Goal: Task Accomplishment & Management: Complete application form

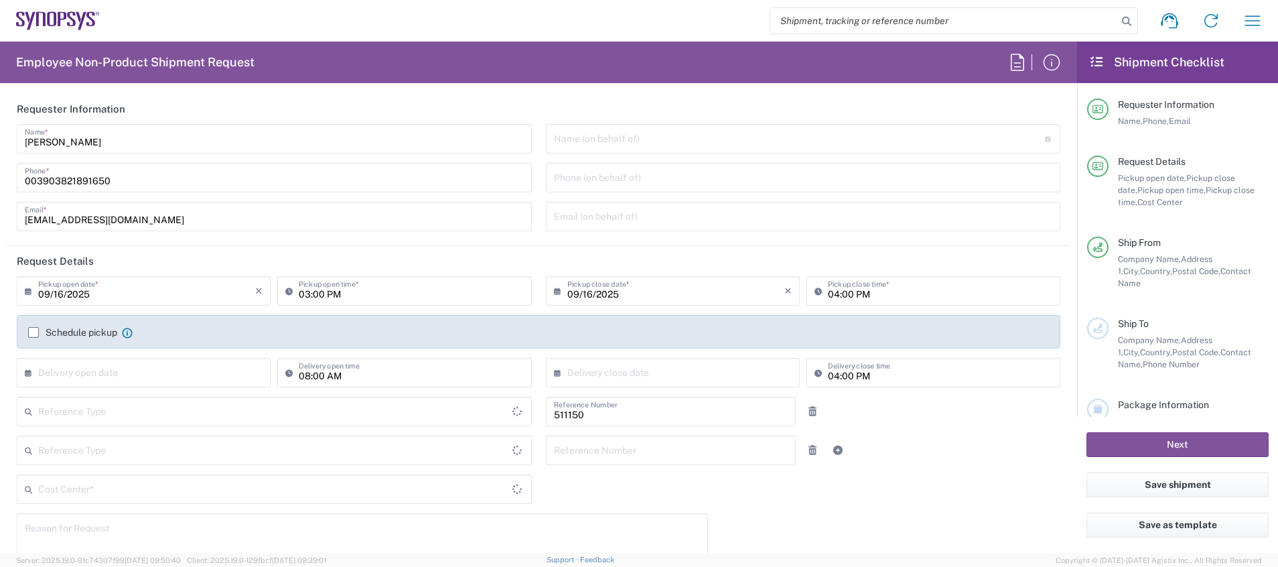
type input "Department"
type input "IT01, SG, MSIP2 R&D 511150"
type input "Delivered at Place"
type input "[GEOGRAPHIC_DATA]"
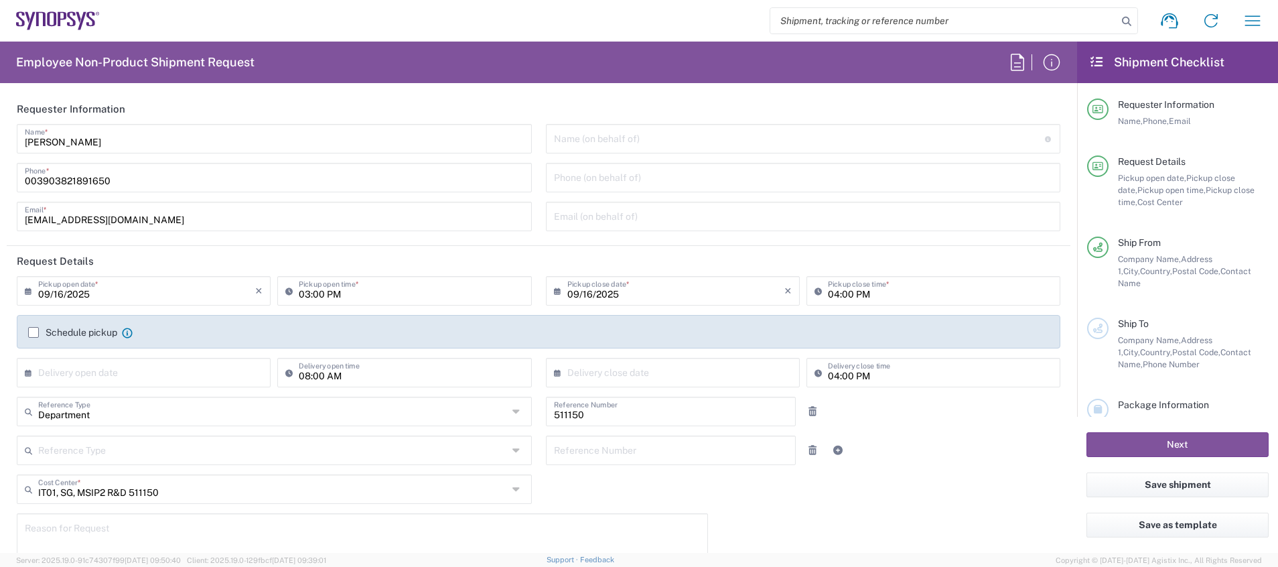
type input "Pavia IT02"
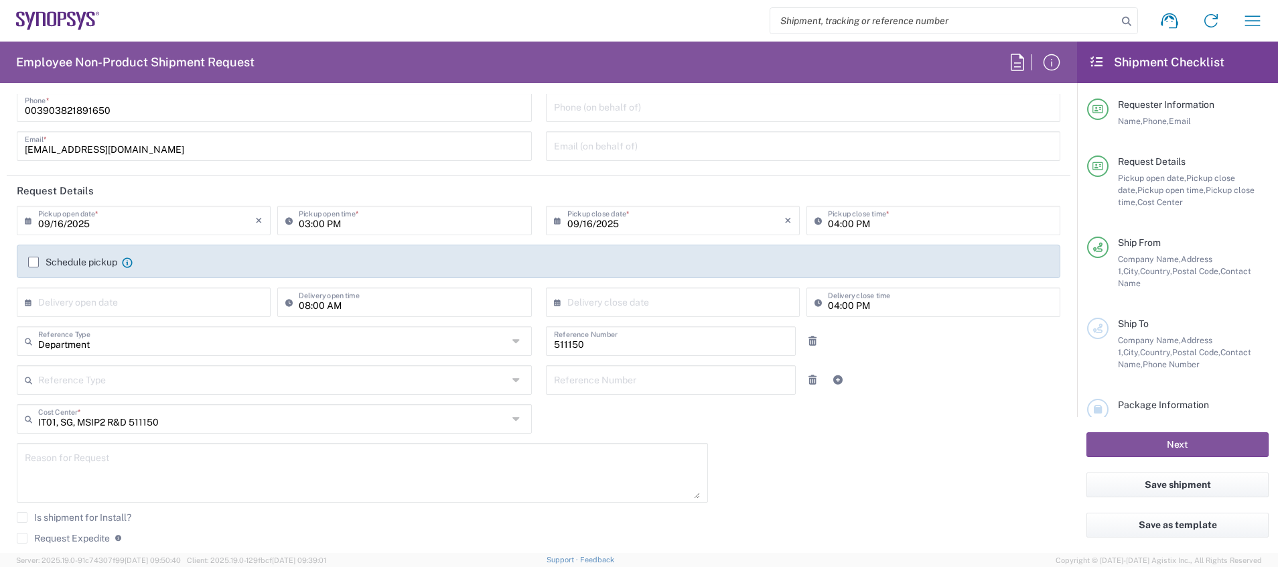
scroll to position [90, 0]
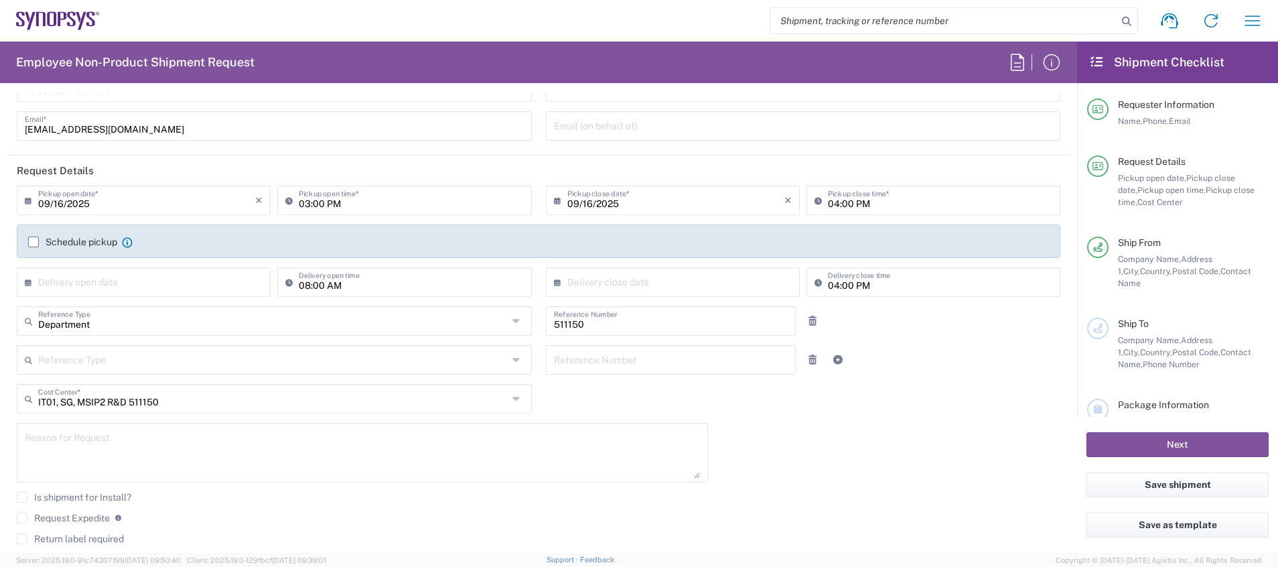
click at [512, 398] on icon at bounding box center [517, 398] width 11 height 21
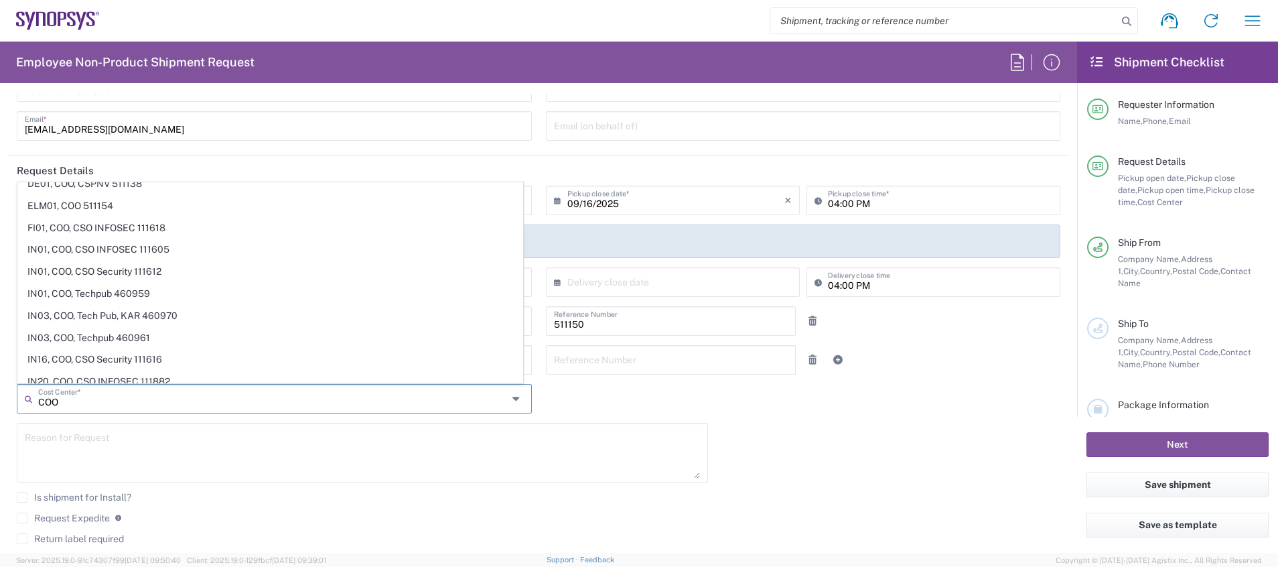
scroll to position [125, 0]
type input "C"
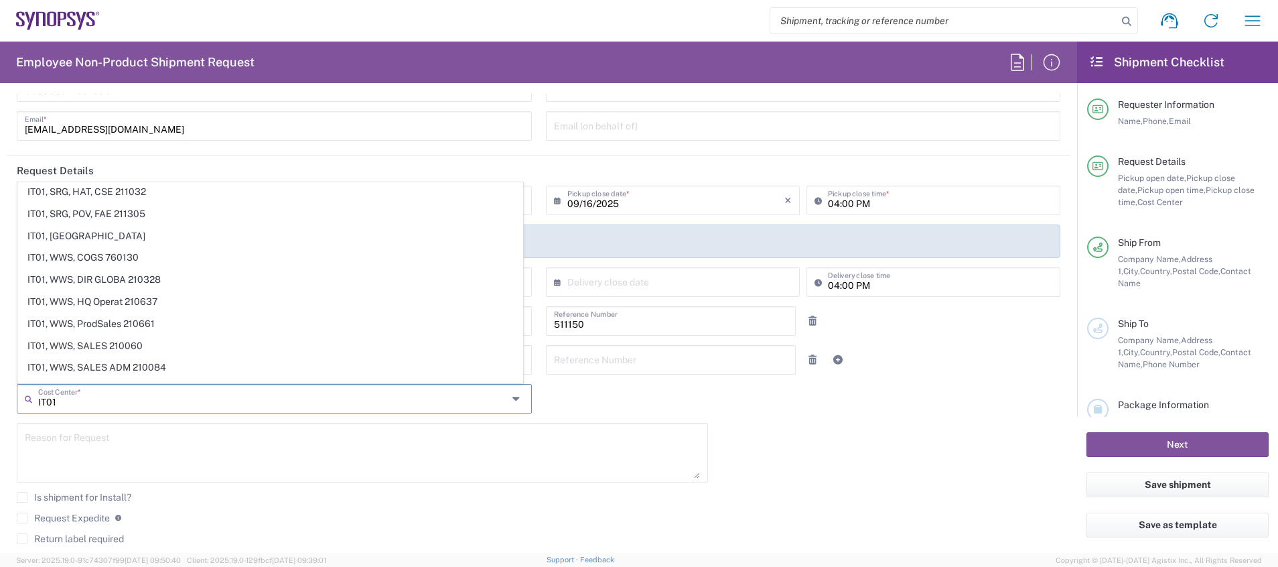
scroll to position [1200, 0]
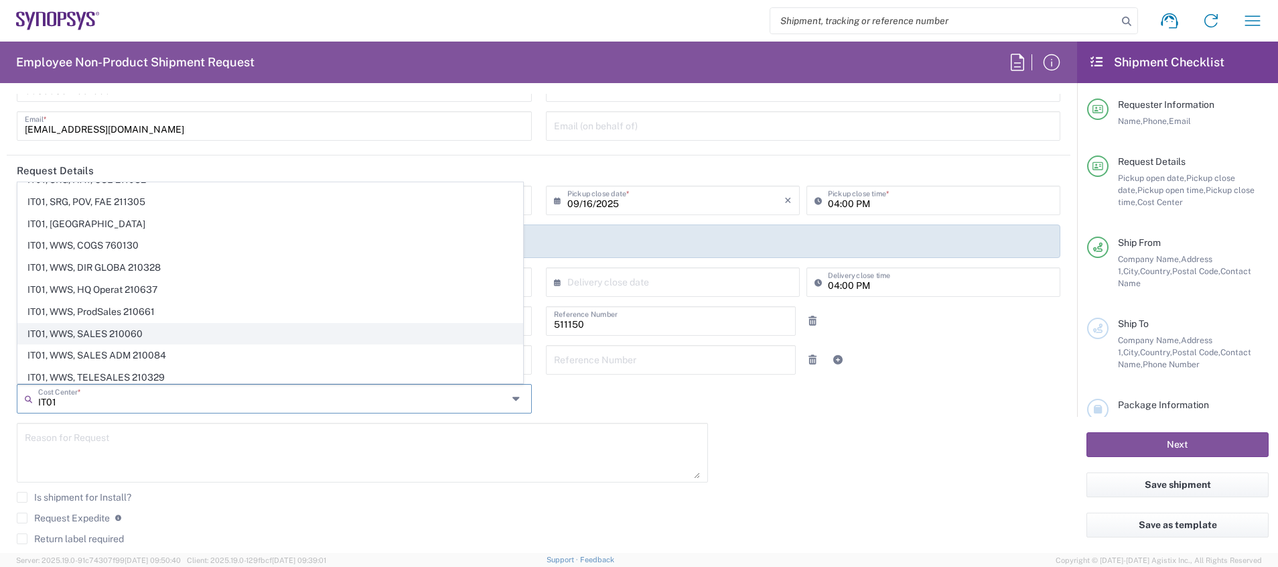
type input "IT01"
click at [252, 332] on span "IT01, WWS, SALES 210060" at bounding box center [270, 334] width 504 height 21
type input "210060"
type input "IT01, WWS, SALES 210060"
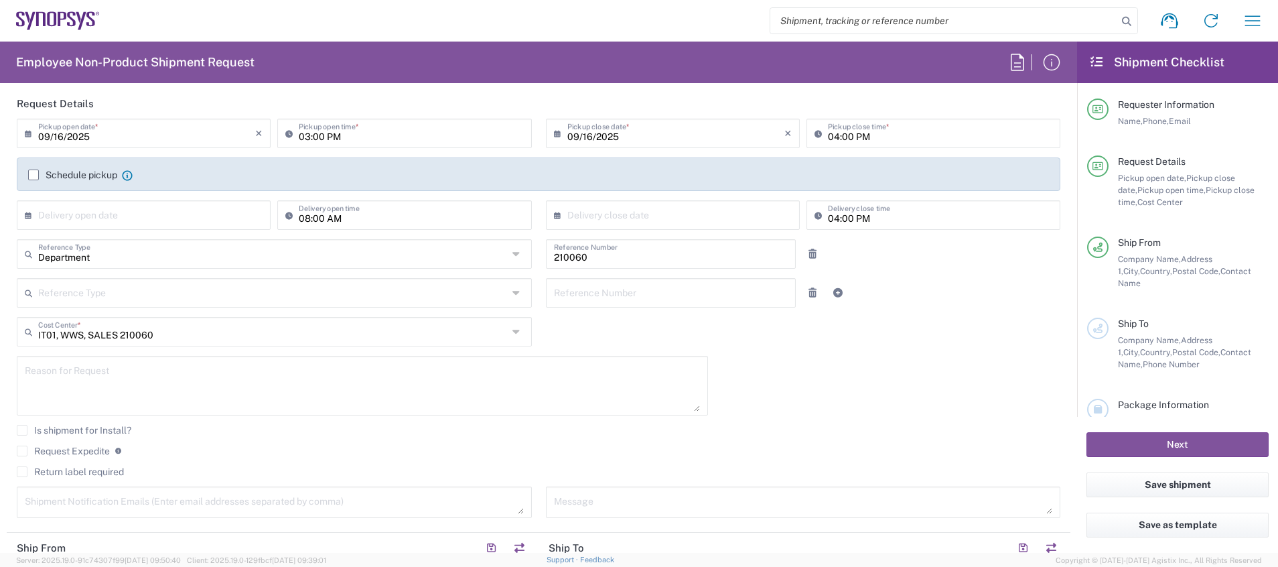
scroll to position [167, 0]
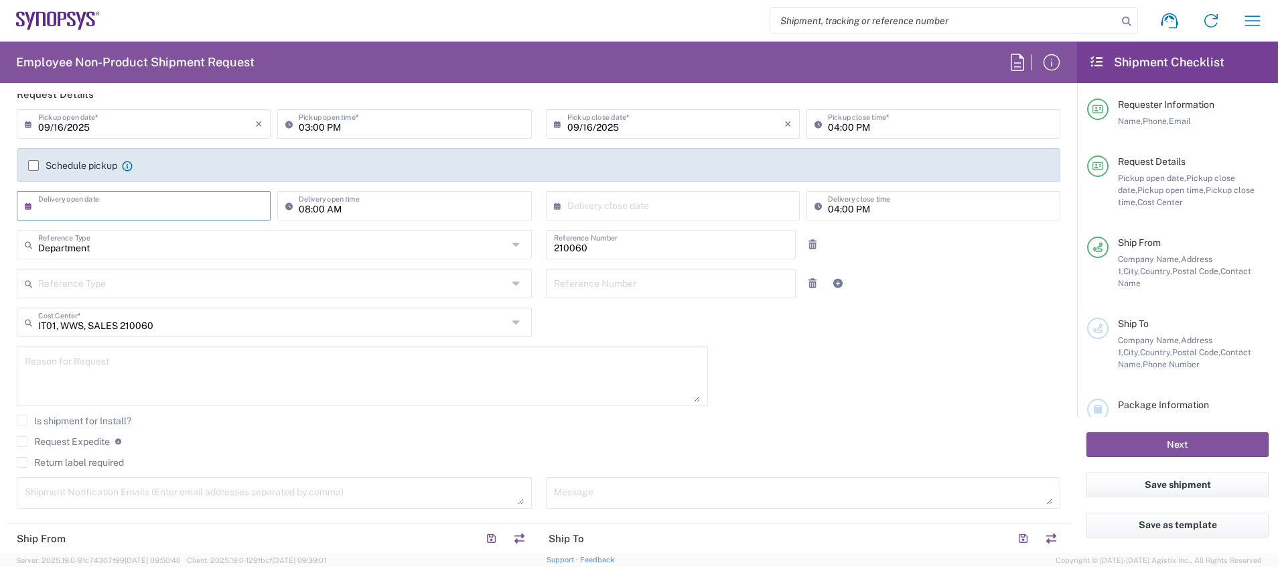
click at [119, 206] on input "text" at bounding box center [146, 204] width 217 height 23
click at [113, 306] on span "15" at bounding box center [106, 308] width 20 height 19
click at [36, 161] on label "Schedule pickup" at bounding box center [72, 165] width 89 height 11
click at [33, 165] on input "Schedule pickup" at bounding box center [33, 165] width 0 height 0
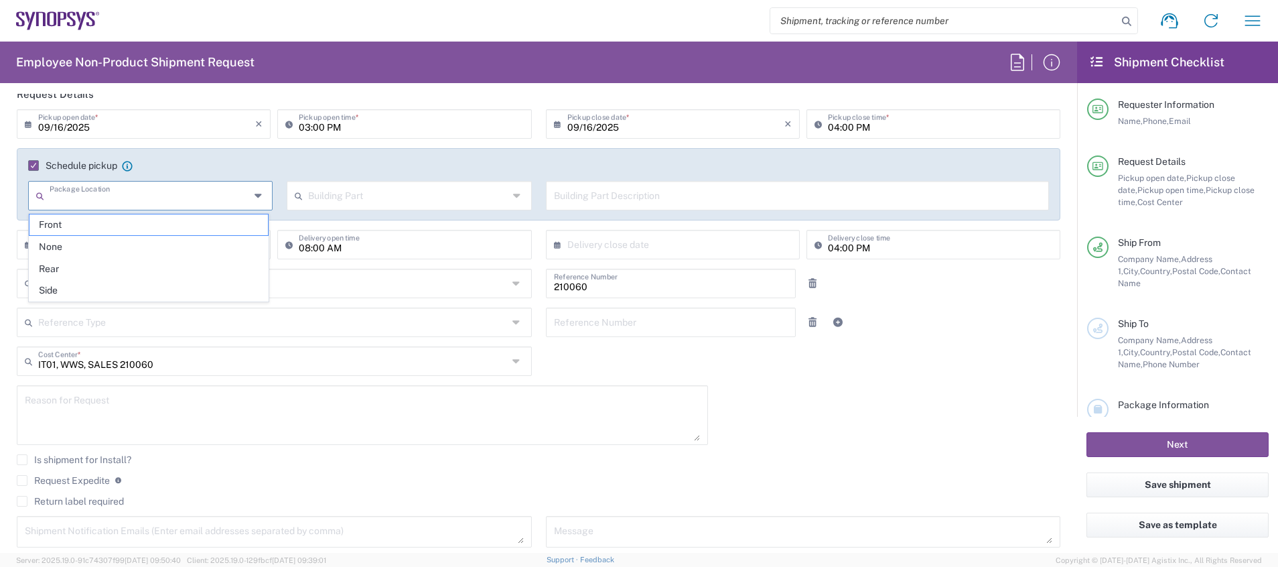
click at [133, 191] on input "text" at bounding box center [150, 194] width 200 height 23
click at [34, 166] on label "Schedule pickup" at bounding box center [72, 165] width 89 height 11
click at [29, 165] on input "Schedule pickup" at bounding box center [29, 165] width 0 height 0
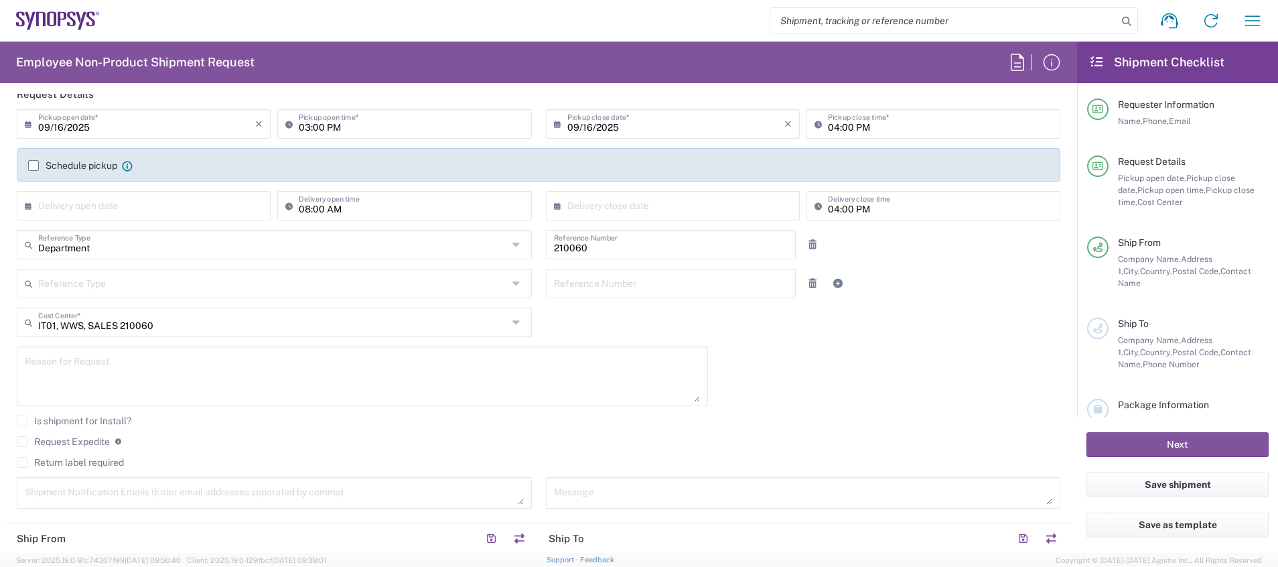
click at [120, 212] on input "text" at bounding box center [146, 204] width 217 height 23
click at [427, 240] on input "Department" at bounding box center [273, 243] width 470 height 23
click at [175, 208] on input "text" at bounding box center [146, 204] width 217 height 23
type input "Department"
click at [127, 307] on span "16" at bounding box center [126, 308] width 20 height 19
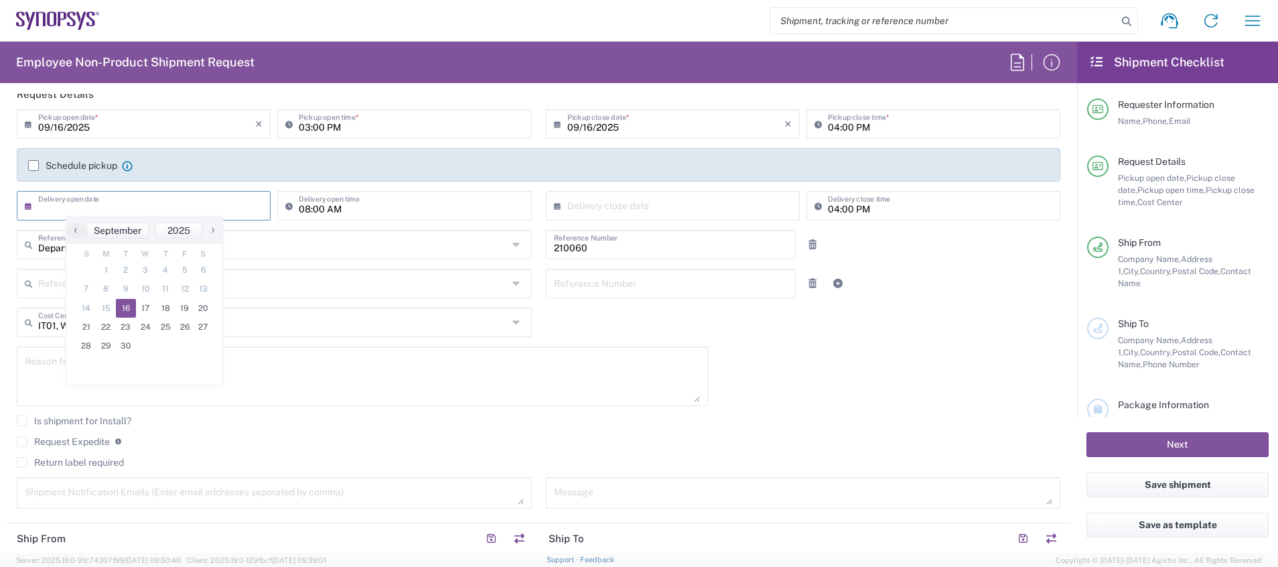
type input "09/16/2025"
click at [299, 209] on input "08:00 AM" at bounding box center [411, 204] width 224 height 23
type input "09:00 AM"
click at [585, 205] on input "text" at bounding box center [675, 204] width 217 height 23
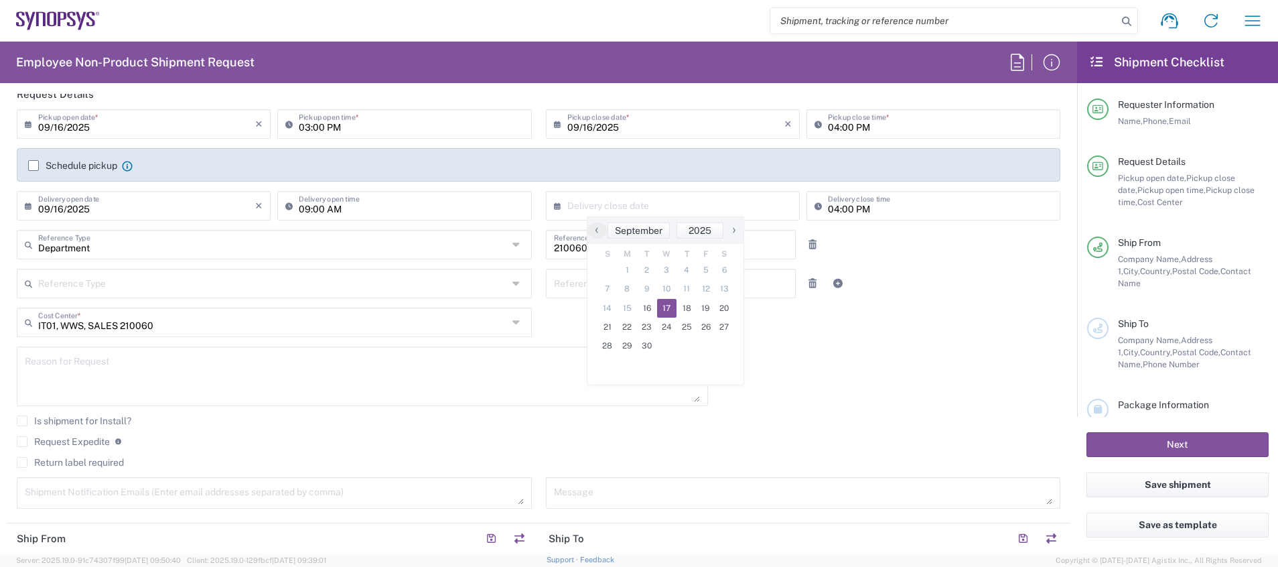
click at [664, 306] on span "17" at bounding box center [667, 308] width 20 height 19
type input "09/17/2025"
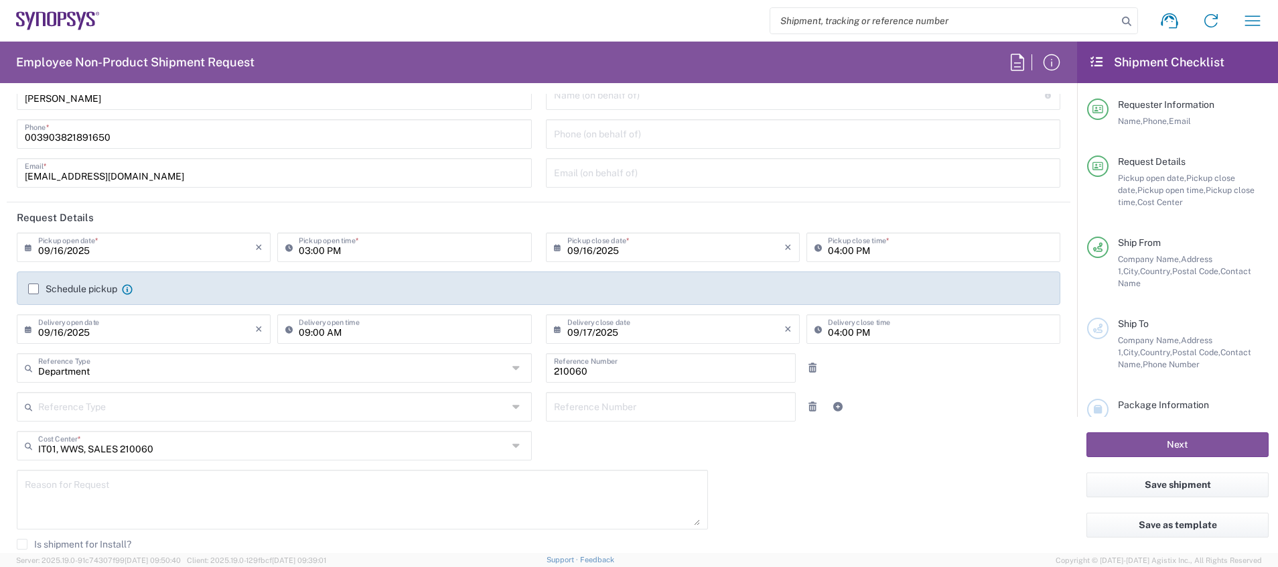
scroll to position [47, 0]
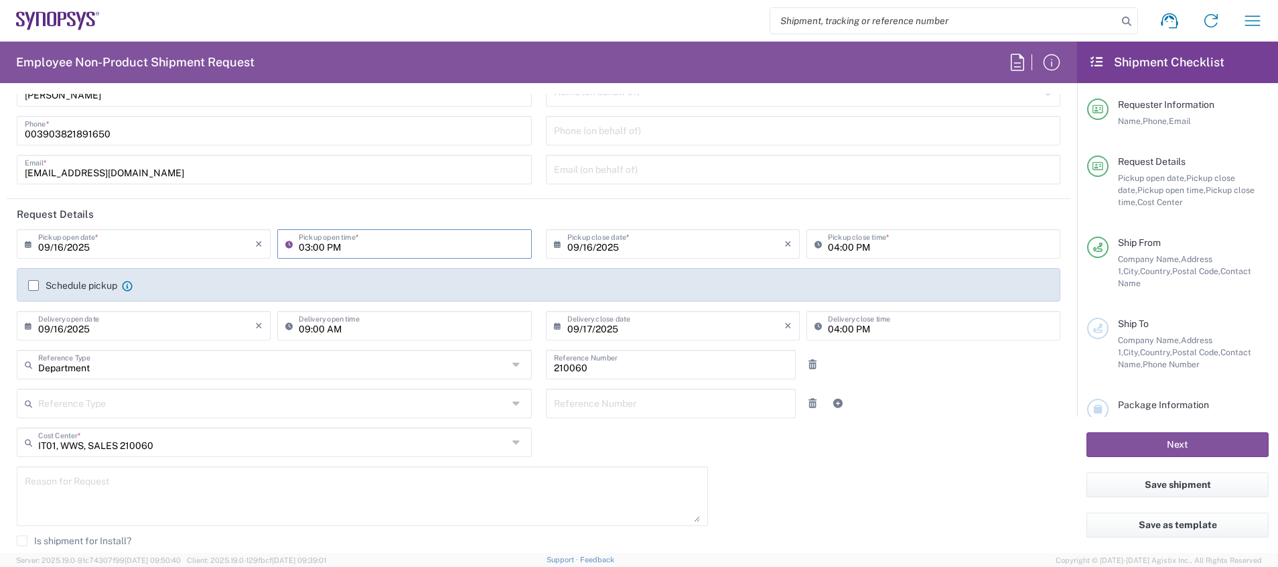
click at [302, 246] on input "03:00 PM" at bounding box center [411, 242] width 224 height 23
click at [828, 244] on input "04:00 PM" at bounding box center [940, 242] width 224 height 23
type input "05:00 PM"
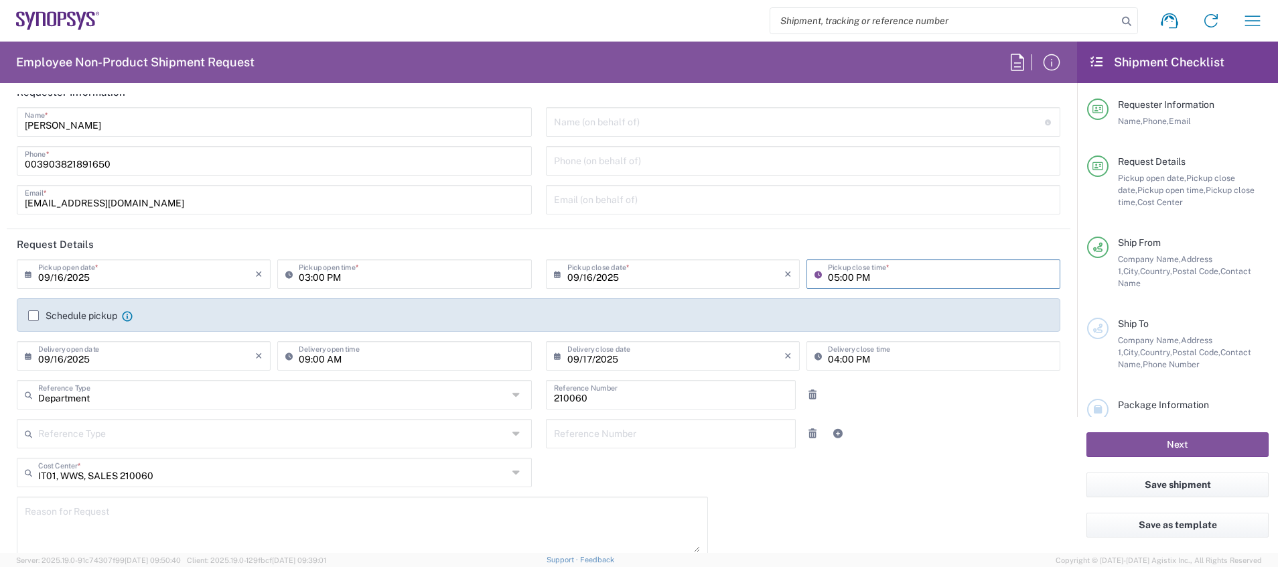
scroll to position [20, 0]
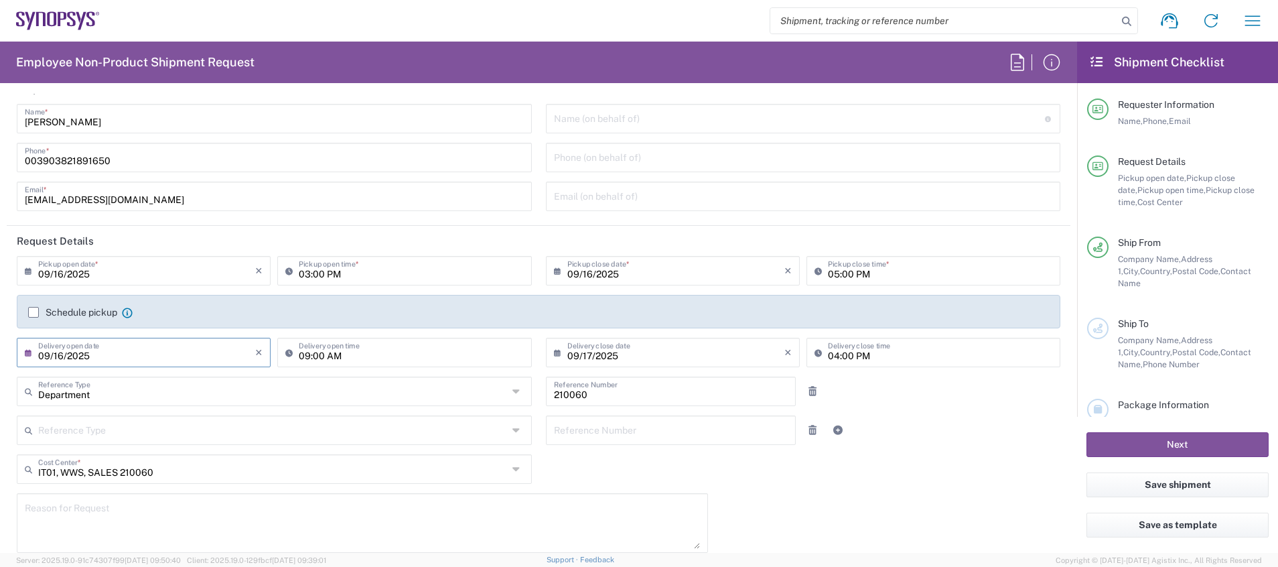
click at [66, 354] on input "09/16/2025" at bounding box center [146, 351] width 217 height 23
click at [162, 450] on span "18" at bounding box center [165, 454] width 20 height 19
type input "[DATE]"
click at [595, 350] on input "text" at bounding box center [675, 351] width 217 height 23
click at [687, 456] on span "18" at bounding box center [686, 454] width 20 height 19
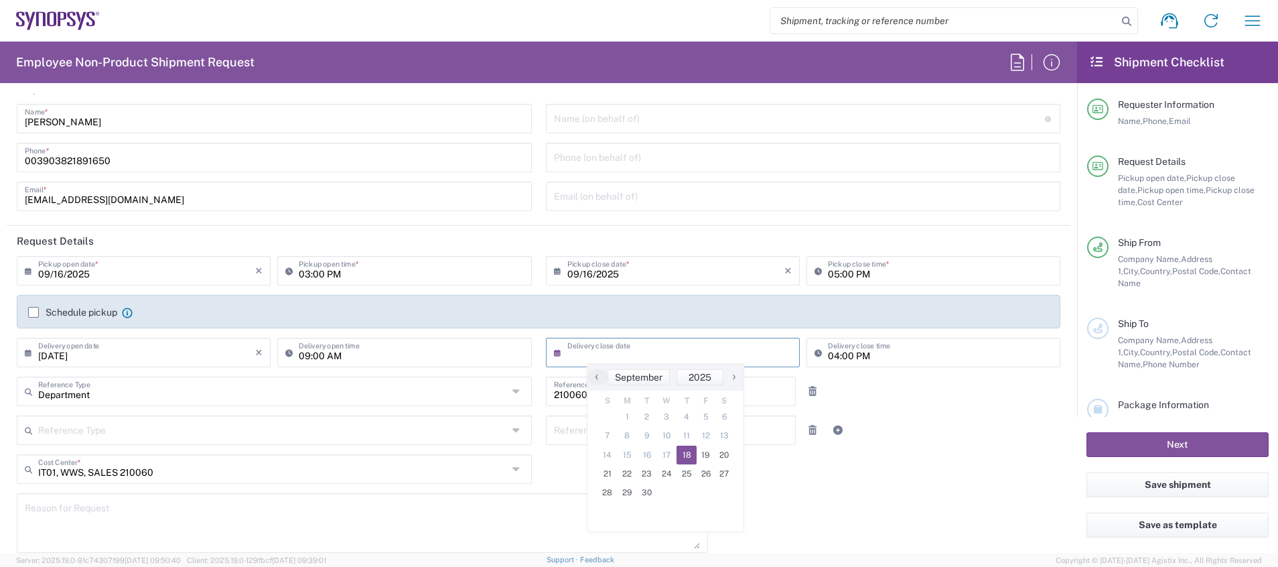
type input "[DATE]"
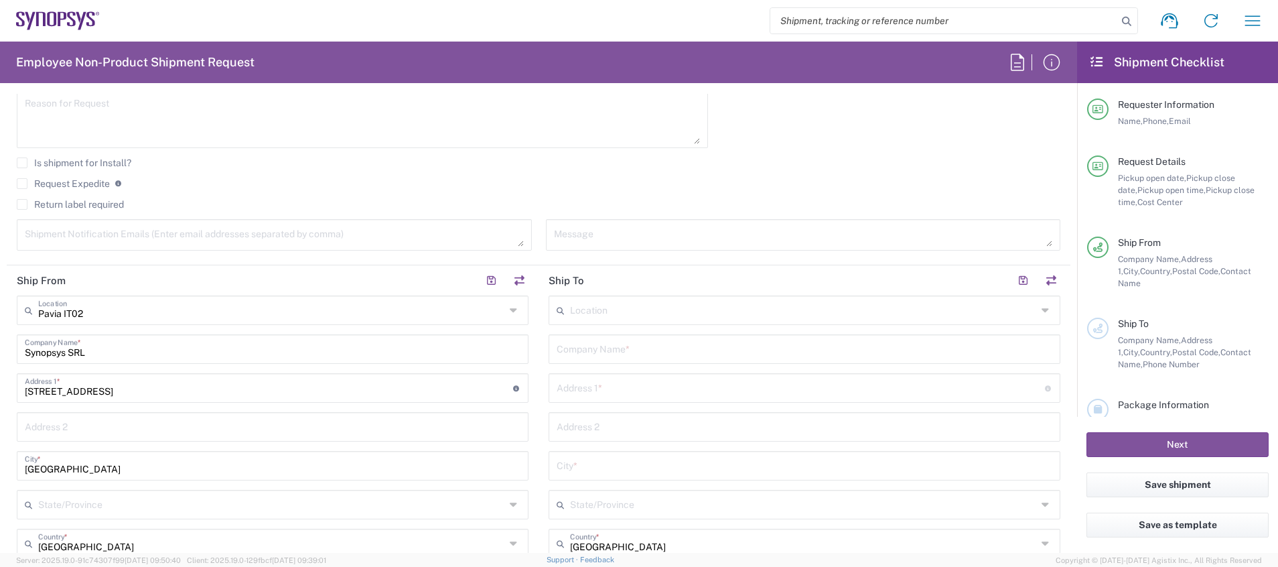
scroll to position [435, 0]
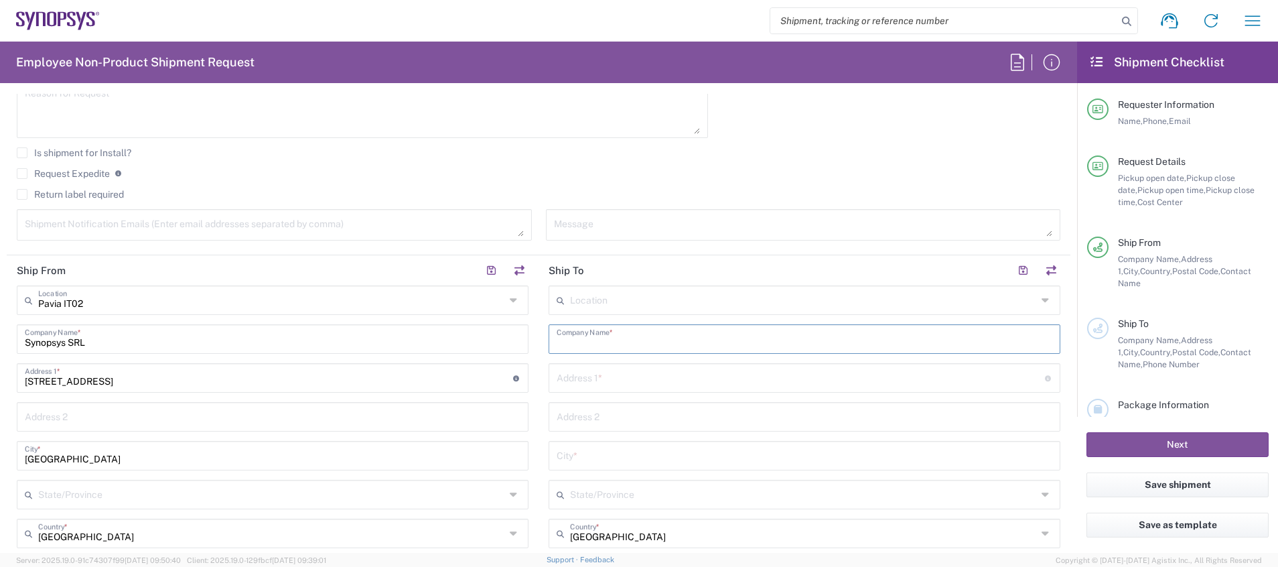
click at [640, 340] on input "text" at bounding box center [805, 337] width 496 height 23
paste input "[GEOGRAPHIC_DATA][PERSON_NAME]"
type input "[GEOGRAPHIC_DATA][PERSON_NAME]"
click at [614, 375] on input "text" at bounding box center [801, 376] width 488 height 23
paste input "[STREET_ADDRESS][PERSON_NAME]"
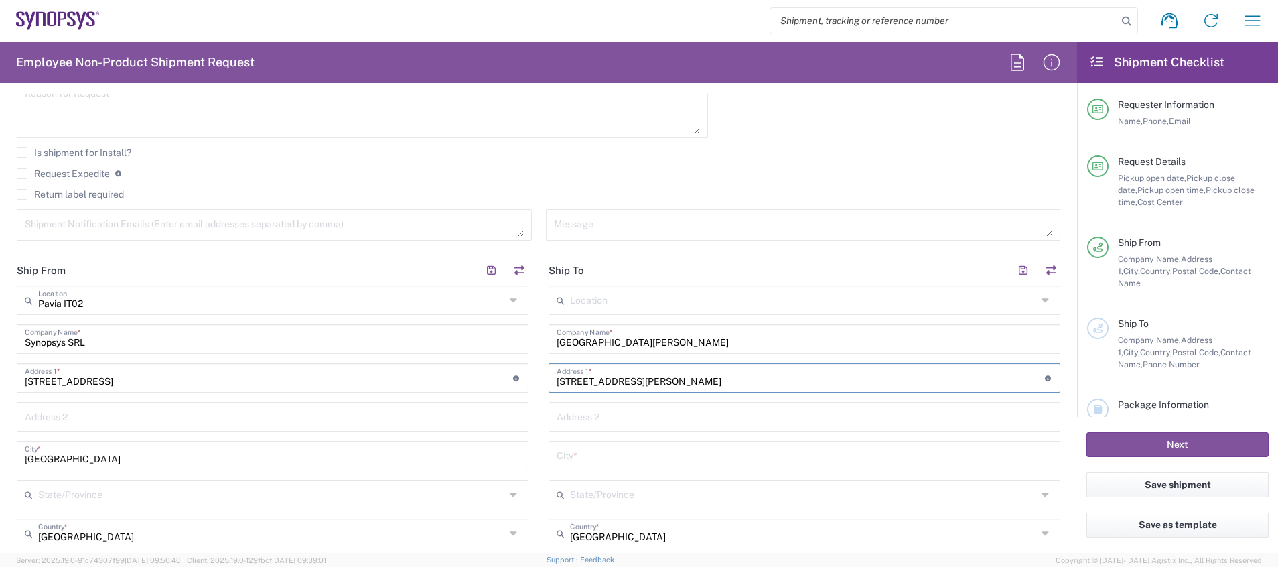
type input "[STREET_ADDRESS][PERSON_NAME]"
click at [717, 447] on input "text" at bounding box center [805, 454] width 496 height 23
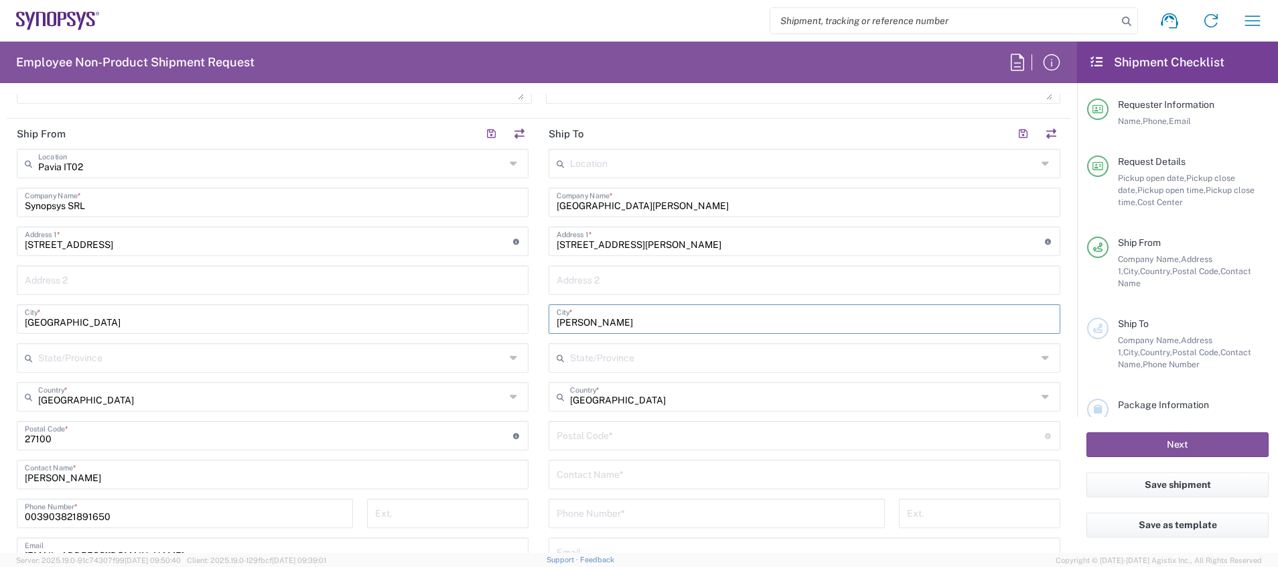
scroll to position [591, 0]
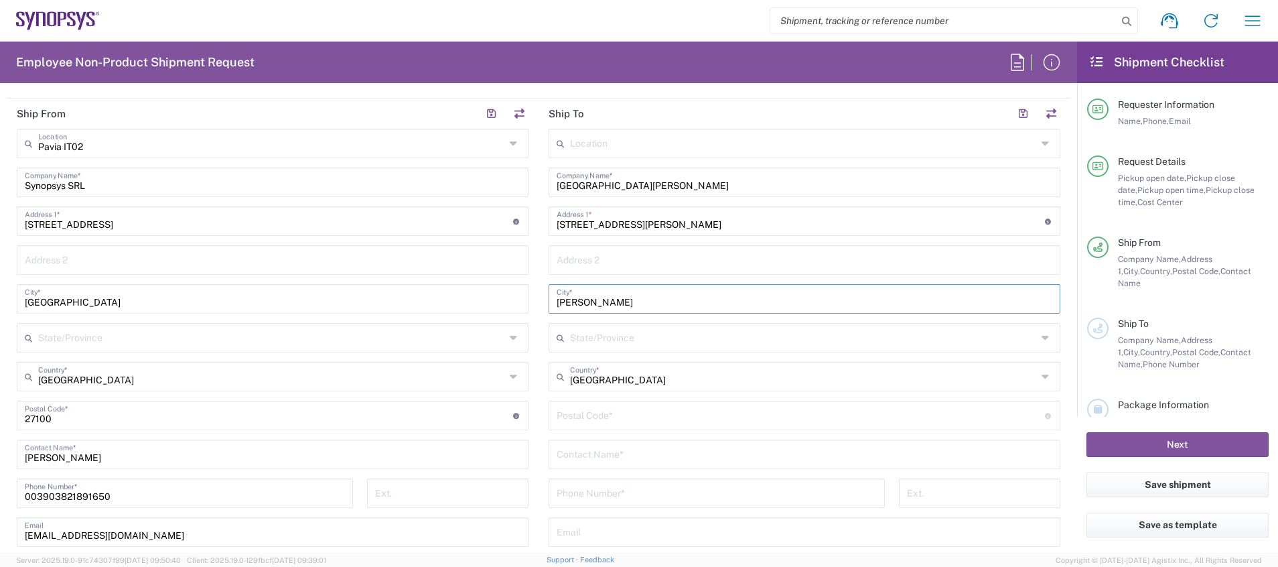
type input "[PERSON_NAME]"
click at [860, 416] on input "undefined" at bounding box center [801, 414] width 488 height 23
type input "98039"
click at [818, 455] on input "text" at bounding box center [805, 452] width 496 height 23
click at [798, 340] on input "text" at bounding box center [803, 336] width 467 height 23
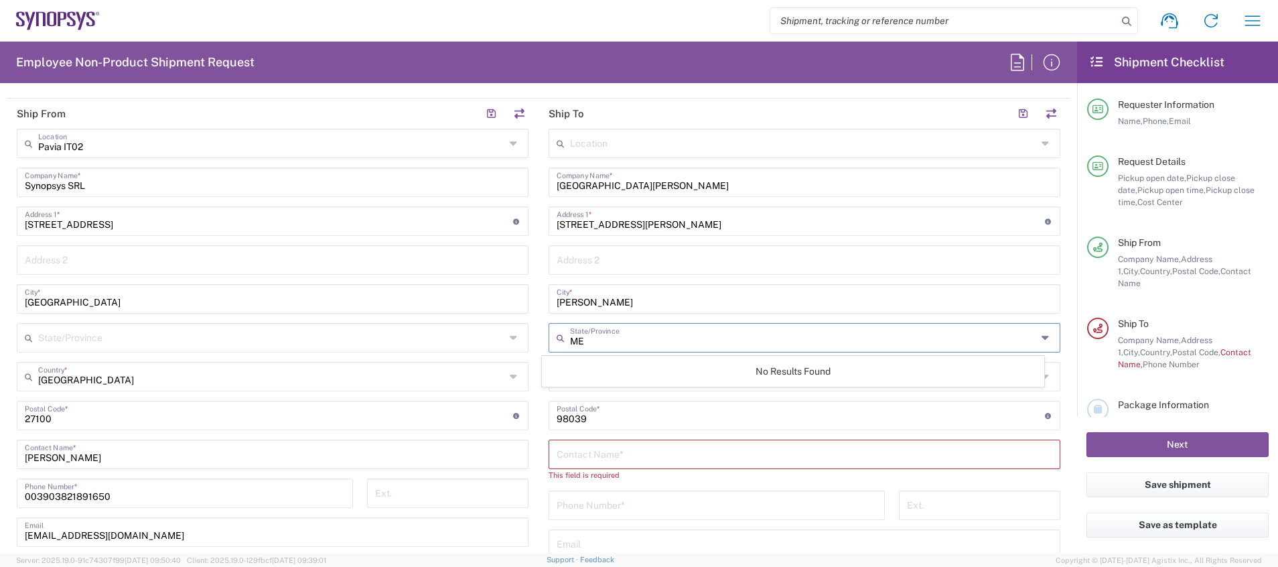
type input "M"
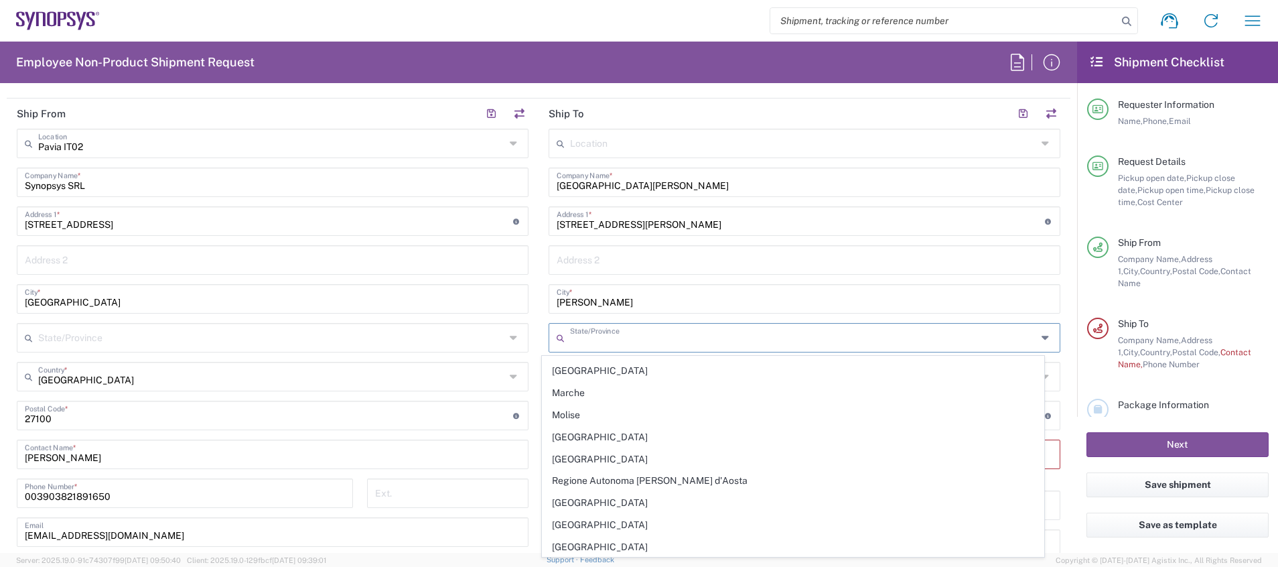
scroll to position [238, 0]
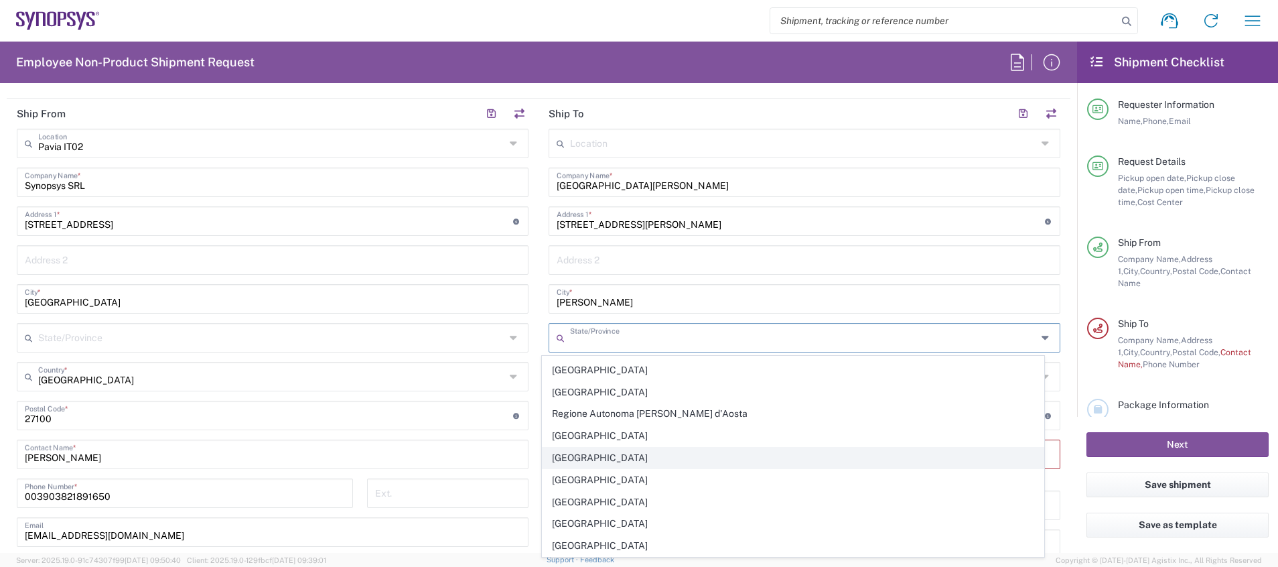
click at [854, 457] on span "[GEOGRAPHIC_DATA]" at bounding box center [794, 457] width 502 height 21
type input "[GEOGRAPHIC_DATA]"
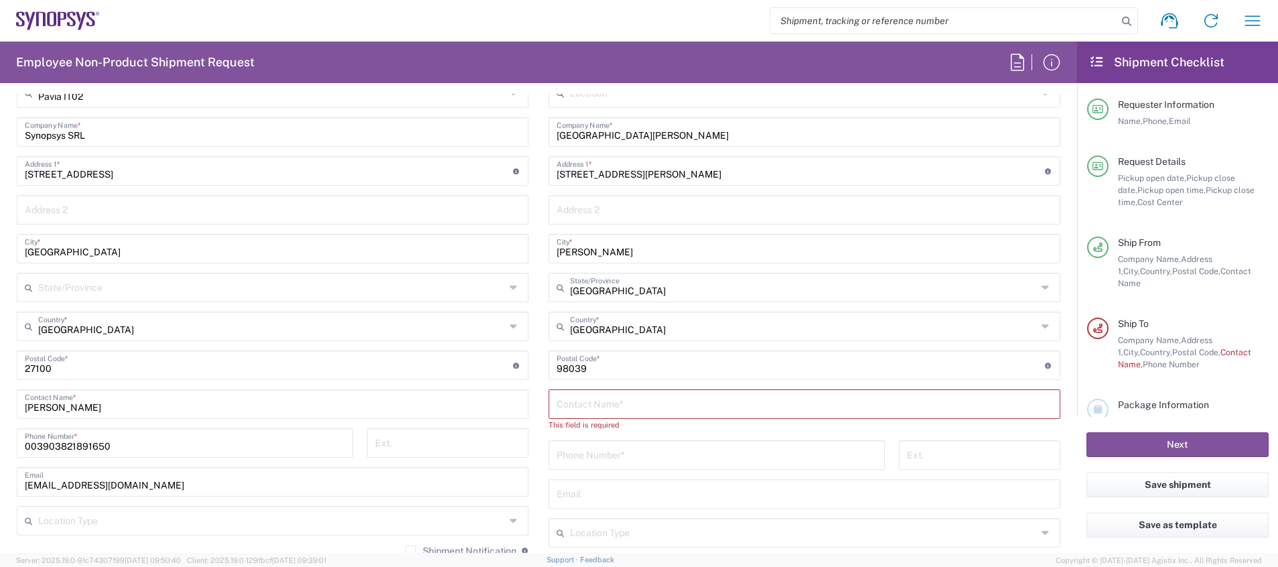
scroll to position [655, 0]
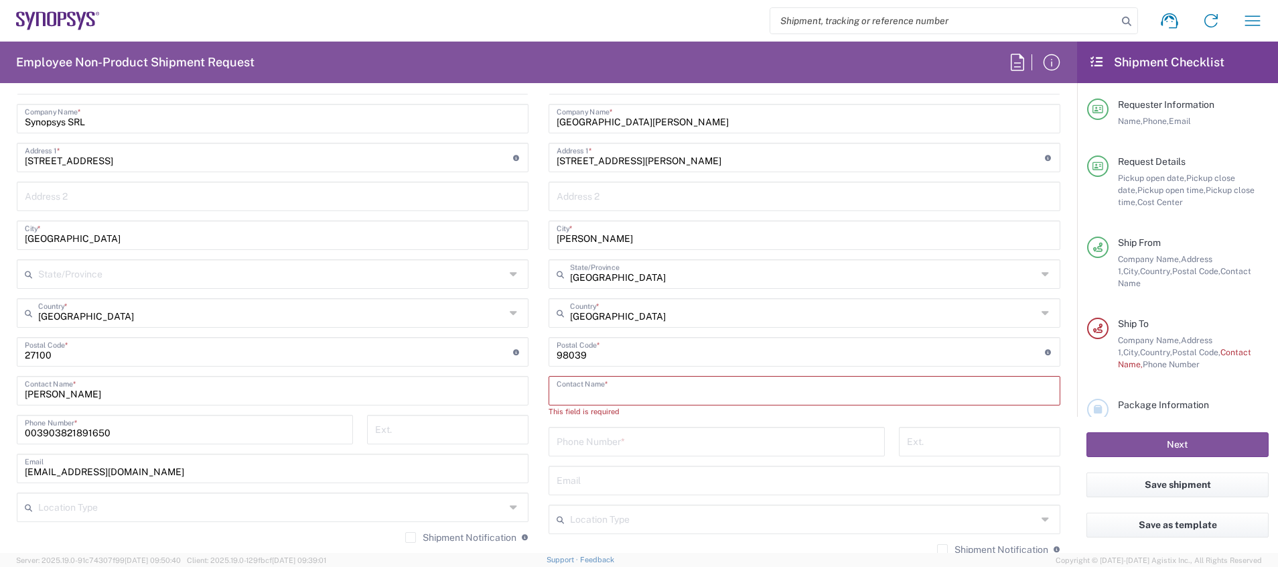
click at [847, 397] on input "text" at bounding box center [805, 389] width 496 height 23
paste input "[PERSON_NAME]"
type input "[PERSON_NAME]"
click at [687, 433] on input "tel" at bounding box center [717, 428] width 320 height 23
paste input "[PHONE_NUMBER]"
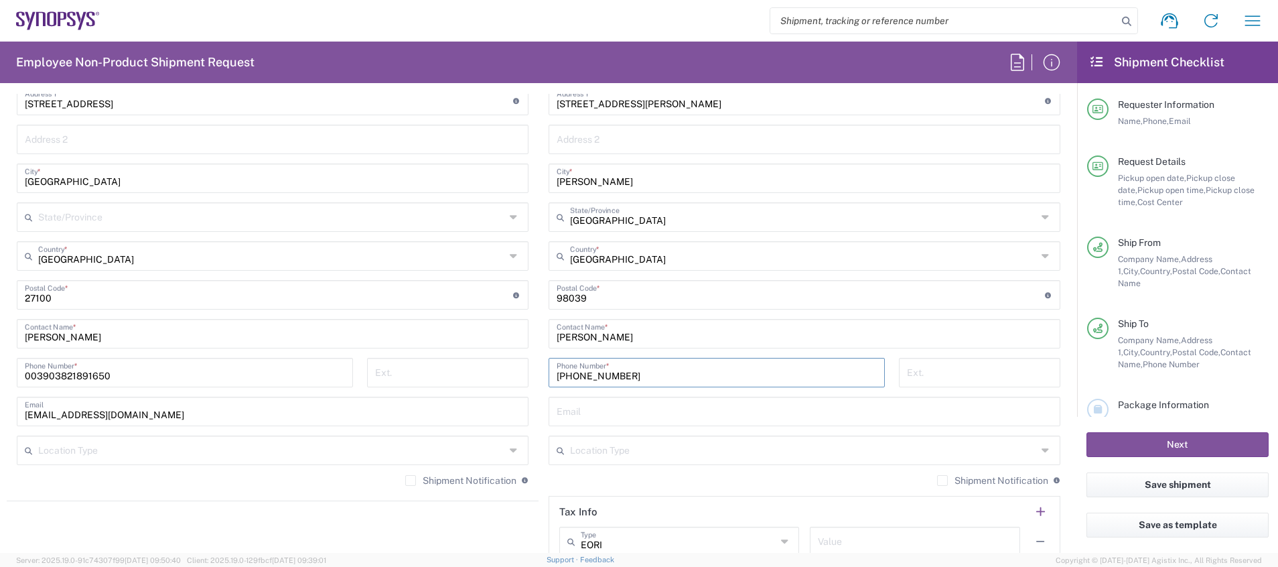
scroll to position [709, 0]
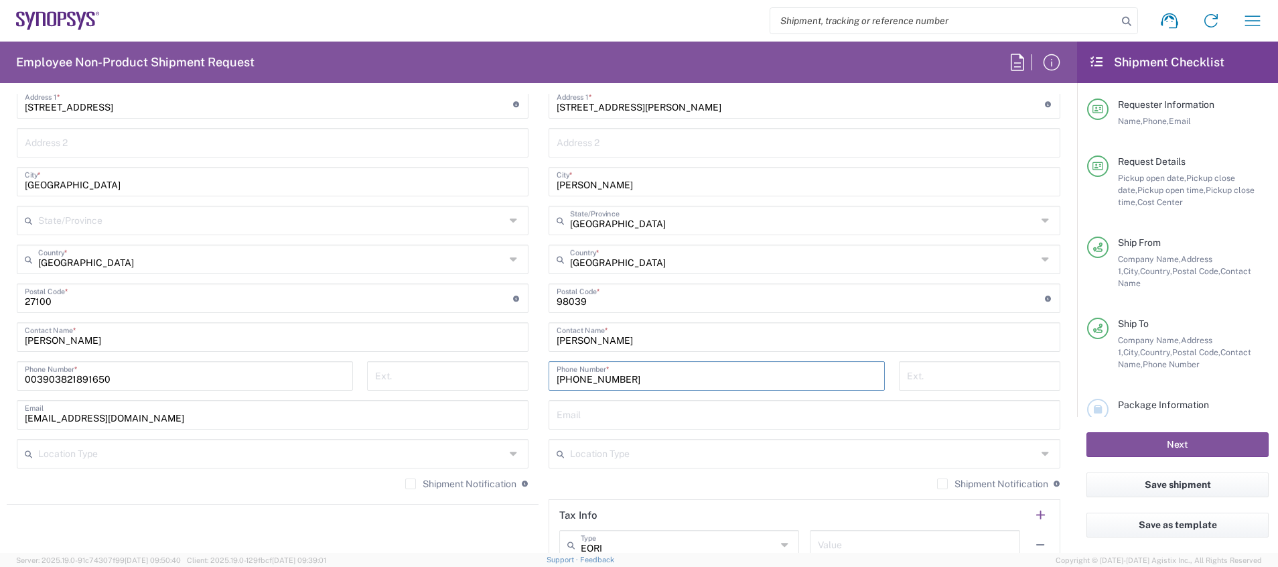
type input "[PHONE_NUMBER]"
click at [891, 222] on input "[GEOGRAPHIC_DATA]" at bounding box center [803, 219] width 467 height 23
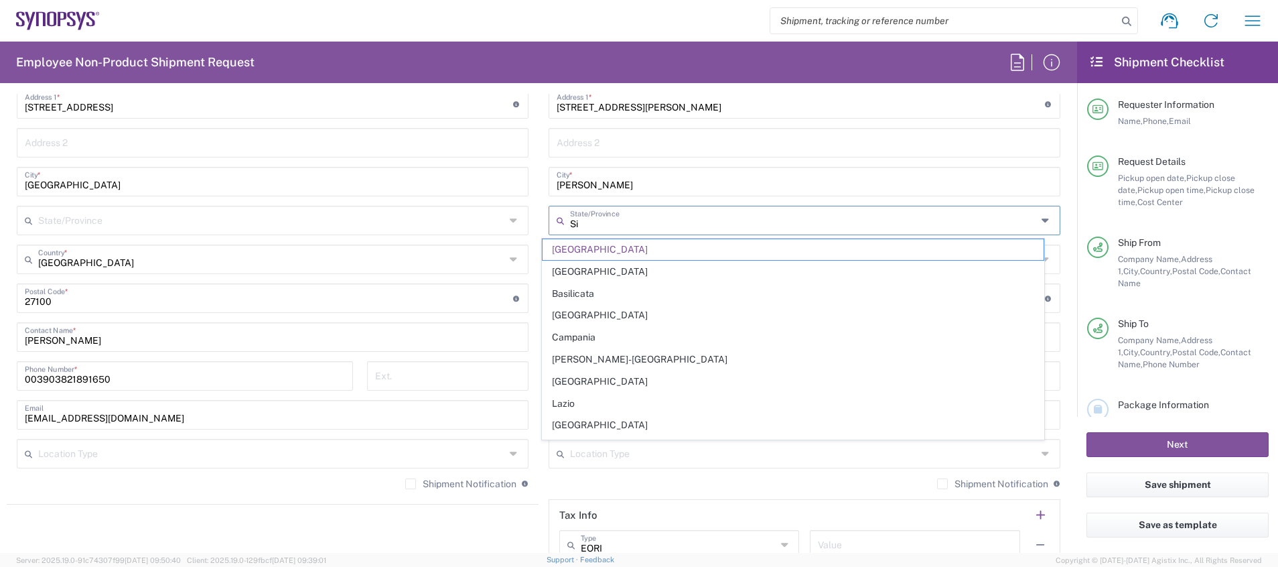
type input "S"
click at [843, 95] on input "[STREET_ADDRESS][PERSON_NAME]" at bounding box center [801, 102] width 488 height 23
type input "[GEOGRAPHIC_DATA]"
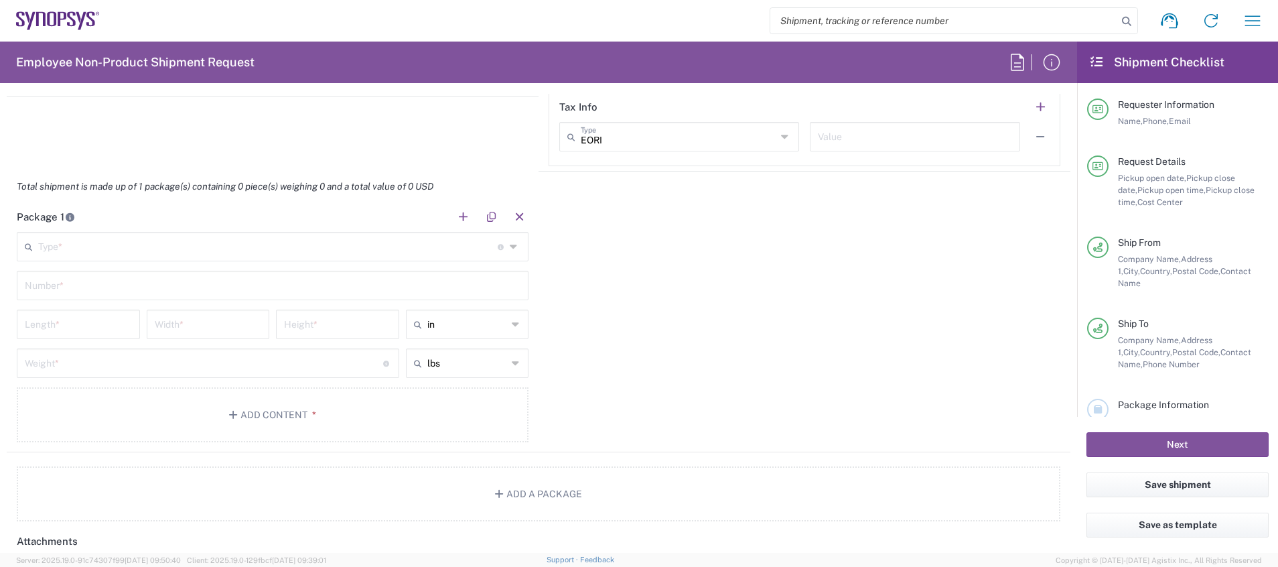
scroll to position [1133, 0]
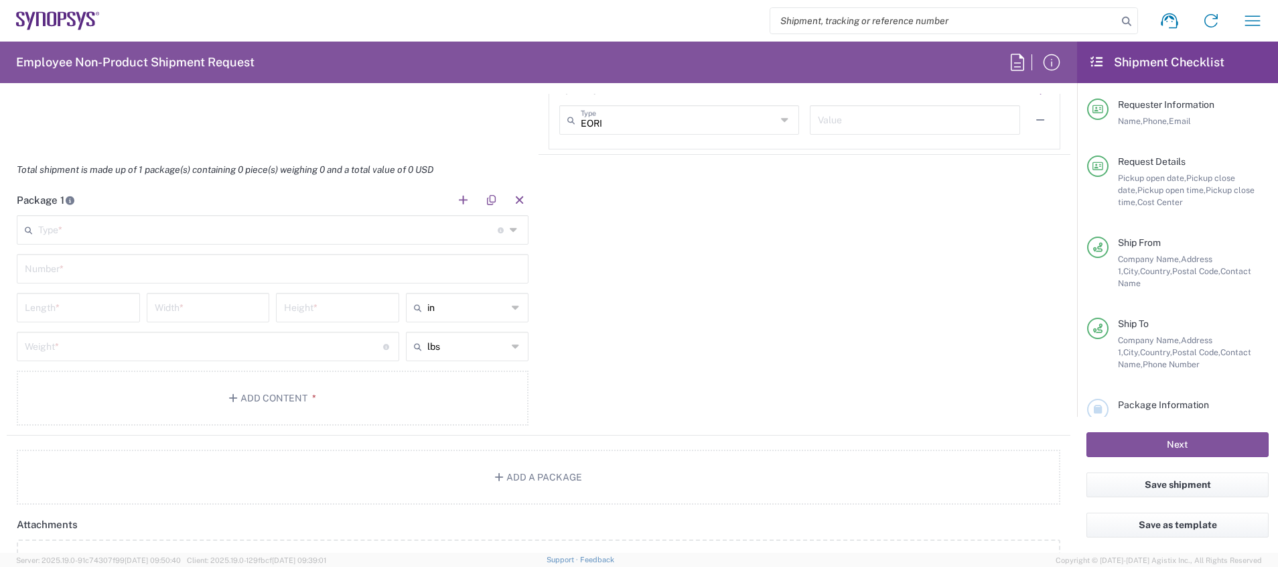
type input "Via Nazionale n. 189"
click at [511, 231] on icon at bounding box center [515, 229] width 11 height 21
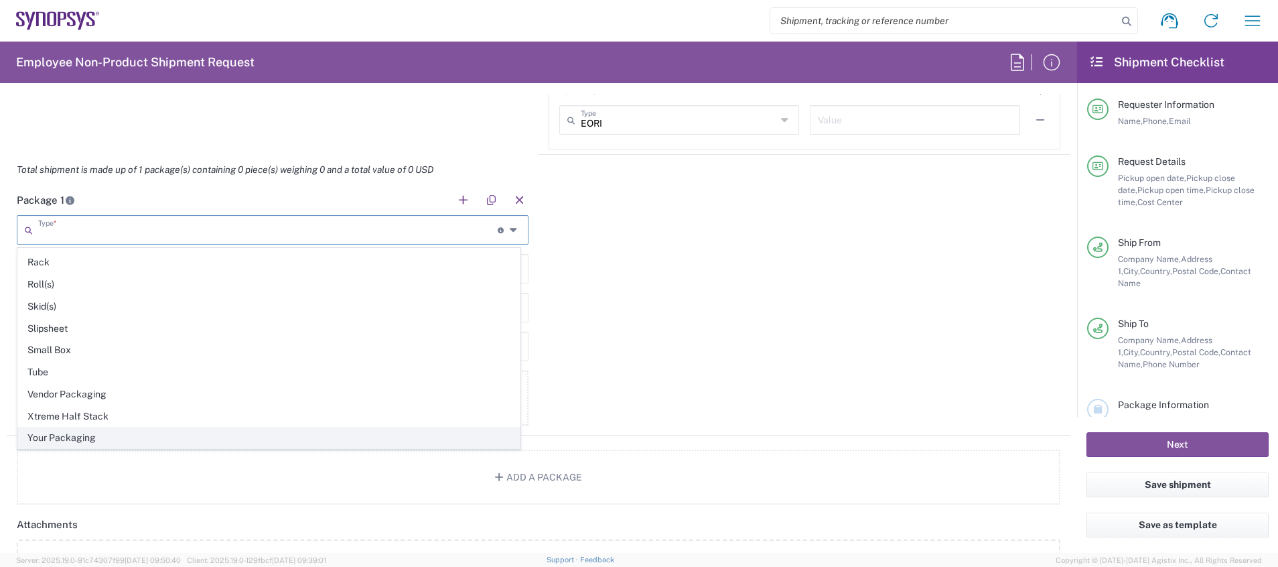
click at [271, 429] on span "Your Packaging" at bounding box center [269, 437] width 502 height 21
type input "Your Packaging"
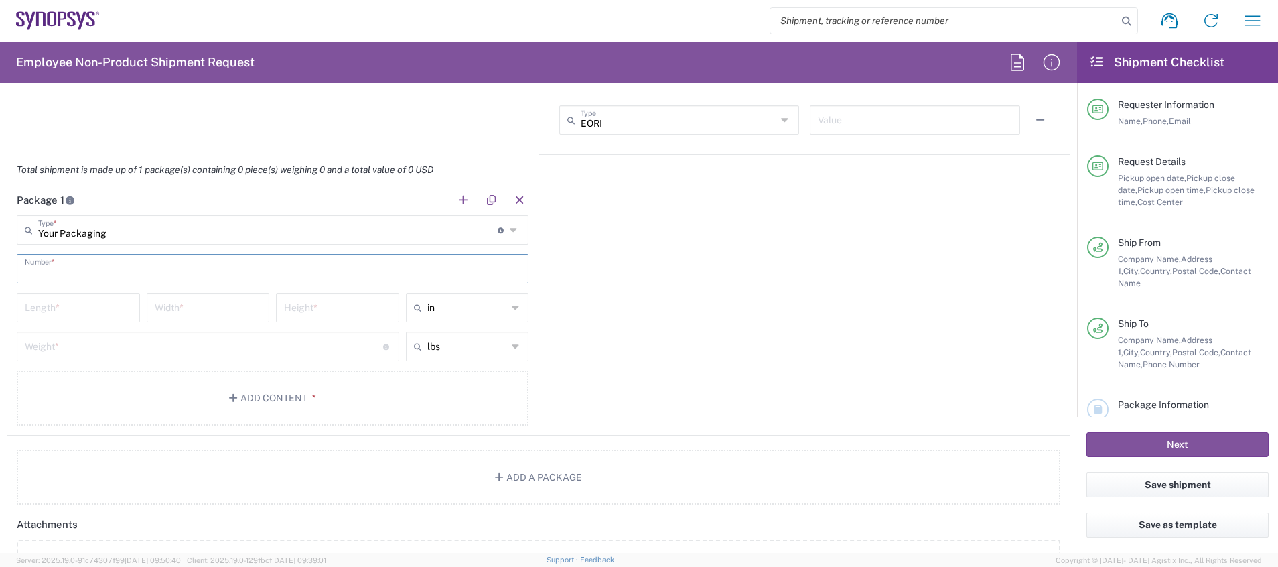
click at [220, 272] on input "text" at bounding box center [273, 267] width 496 height 23
type input "1"
click at [123, 309] on input "number" at bounding box center [78, 306] width 107 height 23
click at [512, 301] on icon at bounding box center [516, 307] width 9 height 21
click at [425, 356] on span "cm" at bounding box center [460, 358] width 119 height 21
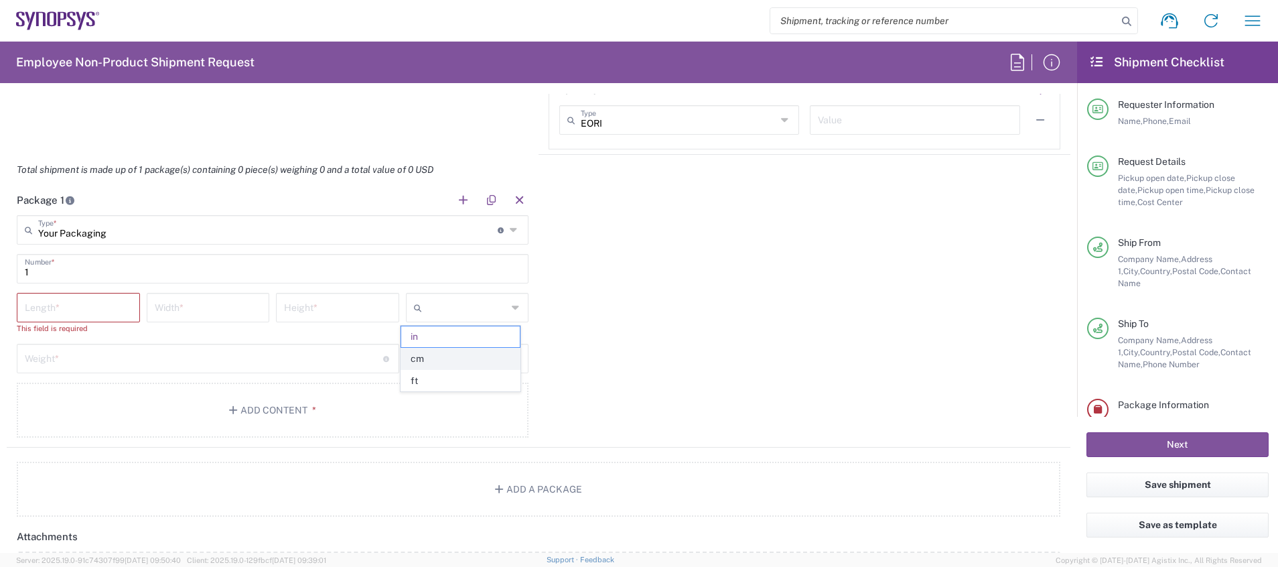
type input "cm"
click at [54, 305] on input "number" at bounding box center [78, 306] width 107 height 23
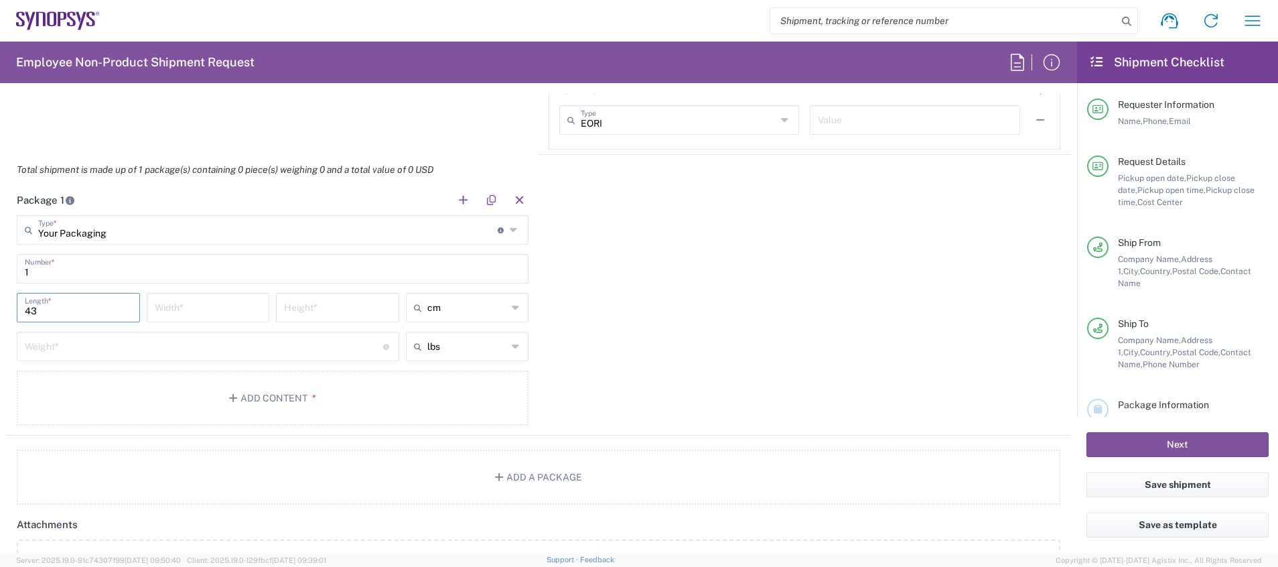
type input "43"
click at [196, 312] on input "number" at bounding box center [208, 306] width 107 height 23
type input "32"
click at [303, 315] on input "number" at bounding box center [337, 306] width 107 height 23
type input "22"
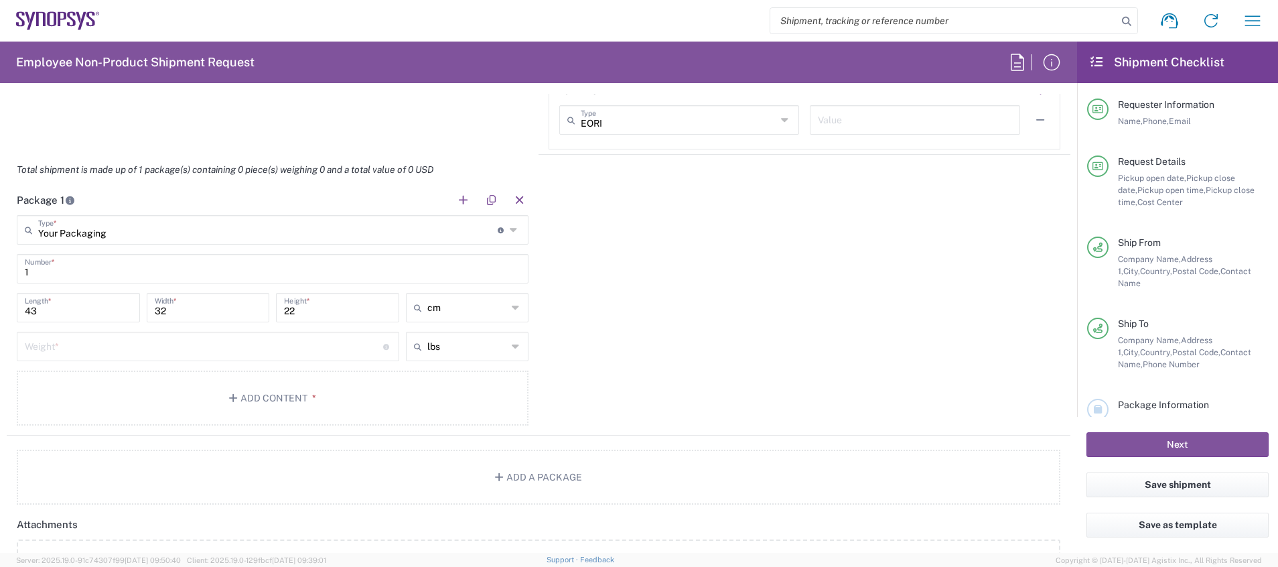
click at [502, 350] on div "lbs" at bounding box center [467, 346] width 123 height 29
click at [468, 404] on span "kgs" at bounding box center [460, 397] width 119 height 21
type input "kgs"
click at [321, 347] on input "number" at bounding box center [204, 345] width 358 height 23
type input "15"
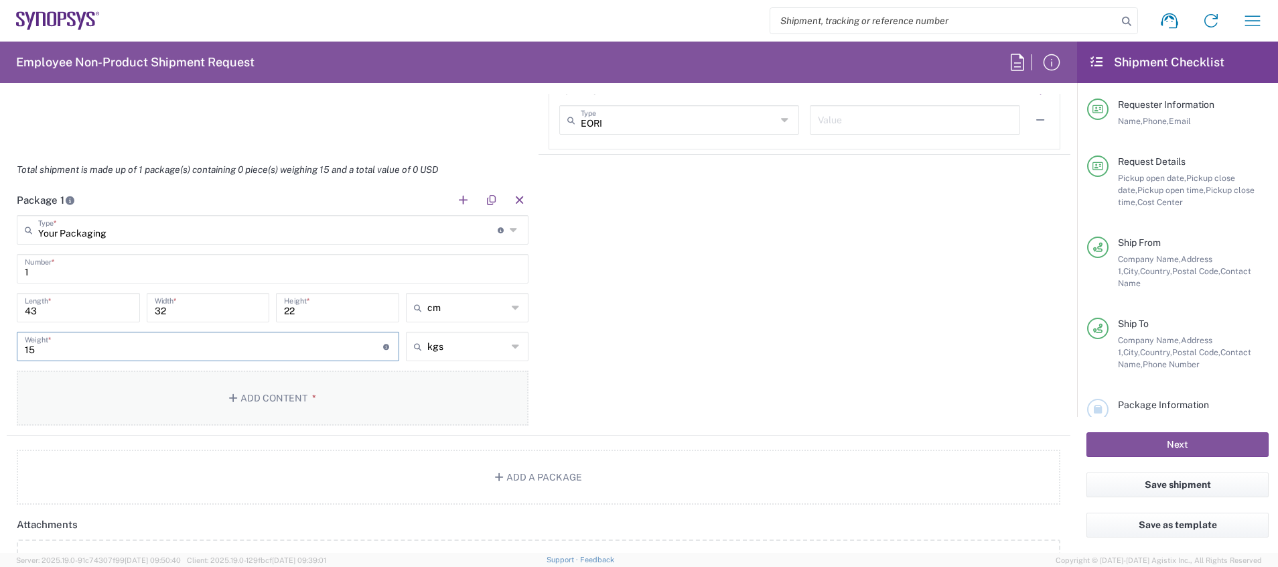
click at [397, 397] on button "Add Content *" at bounding box center [273, 397] width 512 height 55
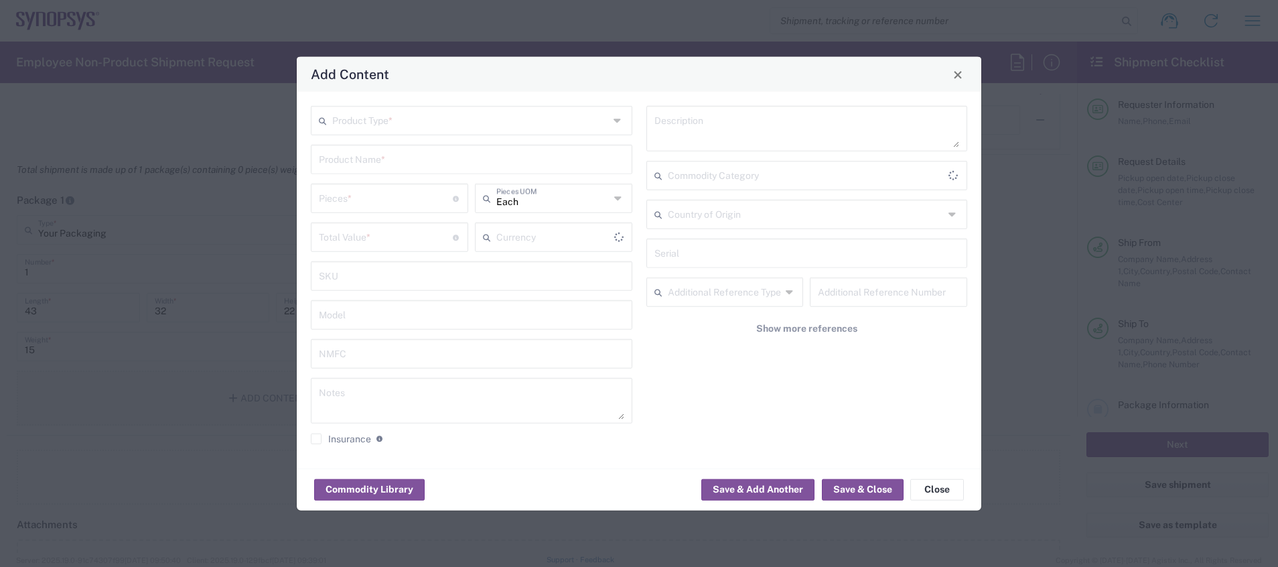
type input "US Dollar"
click at [443, 112] on input "text" at bounding box center [470, 119] width 277 height 23
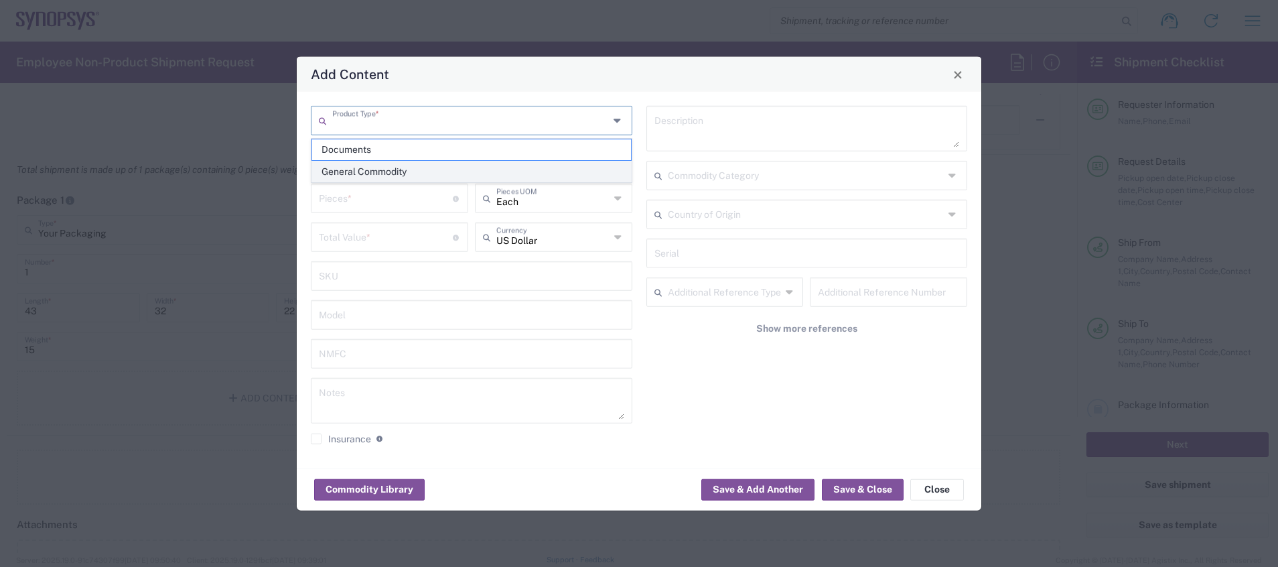
click at [454, 172] on span "General Commodity" at bounding box center [471, 171] width 319 height 21
type input "General Commodity"
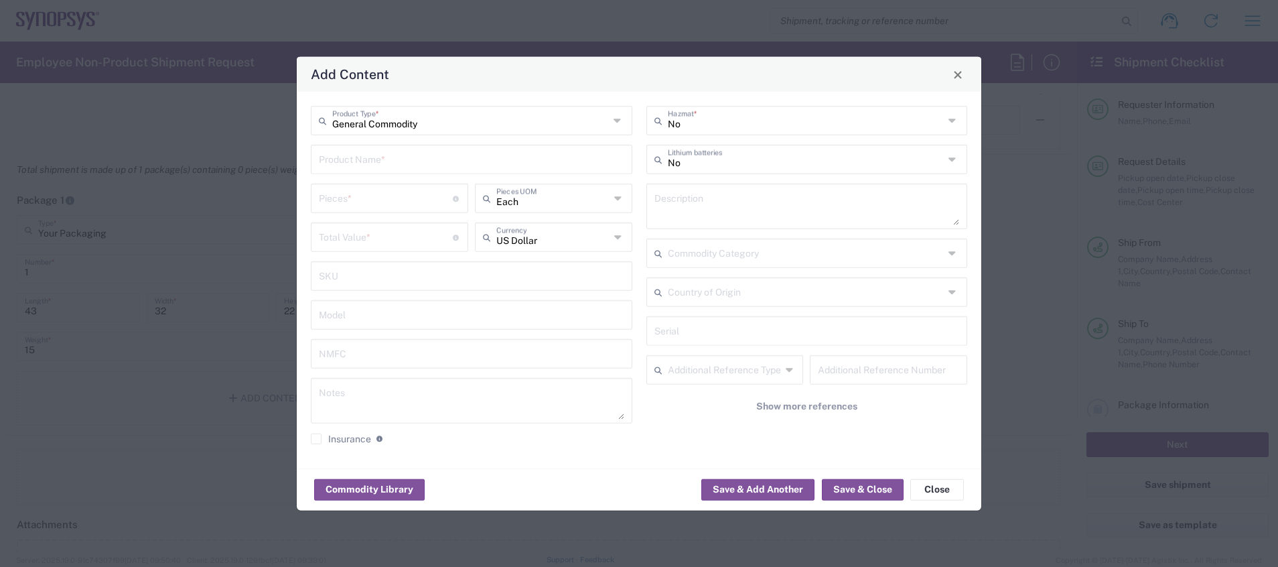
click at [452, 158] on input "text" at bounding box center [471, 158] width 305 height 23
type input "Gadgets"
click at [394, 196] on input "number" at bounding box center [386, 197] width 134 height 23
type input "100"
click at [621, 240] on icon at bounding box center [618, 236] width 9 height 21
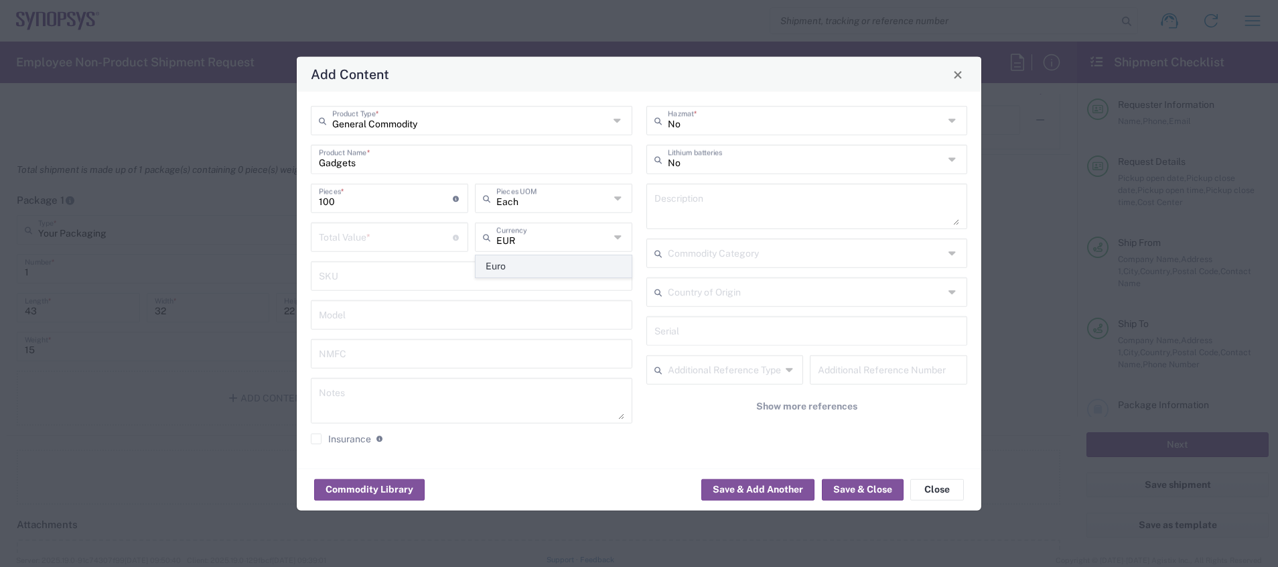
click at [537, 265] on span "Euro" at bounding box center [553, 266] width 155 height 21
type input "Euro"
click at [411, 237] on input "number" at bounding box center [386, 235] width 134 height 23
type input "50"
click at [958, 289] on icon at bounding box center [953, 291] width 11 height 21
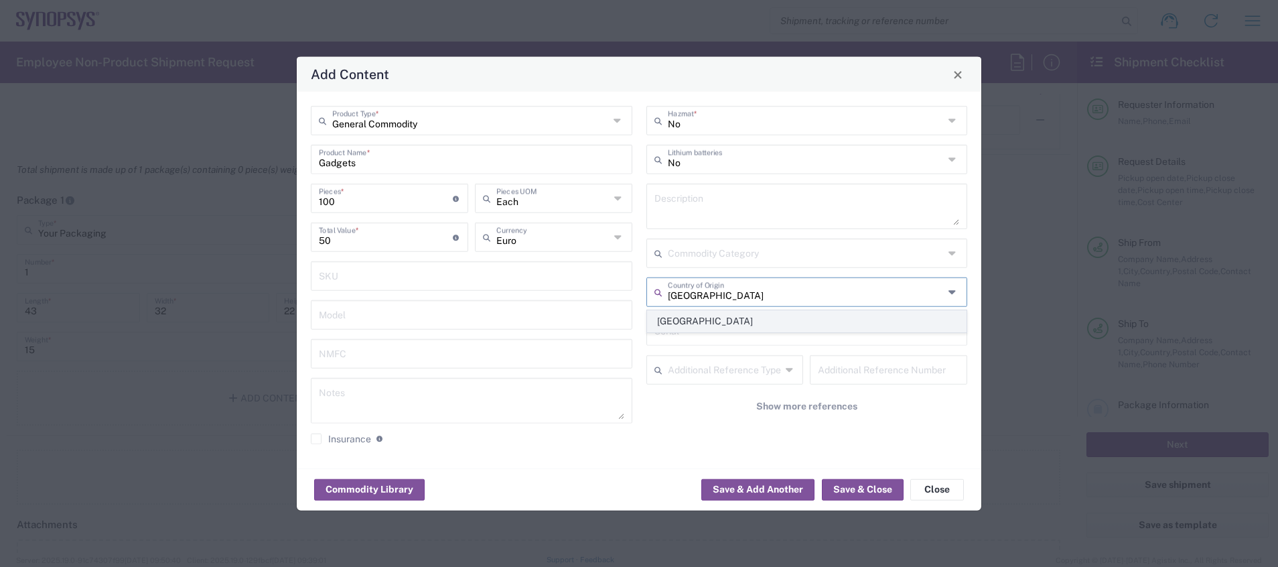
click at [811, 324] on span "[GEOGRAPHIC_DATA]" at bounding box center [807, 321] width 319 height 21
type input "[GEOGRAPHIC_DATA]"
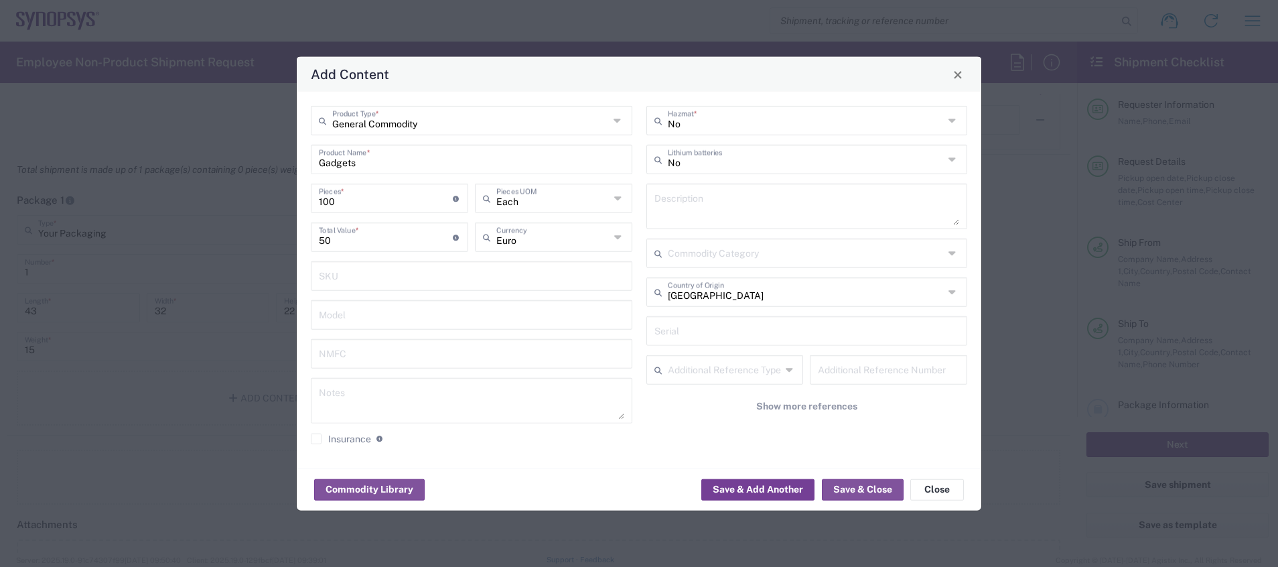
click at [774, 491] on button "Save & Add Another" at bounding box center [757, 488] width 113 height 21
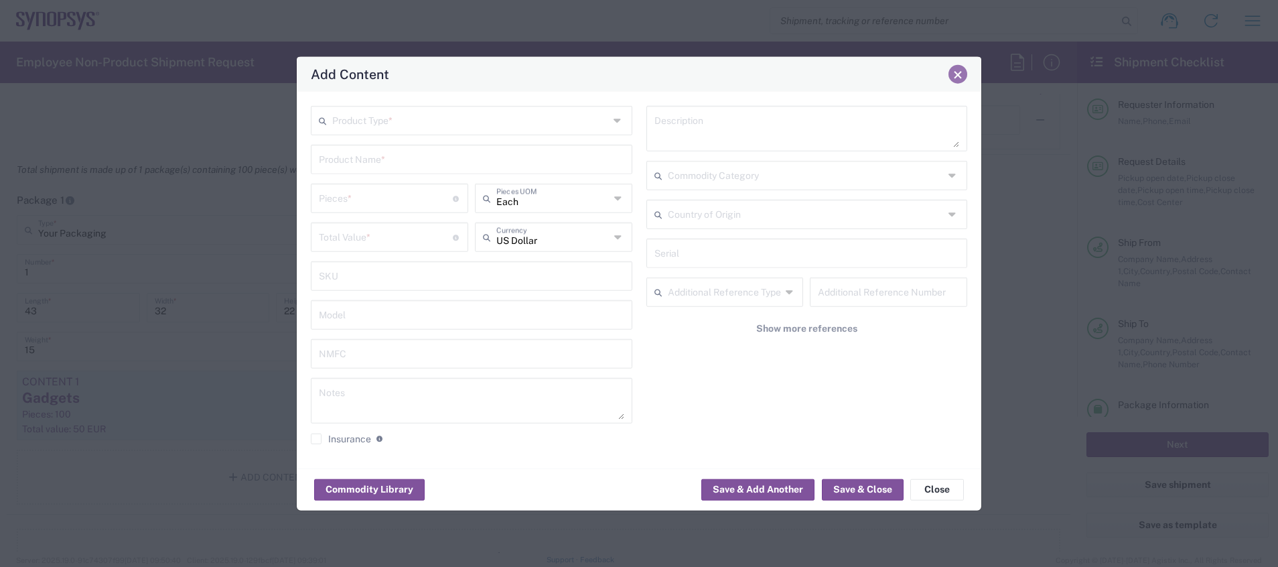
click at [956, 78] on span "Close" at bounding box center [957, 74] width 9 height 9
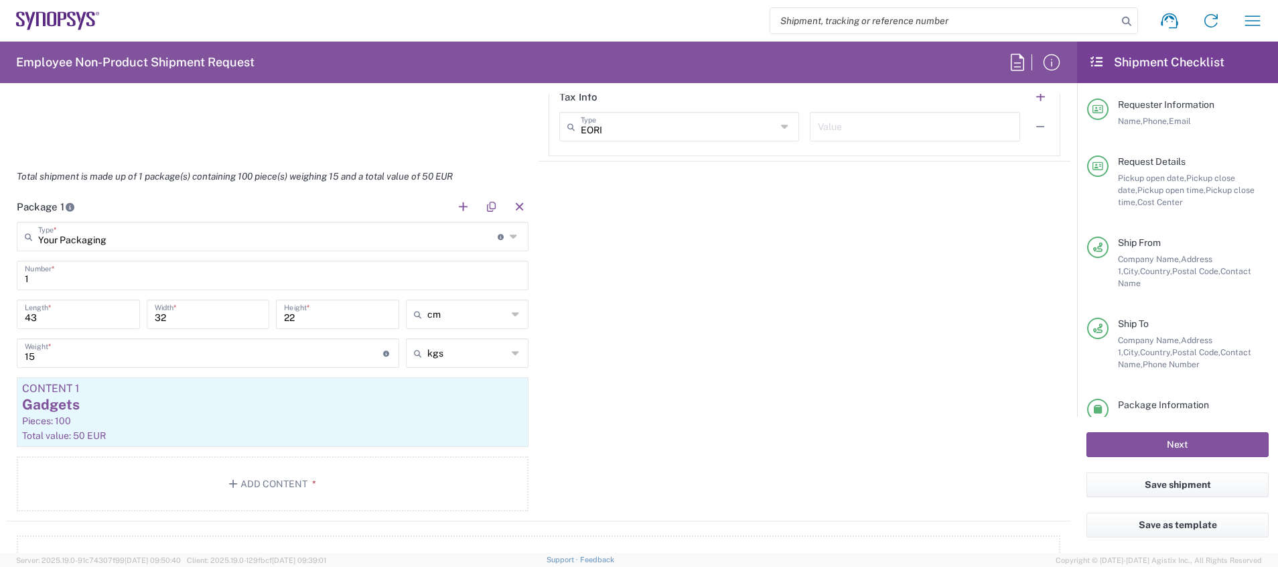
scroll to position [1123, 0]
click at [381, 418] on div "Gadgets" at bounding box center [272, 409] width 501 height 20
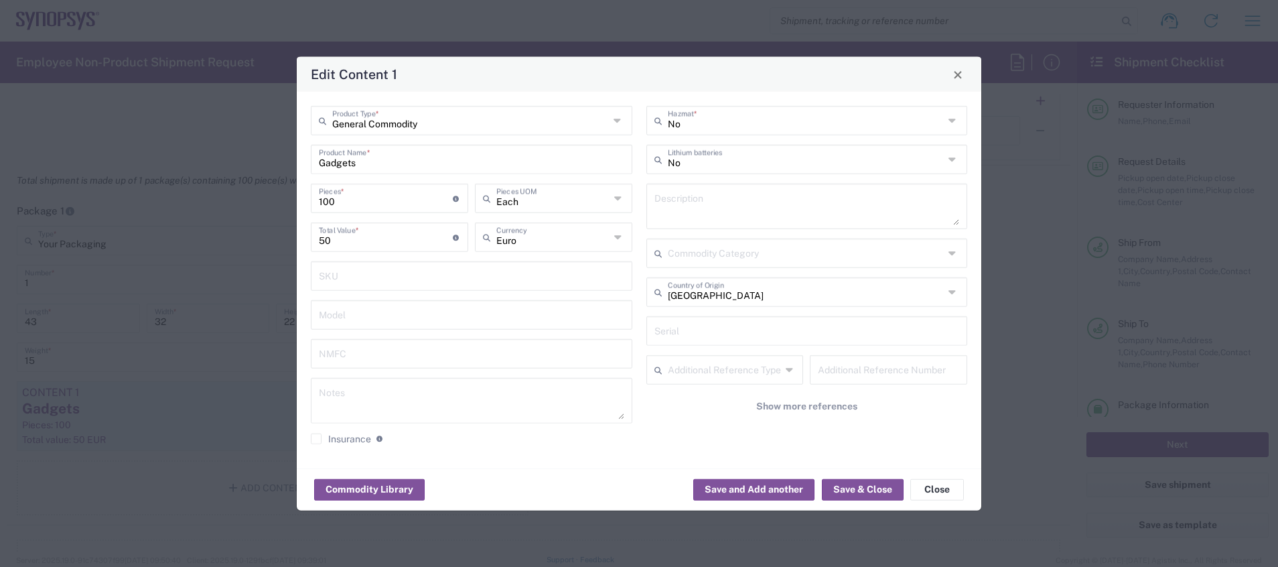
click at [427, 157] on input "Gadgets" at bounding box center [471, 158] width 305 height 23
type input "Gadgets - notebooks"
click at [853, 485] on button "Save & Close" at bounding box center [863, 488] width 82 height 21
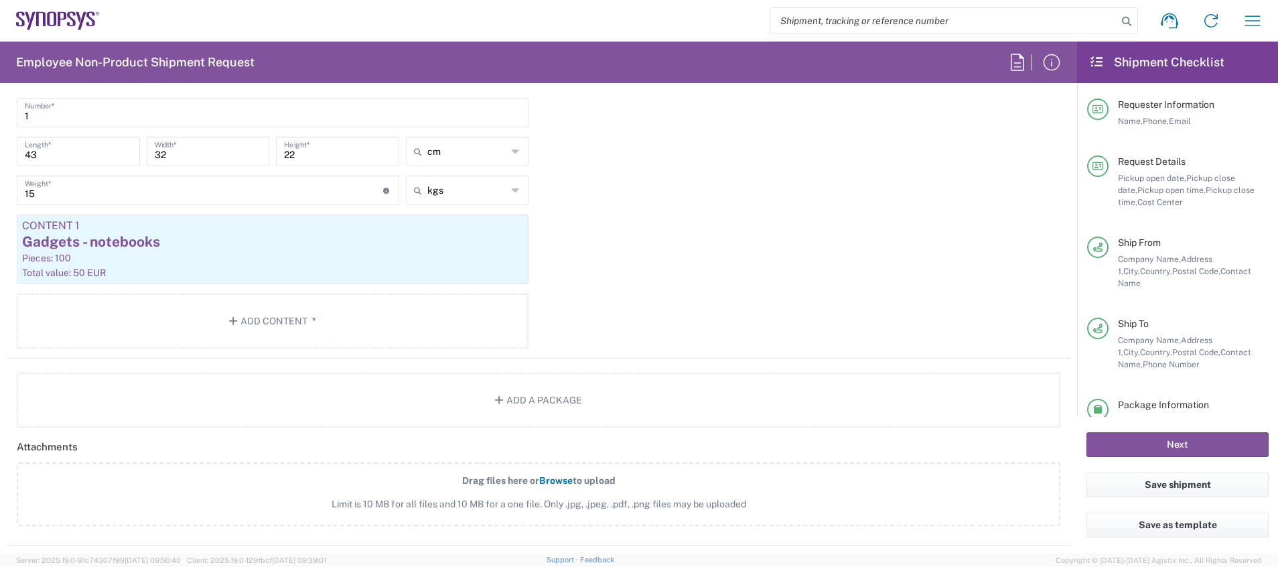
scroll to position [1317, 0]
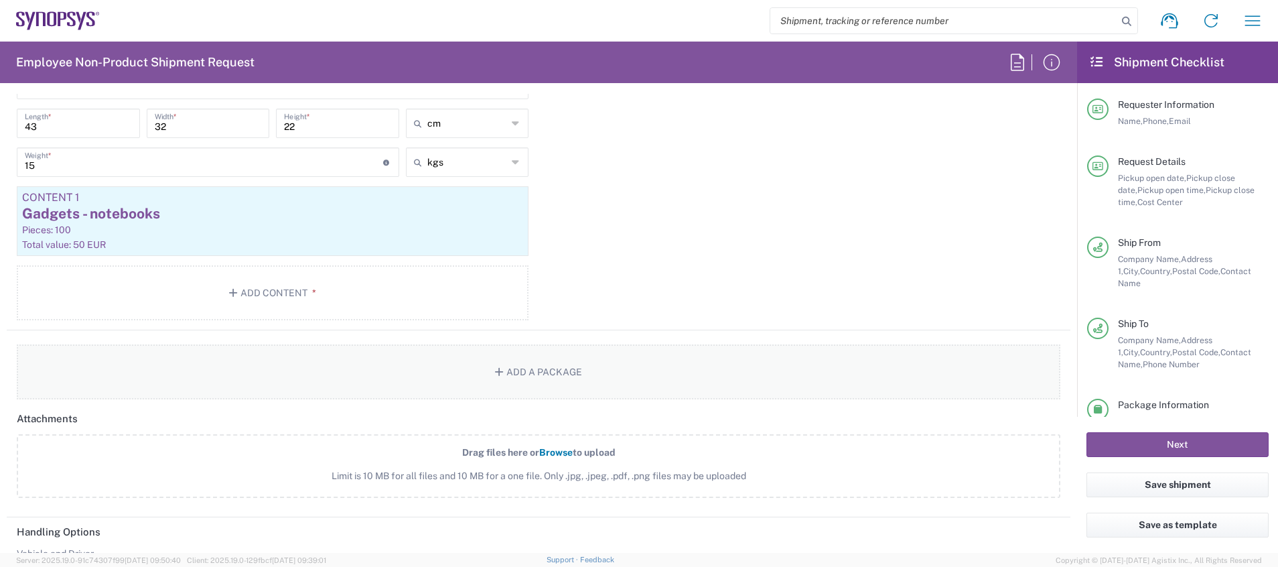
click at [579, 364] on button "Add a Package" at bounding box center [539, 371] width 1044 height 55
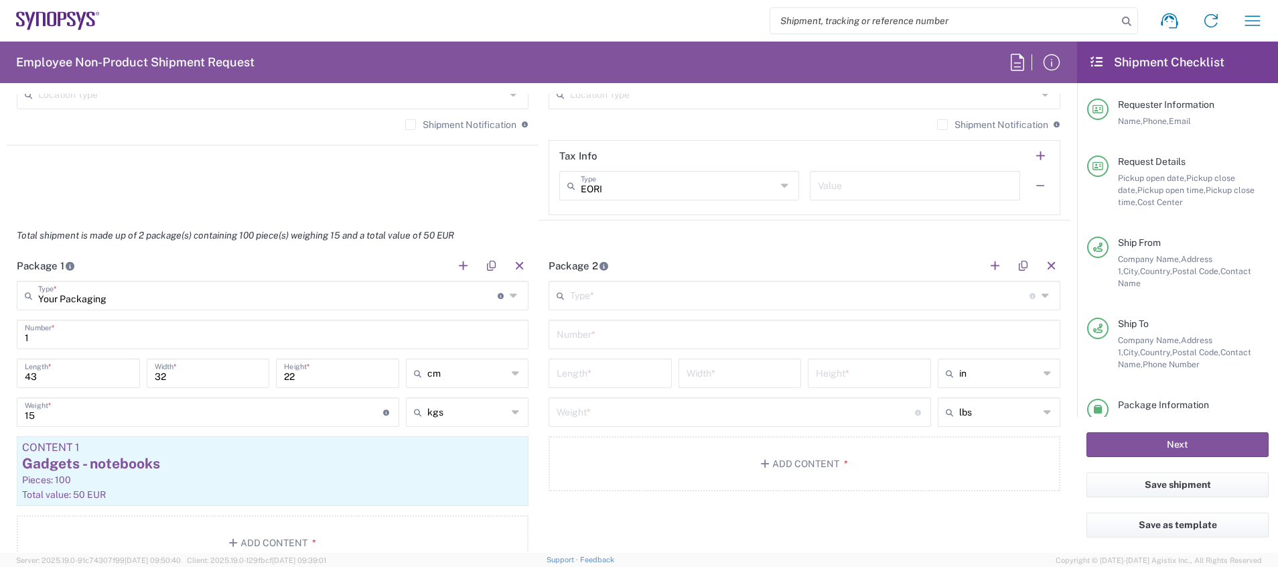
scroll to position [1092, 0]
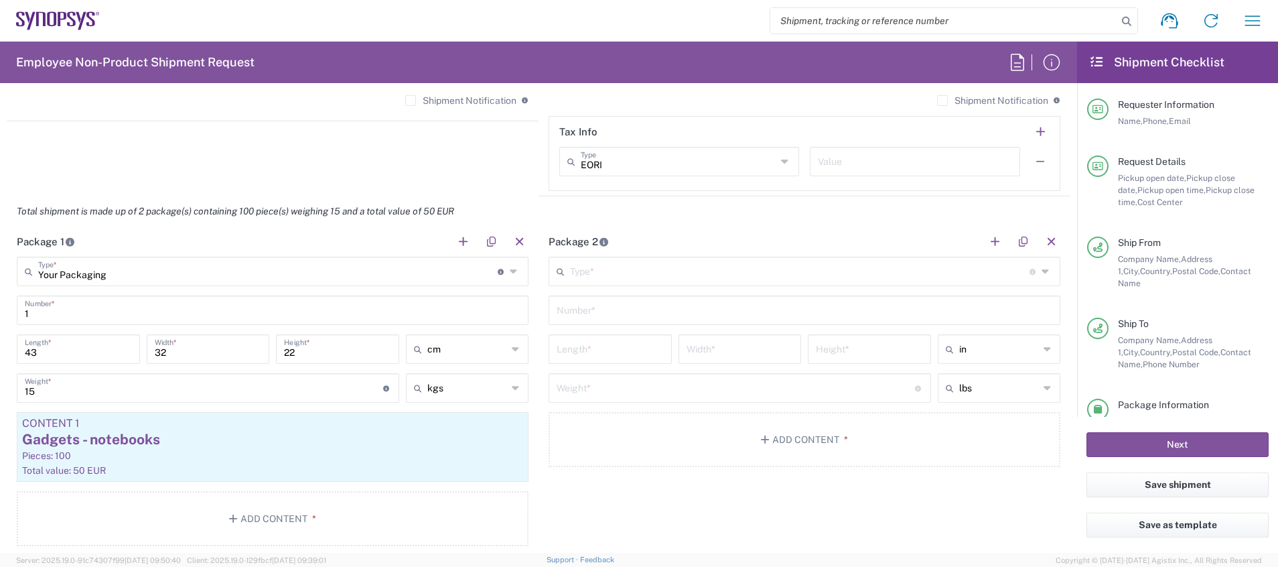
click at [776, 277] on input "text" at bounding box center [799, 270] width 459 height 23
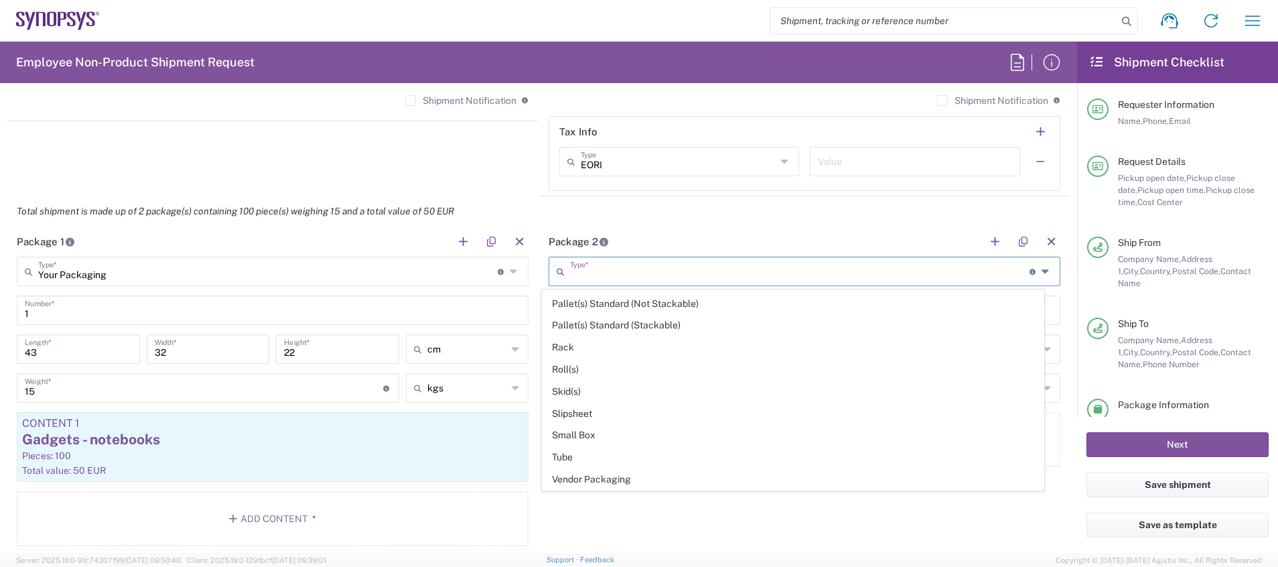
scroll to position [634, 0]
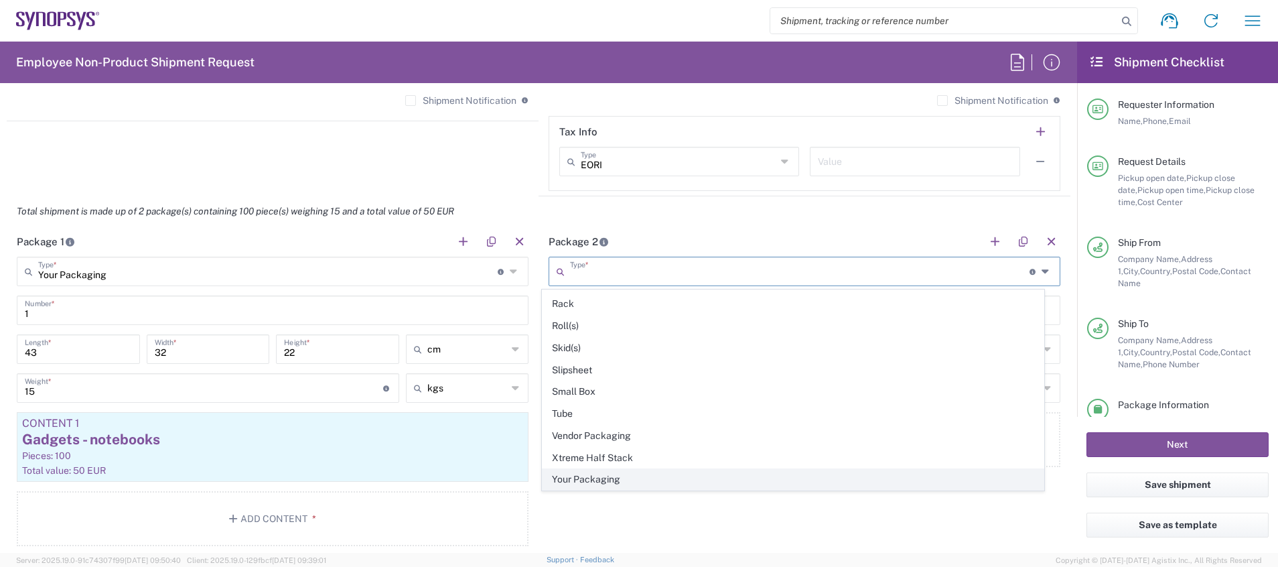
click at [761, 482] on span "Your Packaging" at bounding box center [794, 479] width 502 height 21
type input "Your Packaging"
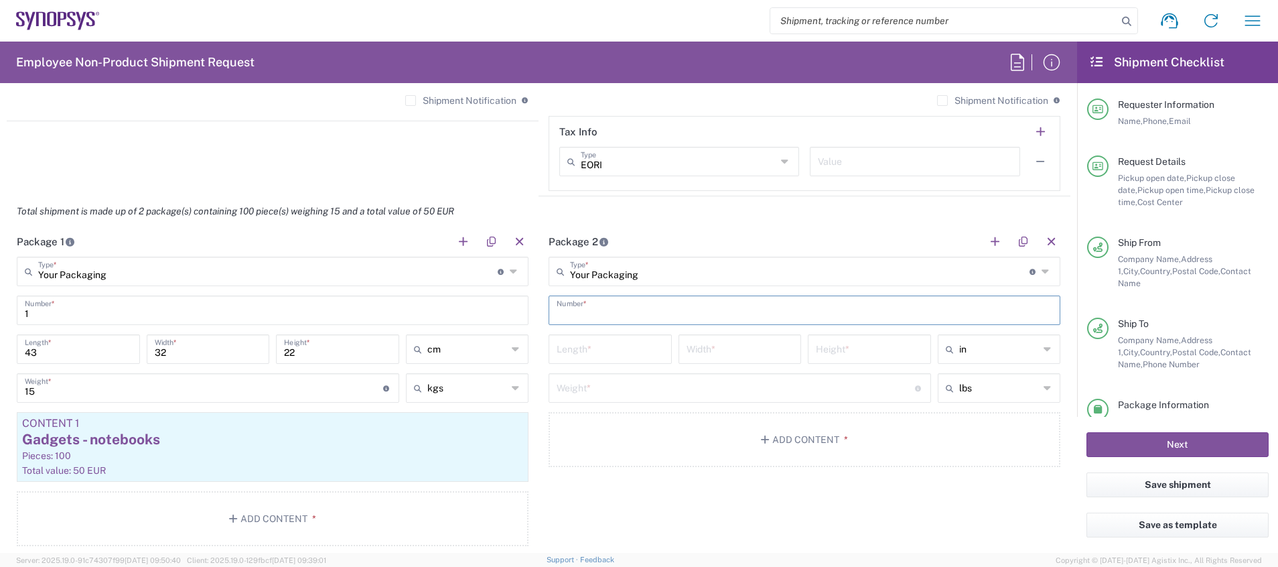
click at [670, 314] on input "text" at bounding box center [805, 308] width 496 height 23
type input "1"
click at [629, 350] on input "number" at bounding box center [610, 347] width 107 height 23
click at [1044, 346] on icon at bounding box center [1048, 348] width 9 height 21
click at [988, 393] on span "cm" at bounding box center [984, 400] width 119 height 21
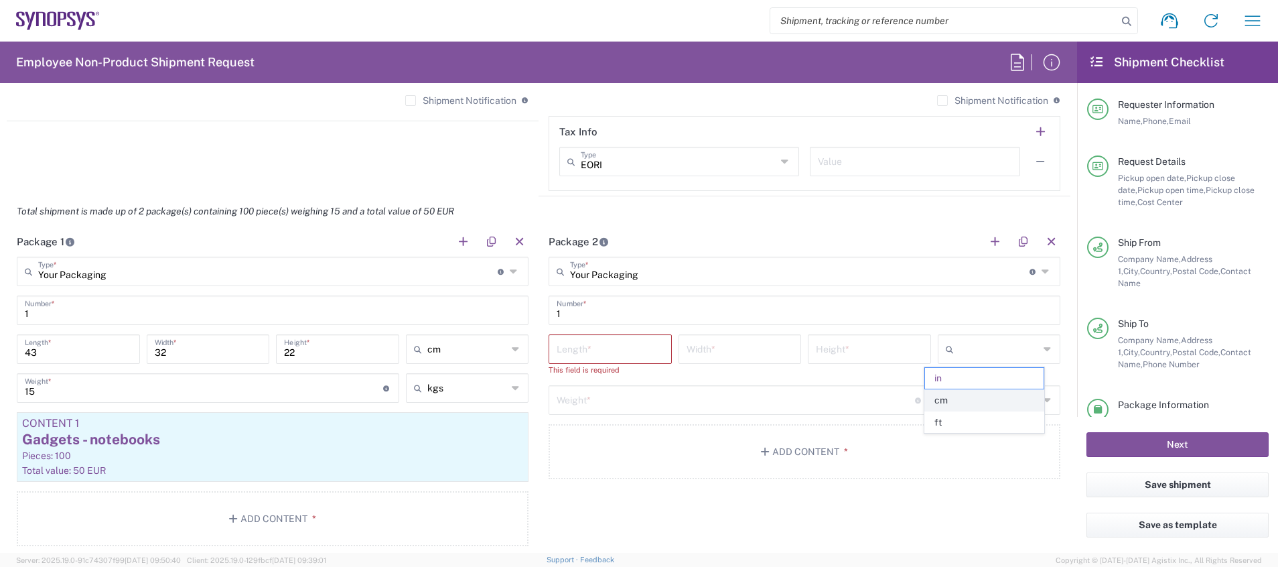
type input "cm"
click at [1038, 405] on div "lbs" at bounding box center [999, 399] width 123 height 29
click at [989, 459] on span "kgs" at bounding box center [984, 451] width 119 height 21
type input "kgs"
click at [624, 342] on input "number" at bounding box center [610, 347] width 107 height 23
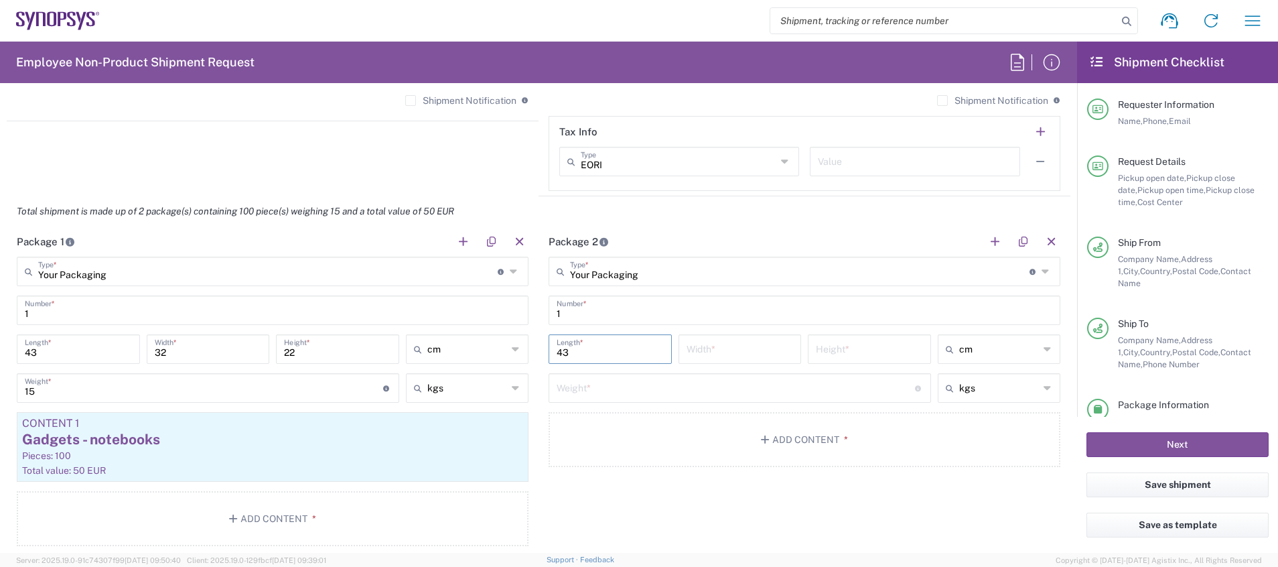
type input "43"
click at [703, 347] on input "number" at bounding box center [740, 347] width 107 height 23
type input "32"
click at [833, 346] on input "number" at bounding box center [869, 347] width 107 height 23
type input "22"
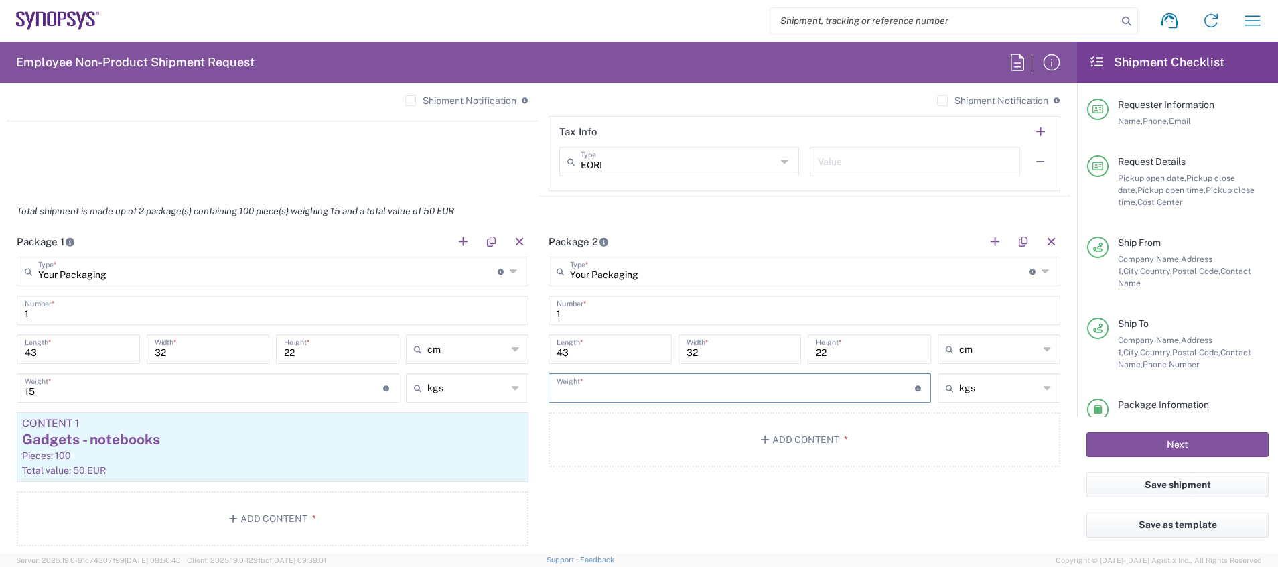
click at [694, 391] on input "number" at bounding box center [736, 386] width 358 height 23
type input "12"
click at [845, 441] on button "Add Content *" at bounding box center [805, 439] width 512 height 55
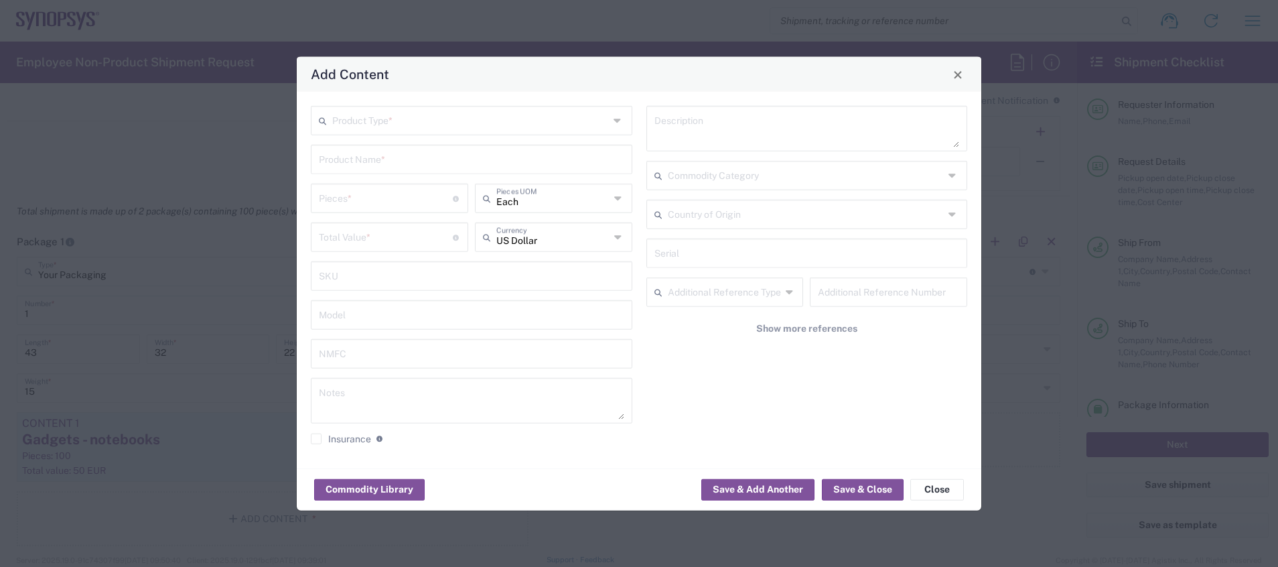
click at [567, 121] on input "text" at bounding box center [470, 119] width 277 height 23
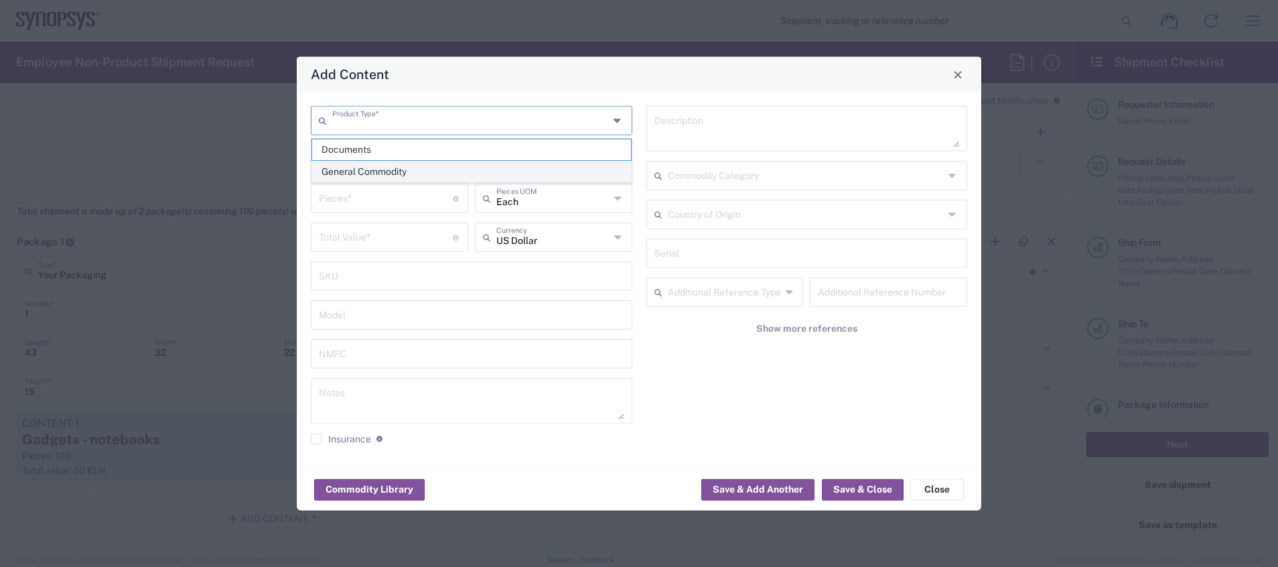
click at [553, 171] on span "General Commodity" at bounding box center [471, 171] width 319 height 21
type input "General Commodity"
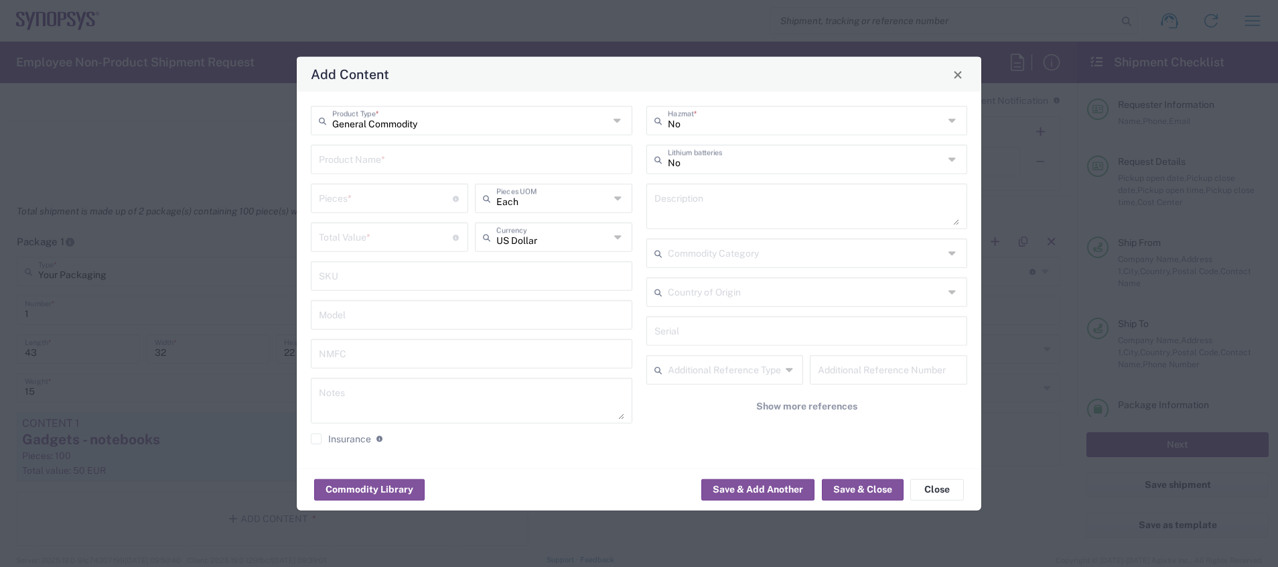
click at [484, 157] on input "text" at bounding box center [471, 158] width 305 height 23
type input "Notebooks + pens"
click at [415, 196] on input "number" at bounding box center [386, 197] width 134 height 23
type input "200"
click at [413, 238] on input "number" at bounding box center [386, 235] width 134 height 23
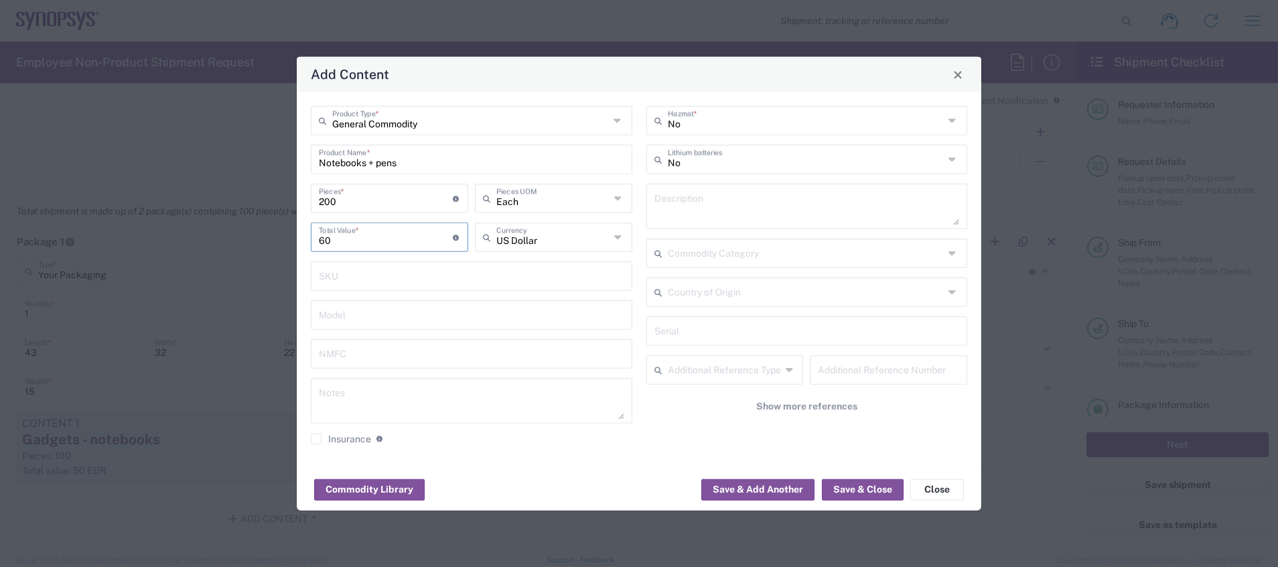
type input "60"
click at [614, 242] on icon at bounding box center [618, 236] width 9 height 21
click at [550, 265] on span "Euro" at bounding box center [553, 266] width 155 height 21
type input "Euro"
click at [921, 291] on input "text" at bounding box center [806, 290] width 277 height 23
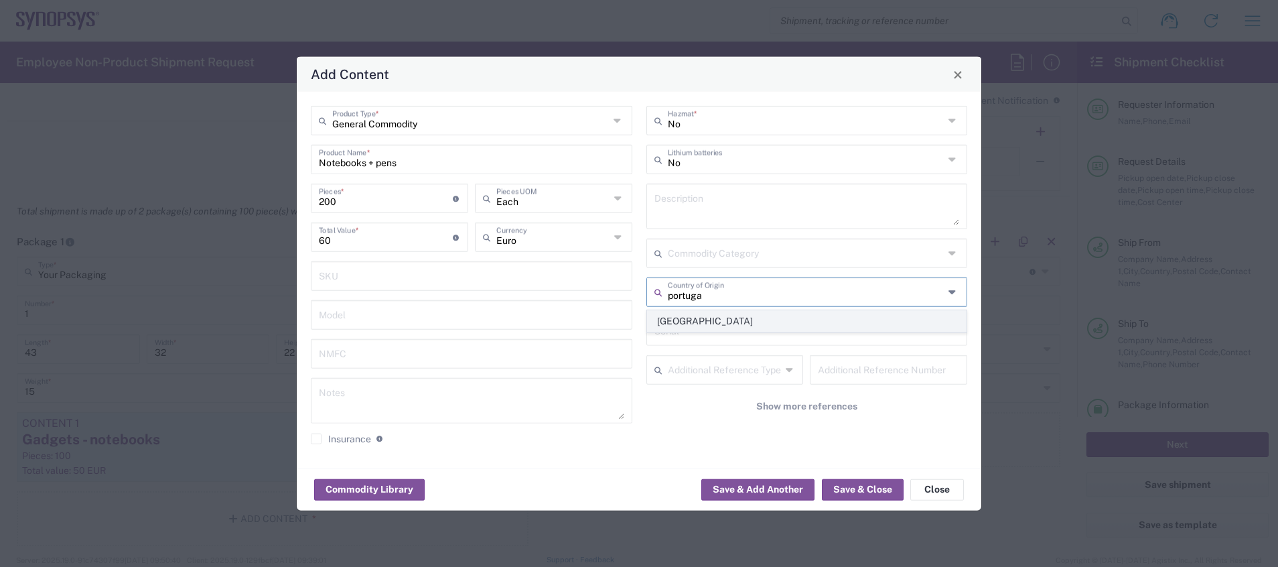
click at [848, 320] on span "[GEOGRAPHIC_DATA]" at bounding box center [807, 321] width 319 height 21
type input "[GEOGRAPHIC_DATA]"
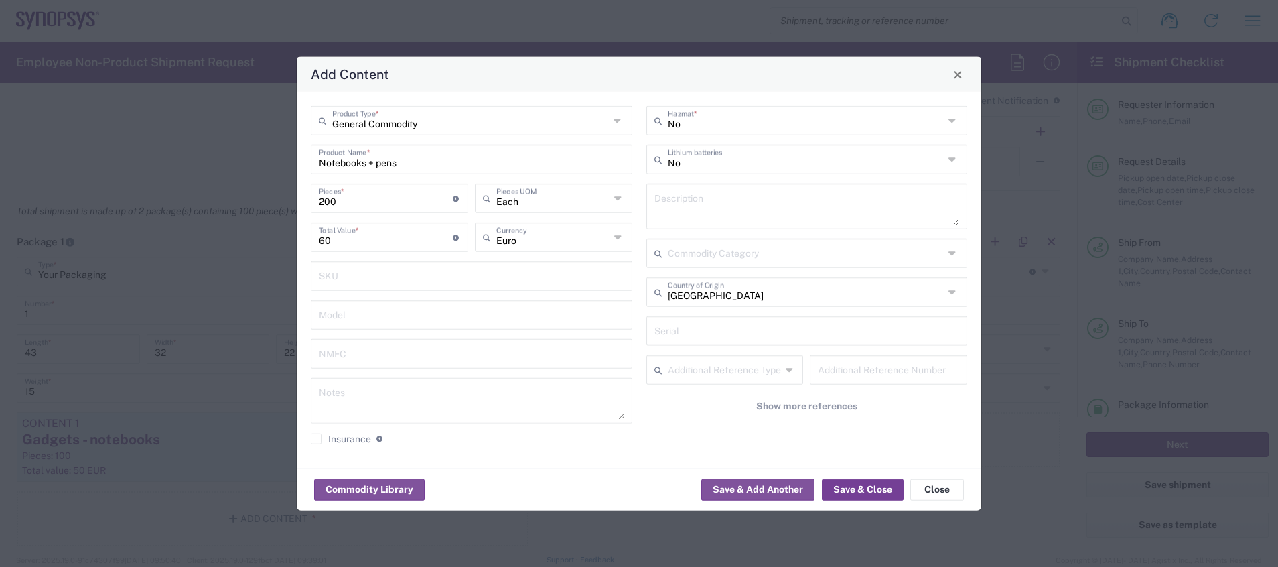
click at [877, 488] on button "Save & Close" at bounding box center [863, 488] width 82 height 21
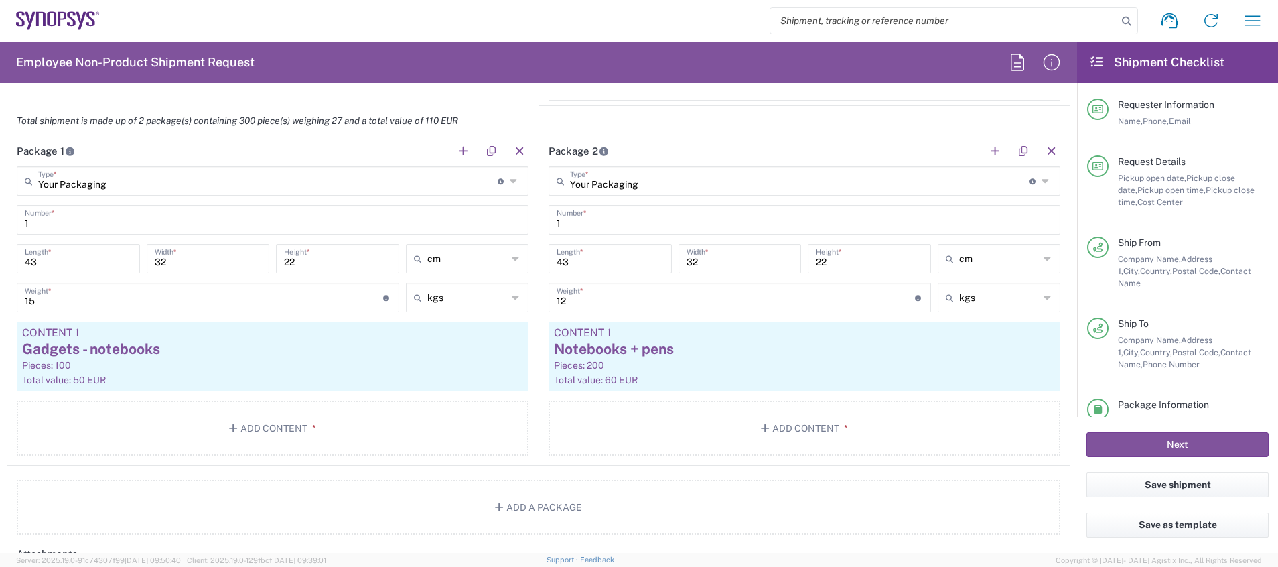
scroll to position [1175, 0]
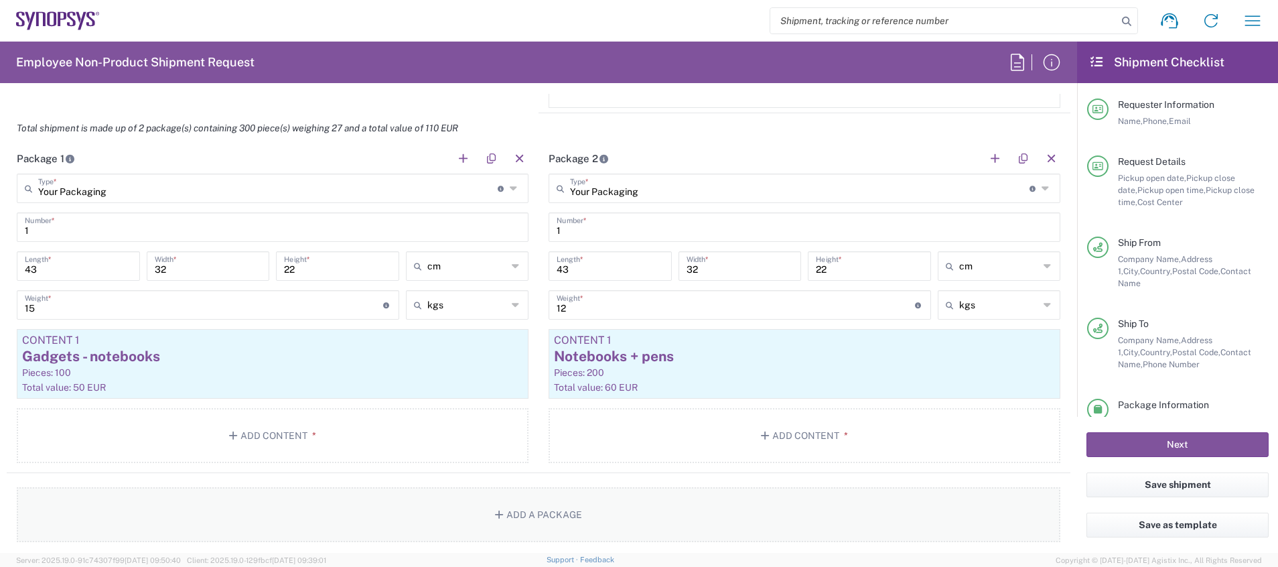
click at [663, 512] on button "Add a Package" at bounding box center [539, 514] width 1044 height 55
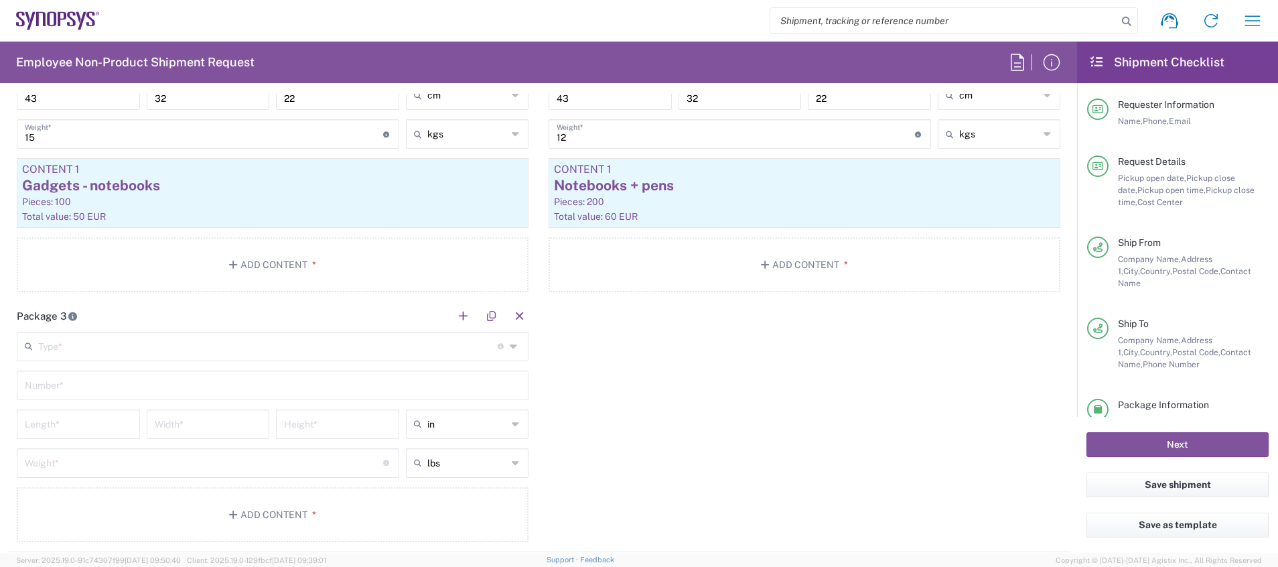
scroll to position [1388, 0]
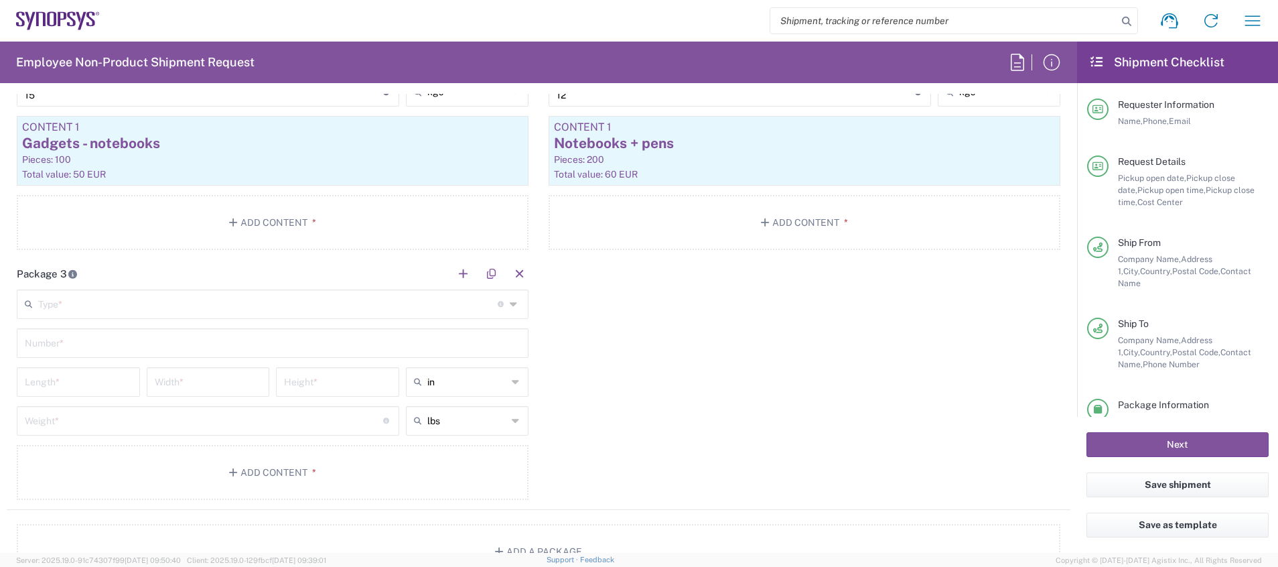
click at [510, 303] on icon at bounding box center [515, 303] width 11 height 21
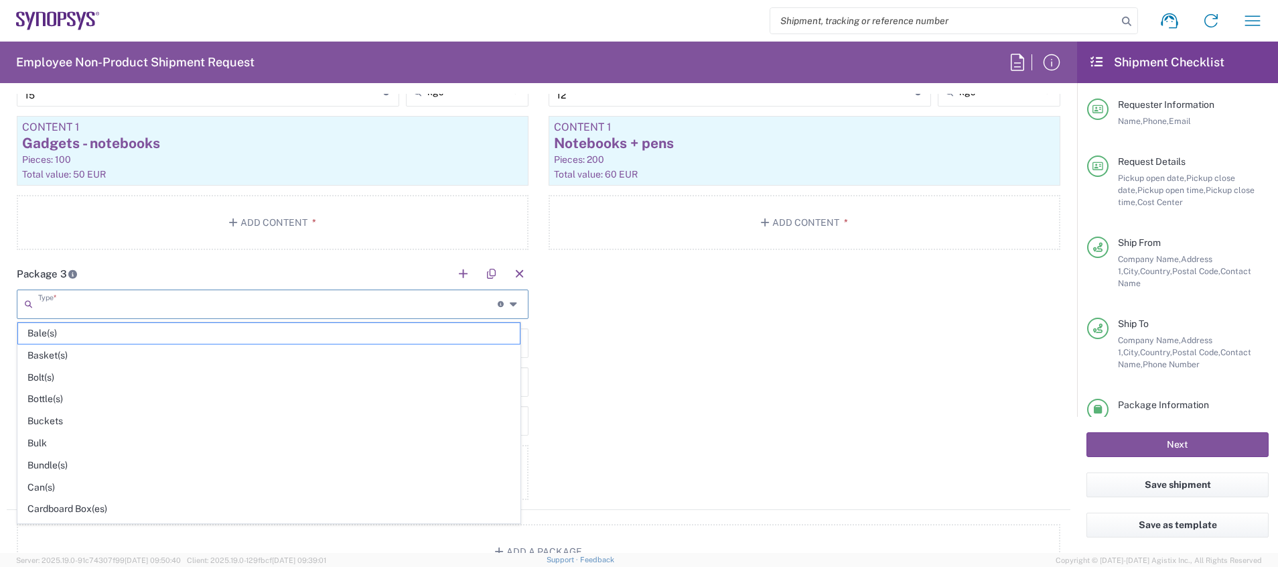
scroll to position [634, 0]
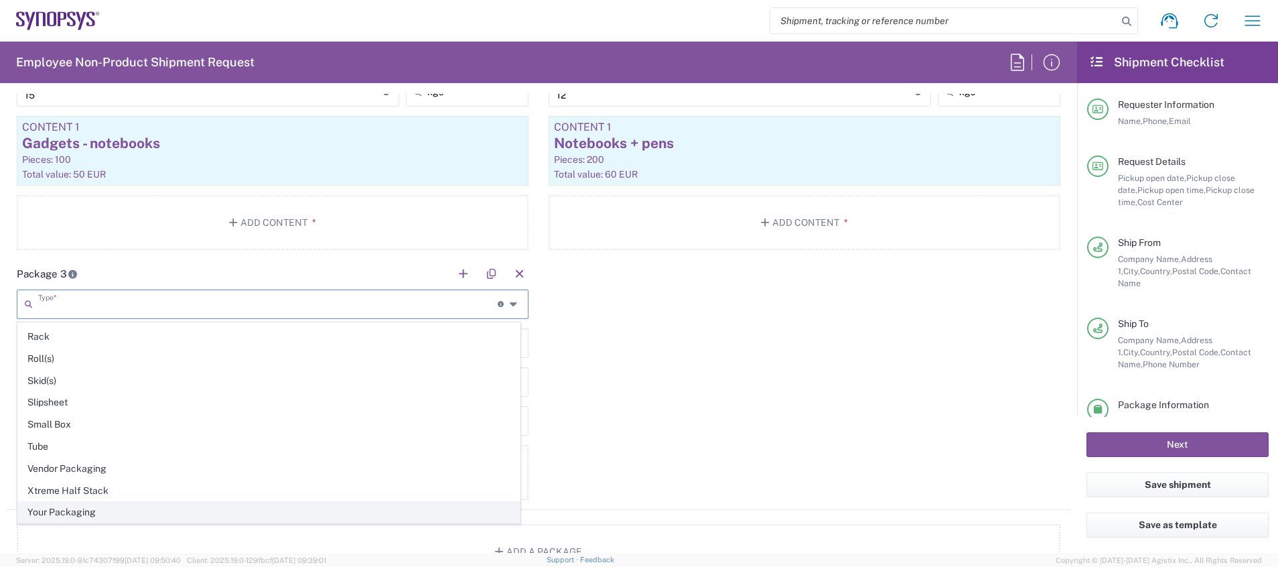
click at [259, 508] on span "Your Packaging" at bounding box center [269, 512] width 502 height 21
type input "Your Packaging"
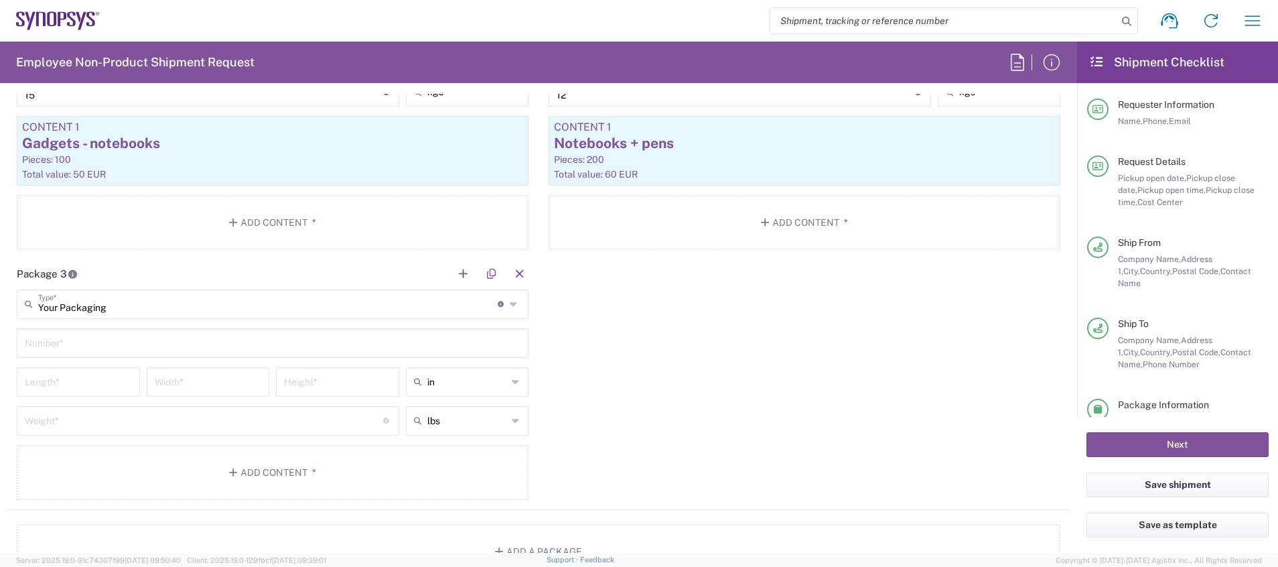
click at [173, 342] on input "text" at bounding box center [273, 341] width 496 height 23
type input "1"
click at [106, 378] on input "number" at bounding box center [78, 380] width 107 height 23
click at [512, 380] on icon at bounding box center [516, 381] width 9 height 21
click at [482, 429] on span "cm" at bounding box center [460, 433] width 119 height 21
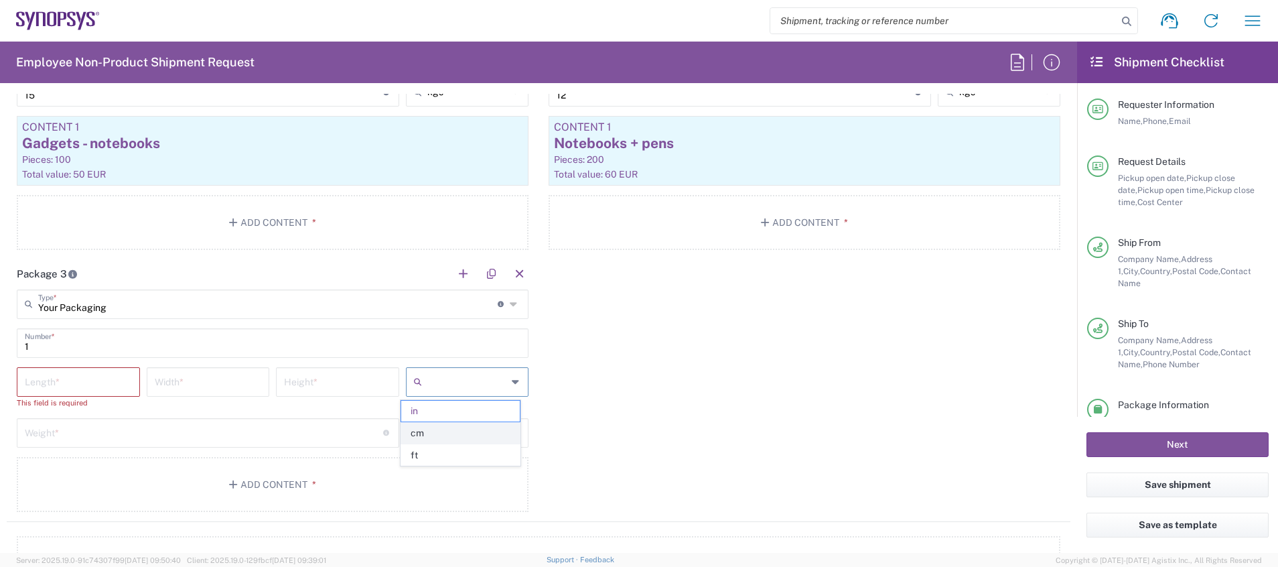
type input "cm"
click at [88, 381] on input "number" at bounding box center [78, 380] width 107 height 23
type input "10"
click at [161, 387] on input "1" at bounding box center [208, 380] width 107 height 23
type input "10"
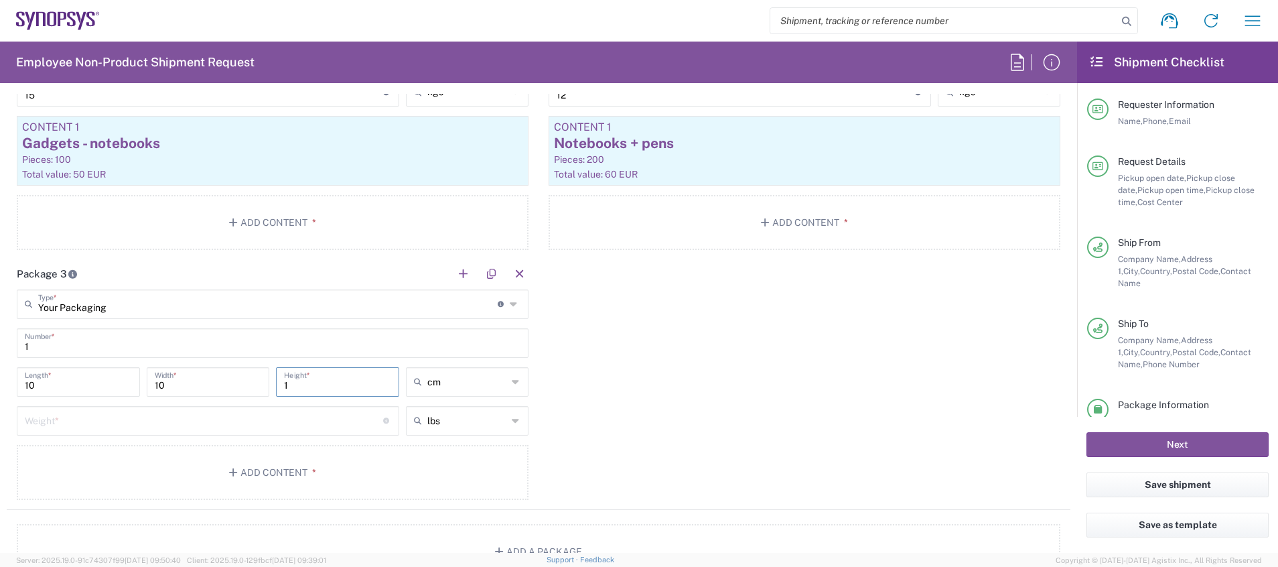
click at [305, 388] on input "1" at bounding box center [337, 380] width 107 height 23
type input "100"
click at [512, 427] on icon at bounding box center [516, 420] width 9 height 21
click at [463, 475] on span "kgs" at bounding box center [460, 471] width 119 height 21
type input "kgs"
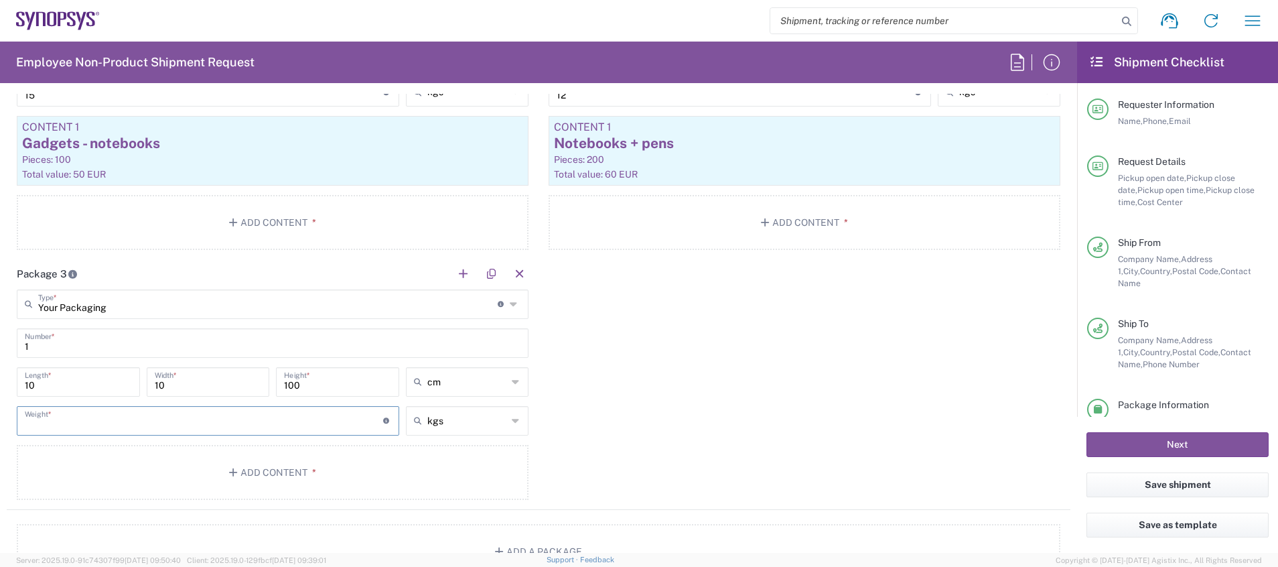
click at [267, 413] on input "number" at bounding box center [204, 419] width 358 height 23
type input "7"
click at [405, 468] on button "Add Content *" at bounding box center [273, 472] width 512 height 55
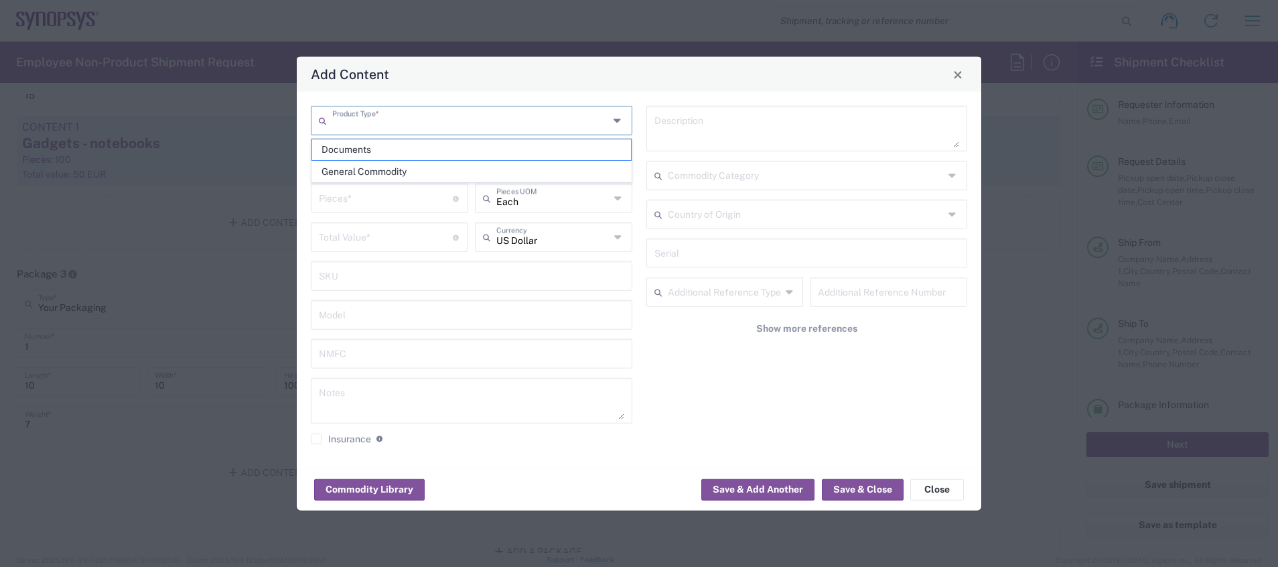
click at [434, 118] on input "text" at bounding box center [470, 119] width 277 height 23
click at [439, 165] on span "General Commodity" at bounding box center [471, 171] width 319 height 21
type input "General Commodity"
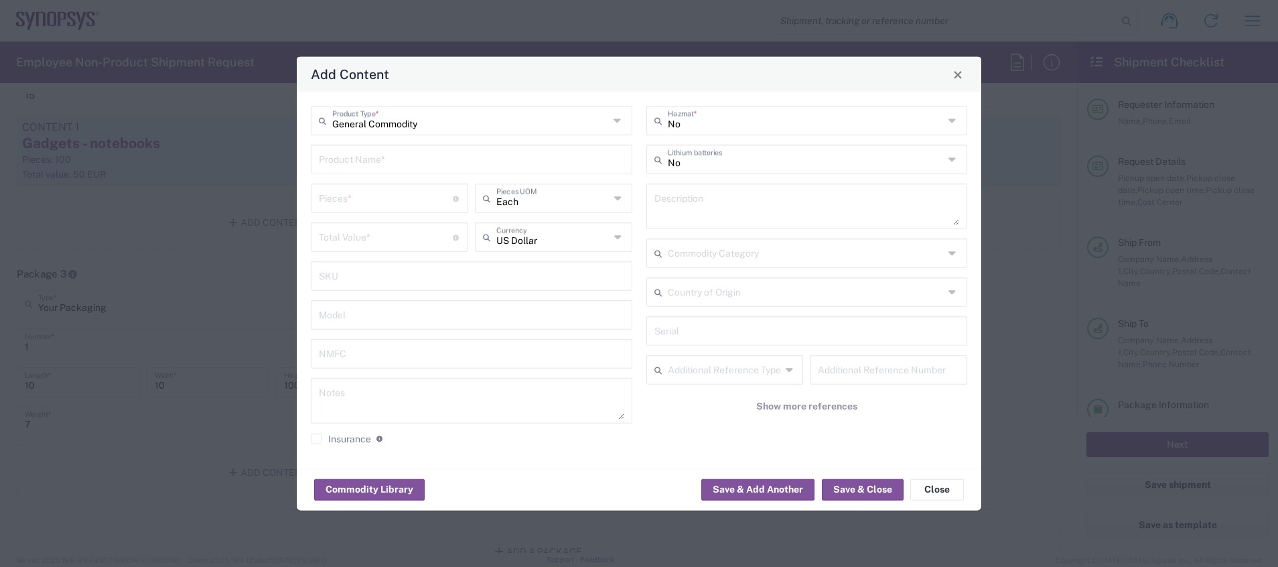
click at [439, 165] on input "text" at bounding box center [471, 158] width 305 height 23
type input "Roll-Up"
click at [427, 194] on input "number" at bounding box center [386, 197] width 134 height 23
type input "1"
click at [619, 242] on icon at bounding box center [618, 236] width 9 height 21
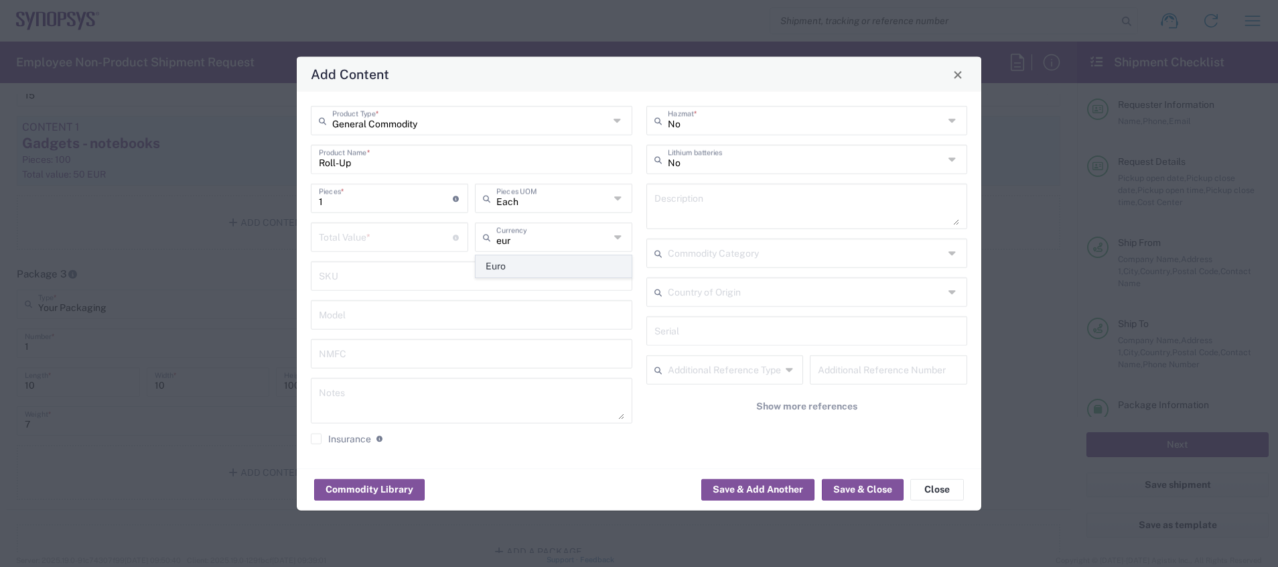
click at [549, 266] on span "Euro" at bounding box center [553, 266] width 155 height 21
type input "Euro"
click at [389, 230] on input "number" at bounding box center [386, 235] width 134 height 23
type input "150"
click at [850, 486] on button "Save & Close" at bounding box center [863, 488] width 82 height 21
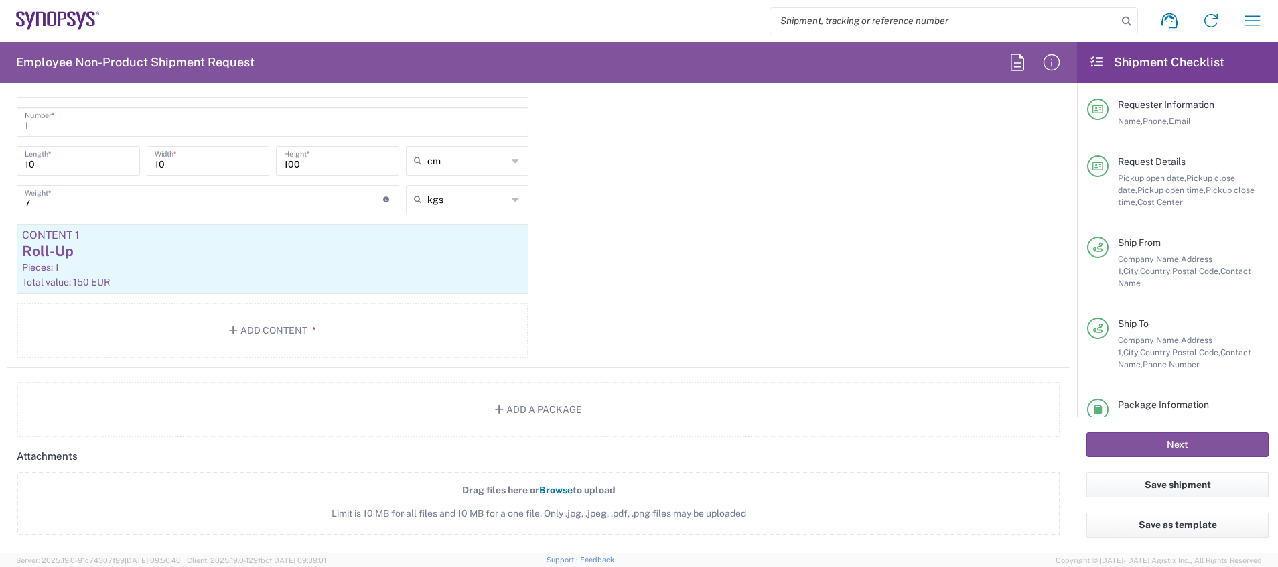
scroll to position [1621, 0]
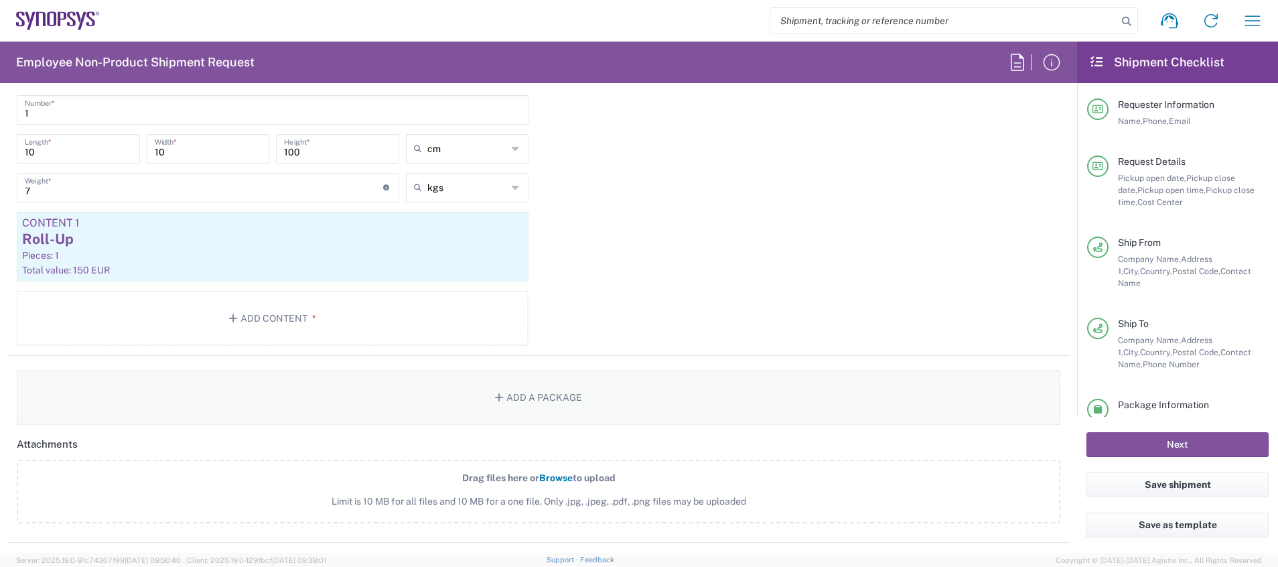
click at [654, 395] on button "Add a Package" at bounding box center [539, 397] width 1044 height 55
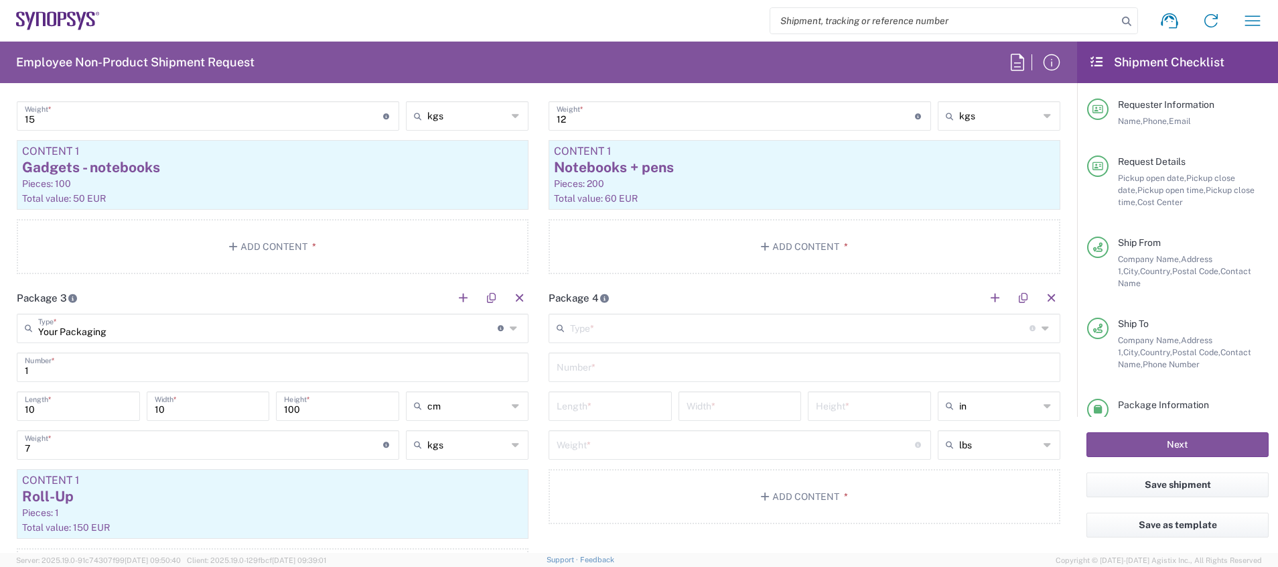
scroll to position [1380, 0]
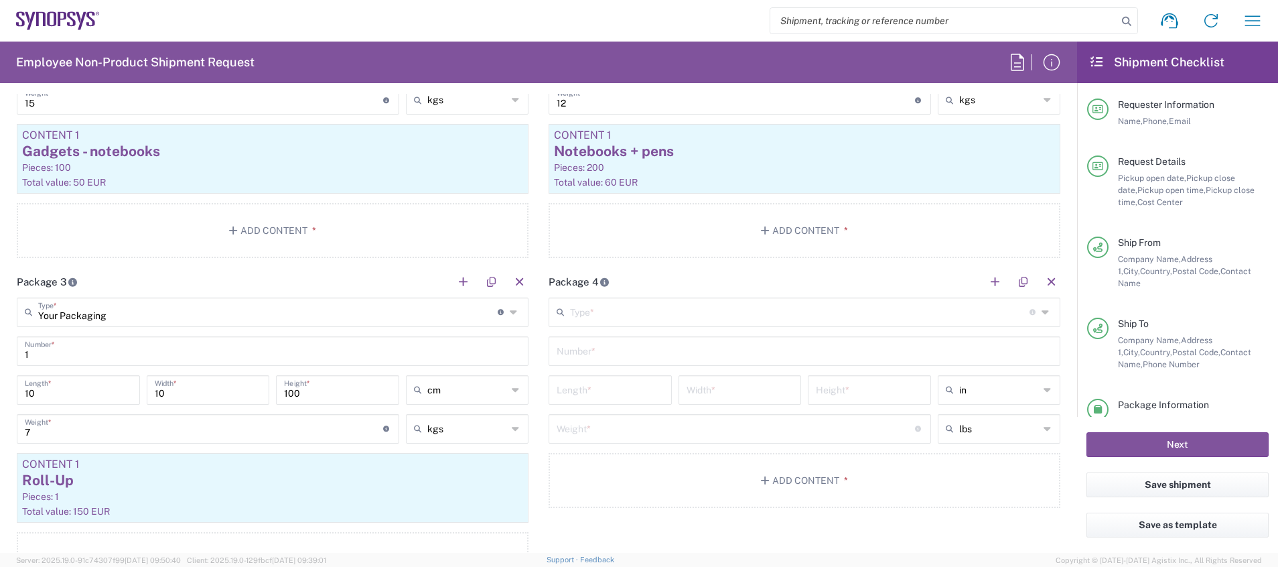
click at [1022, 312] on div "Type * Material used to package goods" at bounding box center [805, 311] width 512 height 29
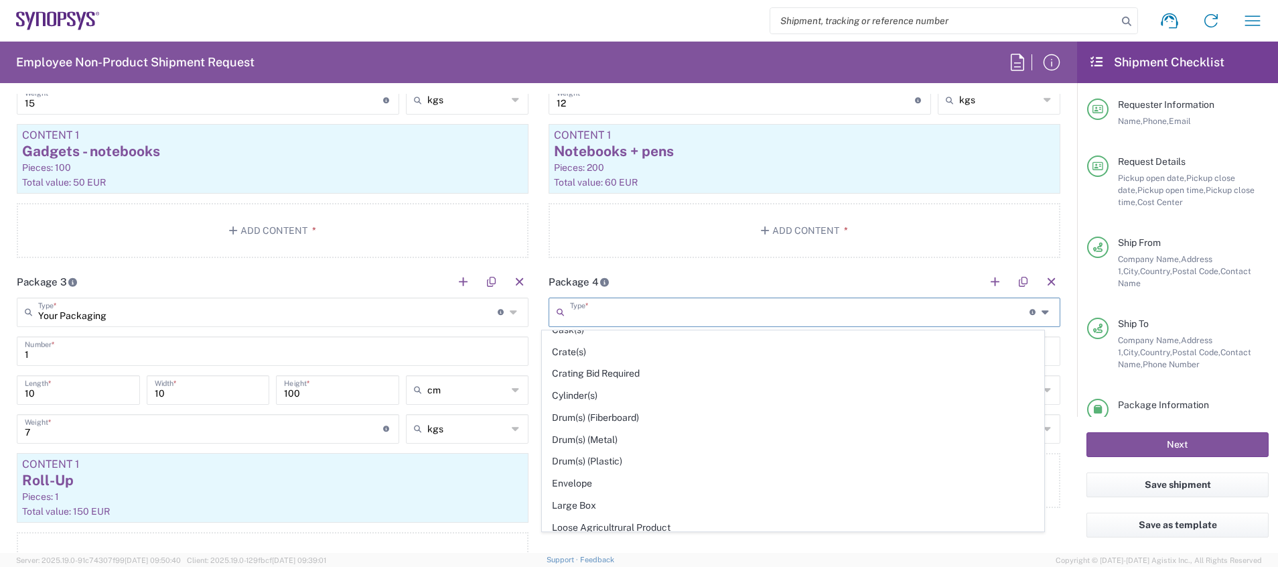
scroll to position [634, 0]
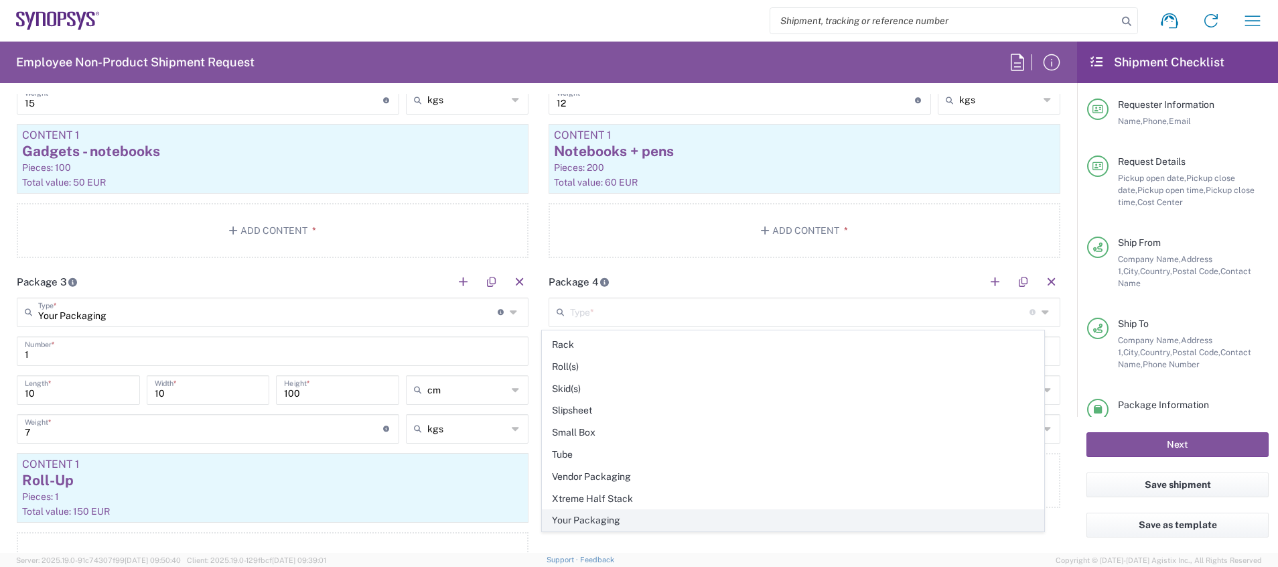
click at [841, 524] on span "Your Packaging" at bounding box center [794, 520] width 502 height 21
type input "Your Packaging"
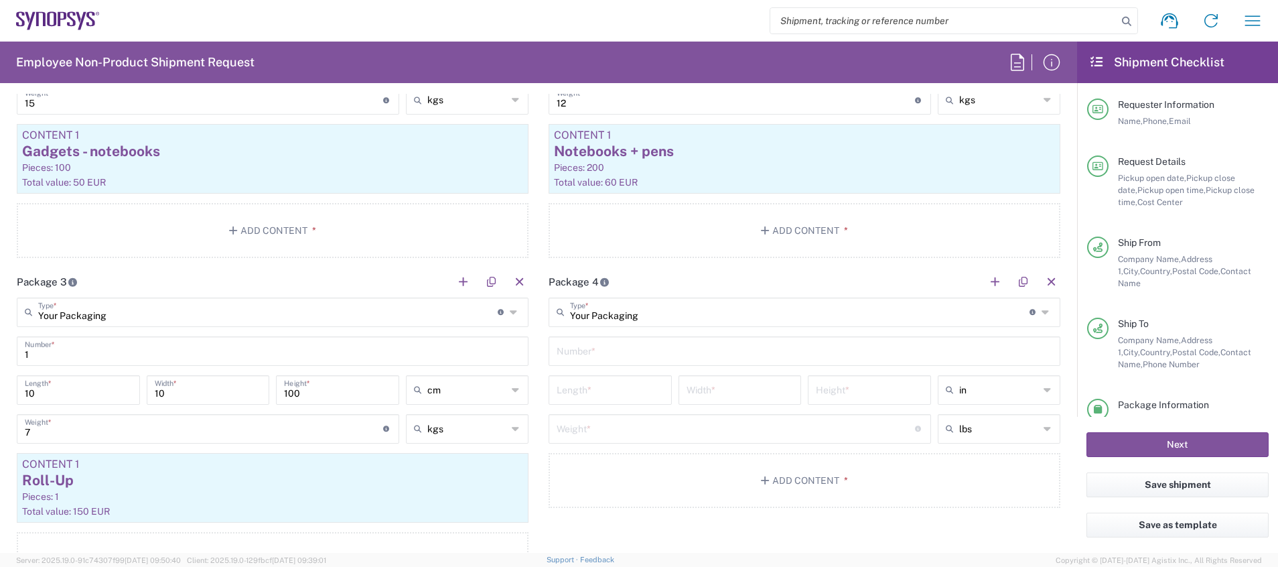
click at [713, 352] on input "text" at bounding box center [805, 349] width 496 height 23
type input "1"
click at [626, 384] on input "number" at bounding box center [610, 388] width 107 height 23
click at [1044, 388] on icon at bounding box center [1048, 389] width 9 height 21
click at [953, 443] on span "cm" at bounding box center [984, 441] width 119 height 21
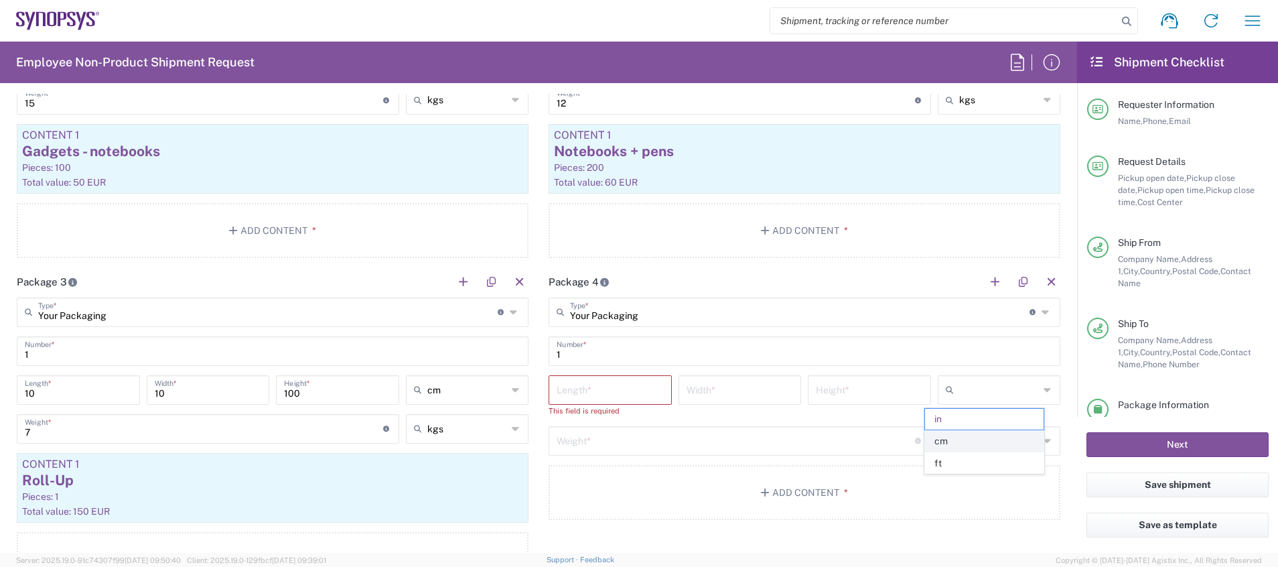
type input "cm"
click at [615, 388] on input "number" at bounding box center [610, 388] width 107 height 23
type input "62"
click at [691, 388] on input "number" at bounding box center [740, 388] width 107 height 23
type input "37"
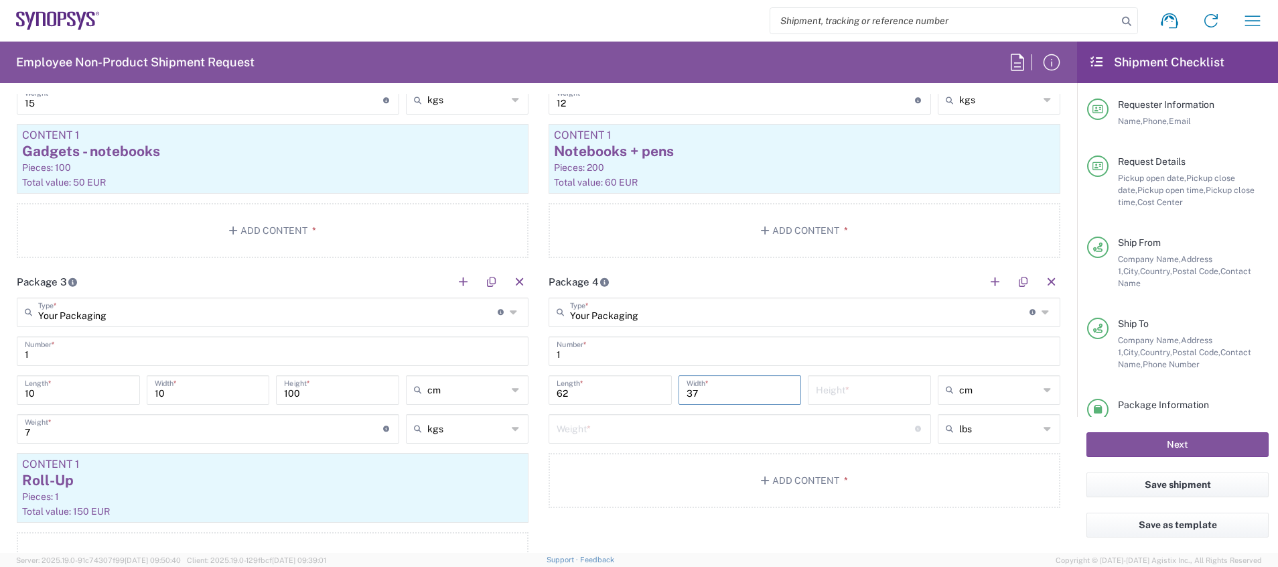
click at [837, 387] on input "number" at bounding box center [869, 388] width 107 height 23
type input "52"
click at [1044, 431] on icon at bounding box center [1048, 428] width 9 height 21
click at [1015, 482] on span "kgs" at bounding box center [984, 480] width 119 height 21
type input "kgs"
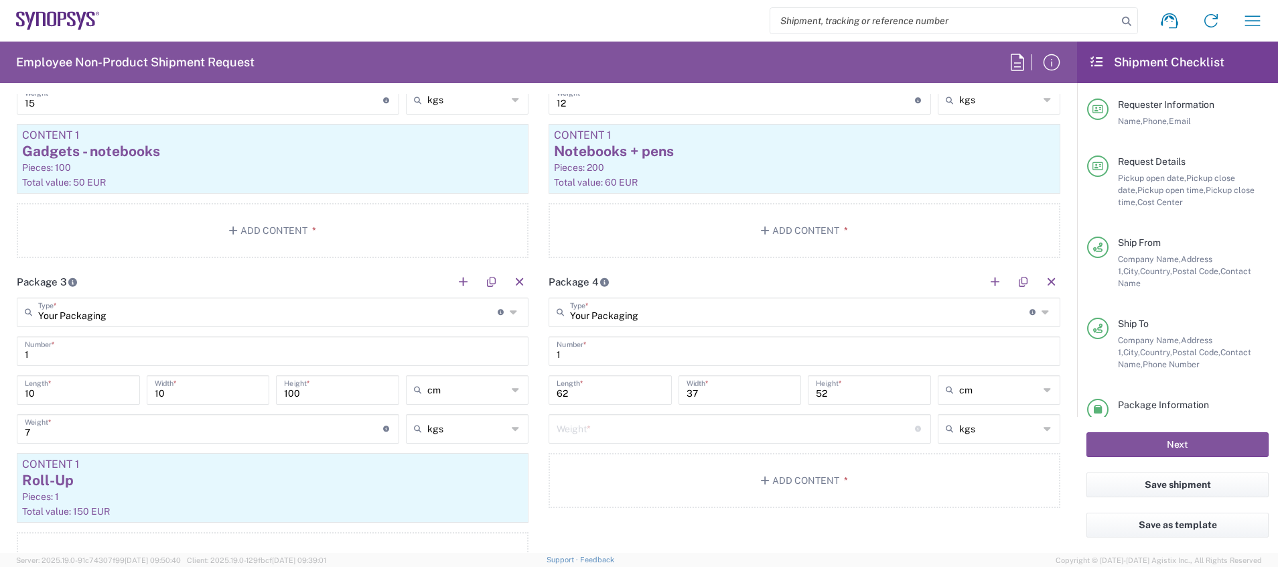
click at [803, 428] on input "number" at bounding box center [736, 427] width 358 height 23
type input "12"
click at [931, 478] on button "Add Content *" at bounding box center [805, 480] width 512 height 55
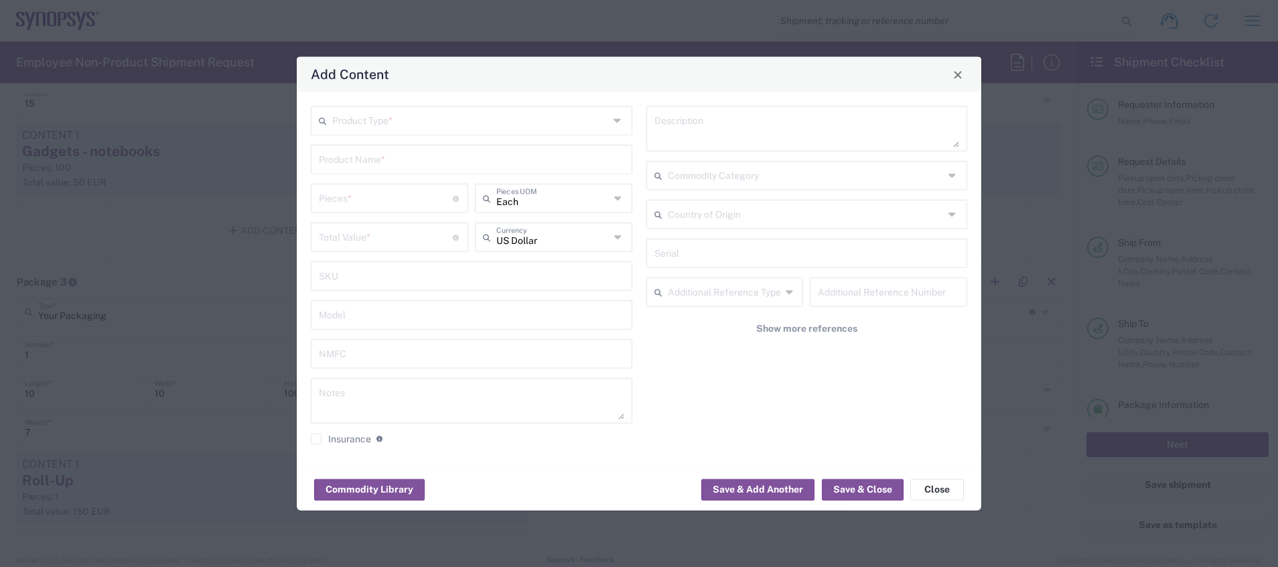
click at [618, 128] on icon at bounding box center [619, 120] width 11 height 21
click at [553, 165] on span "General Commodity" at bounding box center [471, 171] width 319 height 21
type input "General Commodity"
click at [553, 165] on input "text" at bounding box center [471, 158] width 305 height 23
type input "Gadgets - bottles"
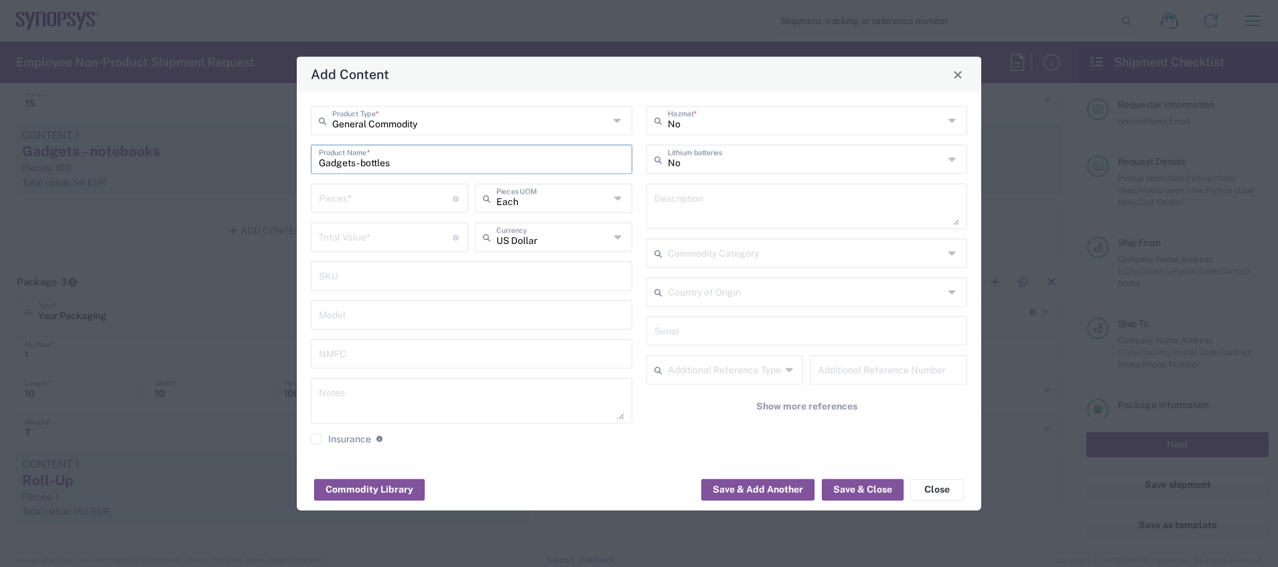
click at [429, 196] on input "number" at bounding box center [386, 197] width 134 height 23
type input "100"
click at [614, 236] on div "US Dollar Currency" at bounding box center [553, 236] width 157 height 29
click at [548, 266] on span "Euro" at bounding box center [553, 266] width 155 height 21
type input "Euro"
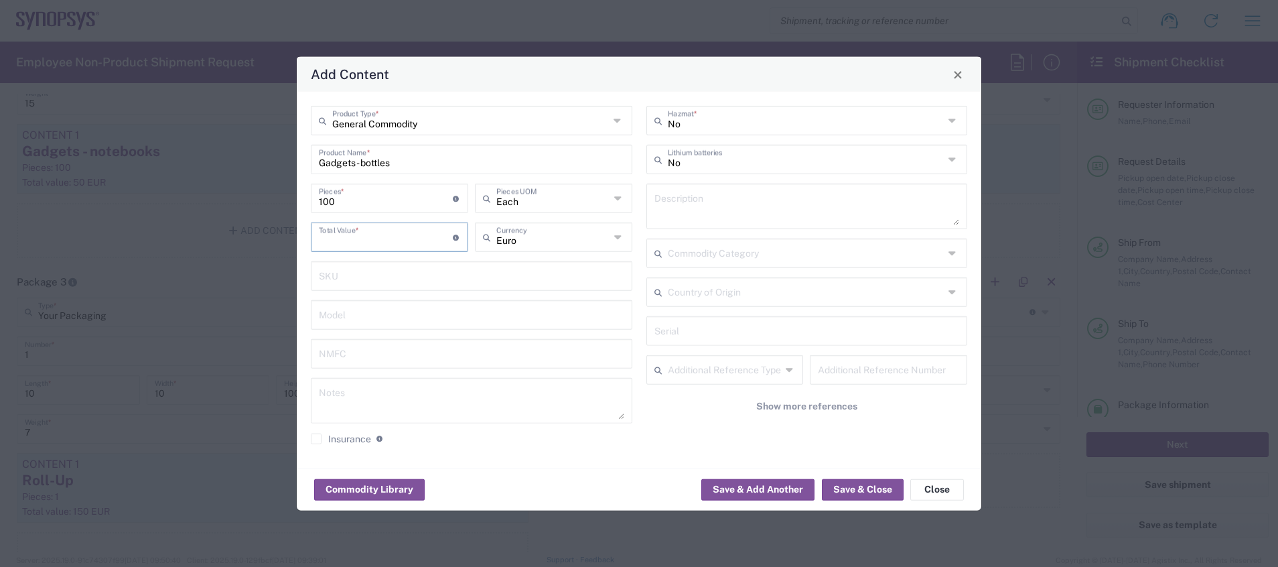
click at [412, 241] on input "number" at bounding box center [386, 235] width 134 height 23
type input "120"
click at [858, 488] on button "Save & Close" at bounding box center [863, 488] width 82 height 21
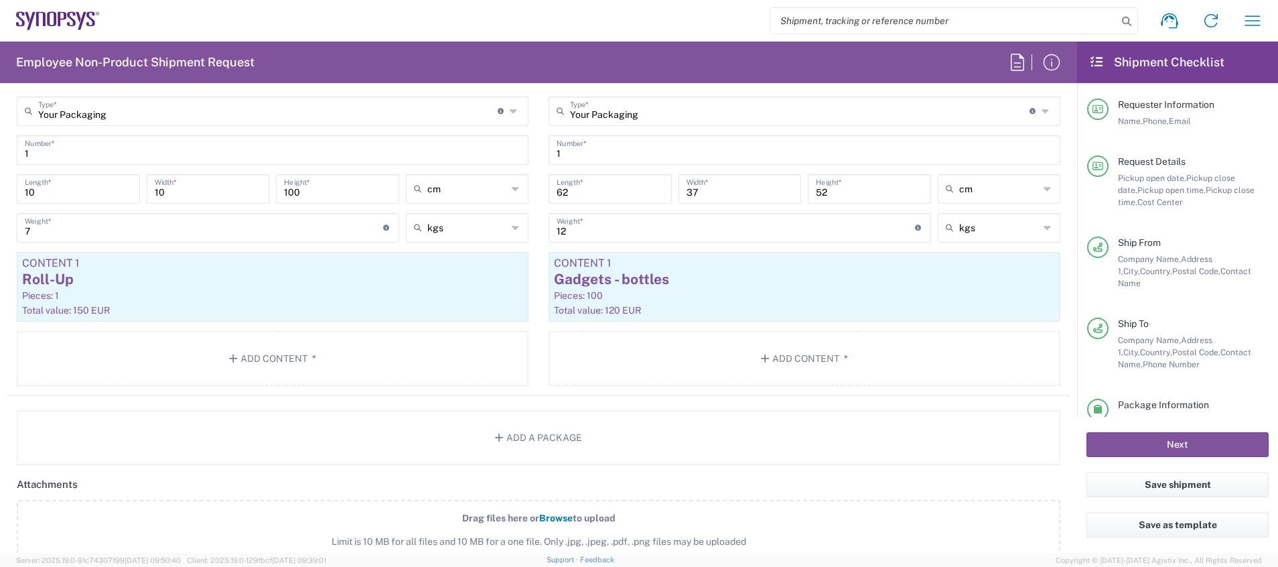
scroll to position [1605, 0]
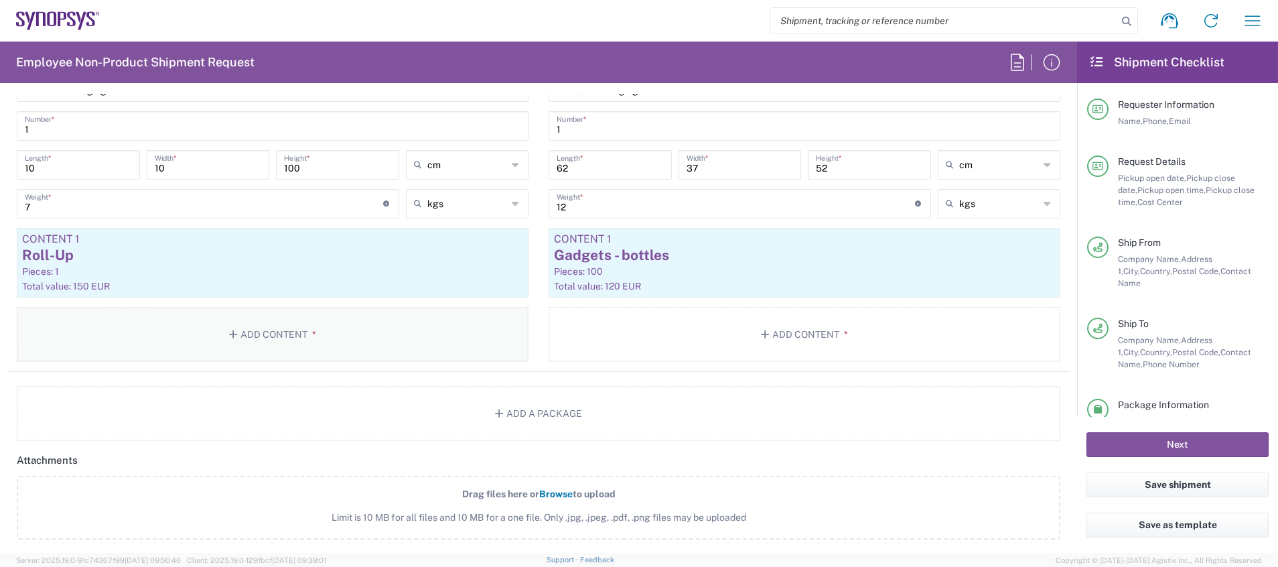
click at [392, 334] on button "Add Content *" at bounding box center [273, 334] width 512 height 55
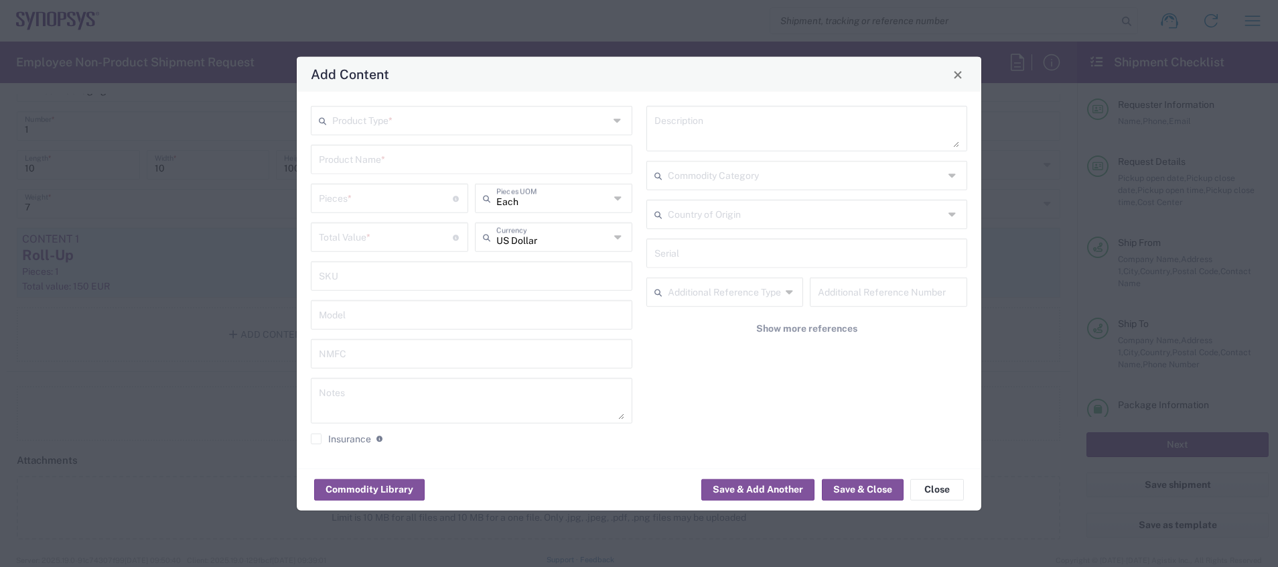
click at [618, 124] on icon at bounding box center [619, 120] width 11 height 21
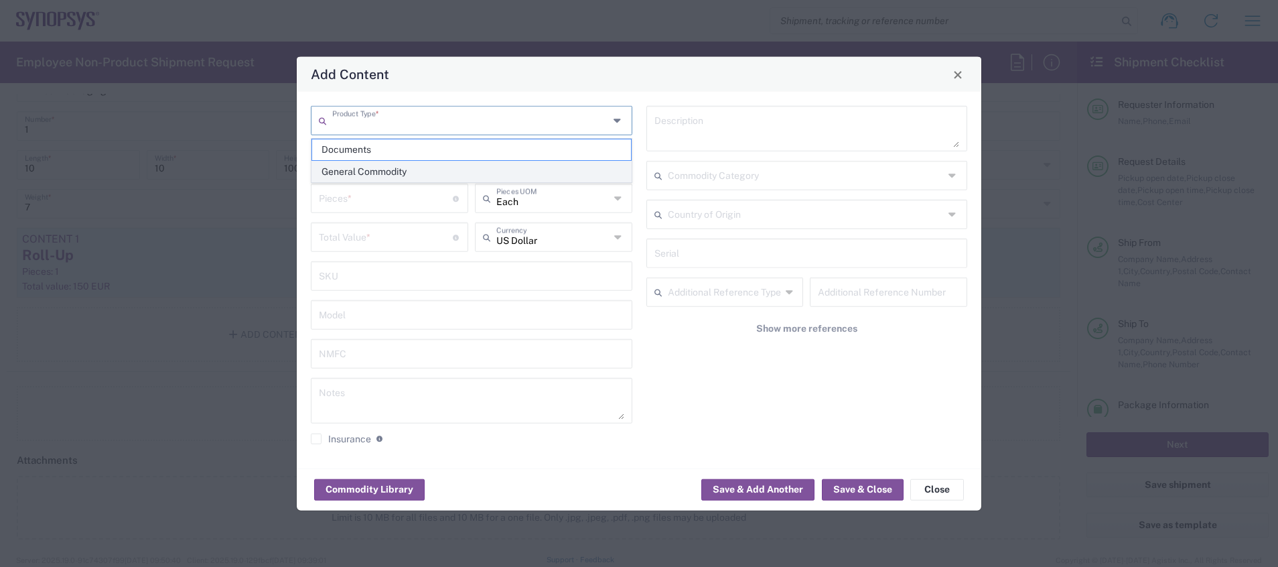
click at [564, 175] on span "General Commodity" at bounding box center [471, 171] width 319 height 21
type input "General Commodity"
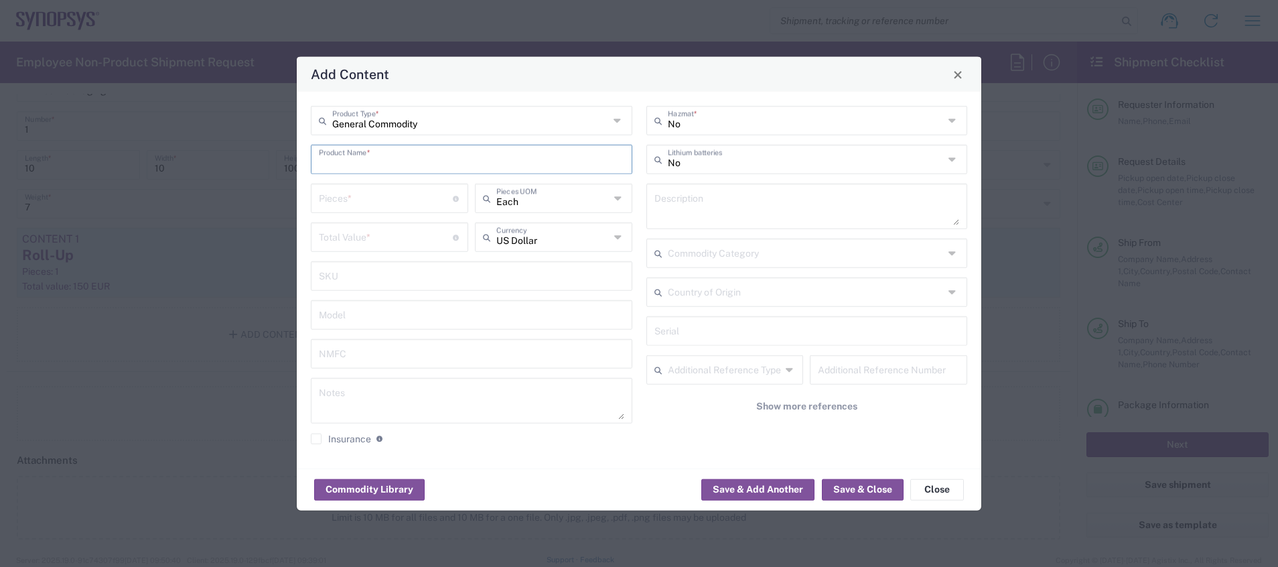
click at [447, 168] on input "text" at bounding box center [471, 158] width 305 height 23
click at [964, 77] on div "Add Content" at bounding box center [639, 74] width 685 height 35
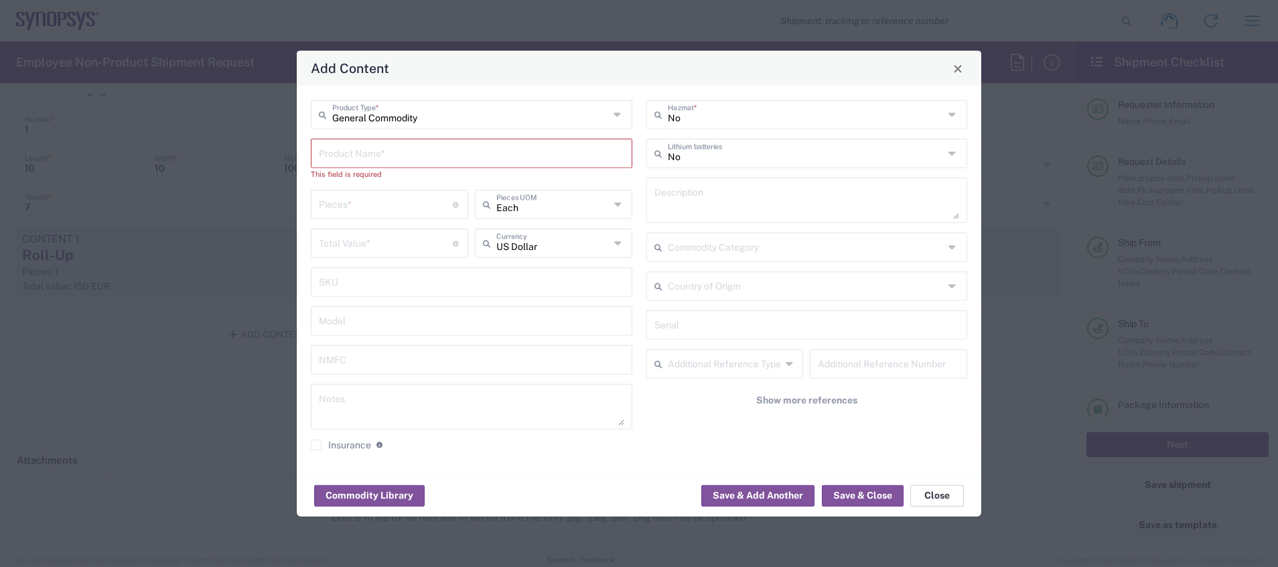
click at [942, 493] on button "Close" at bounding box center [937, 494] width 54 height 21
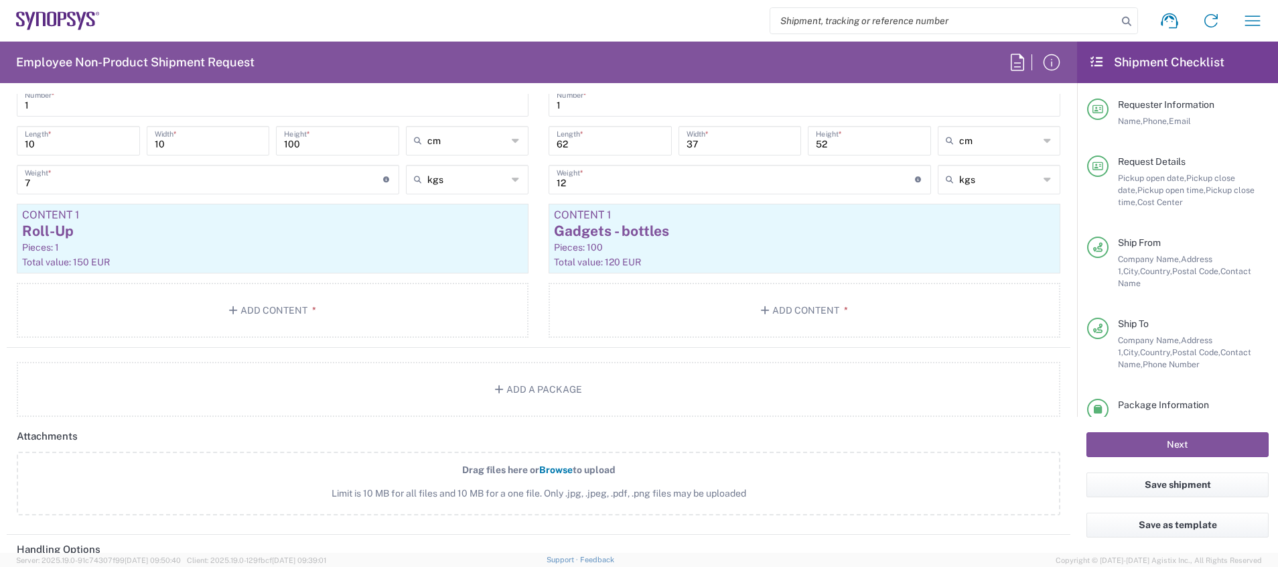
scroll to position [1641, 0]
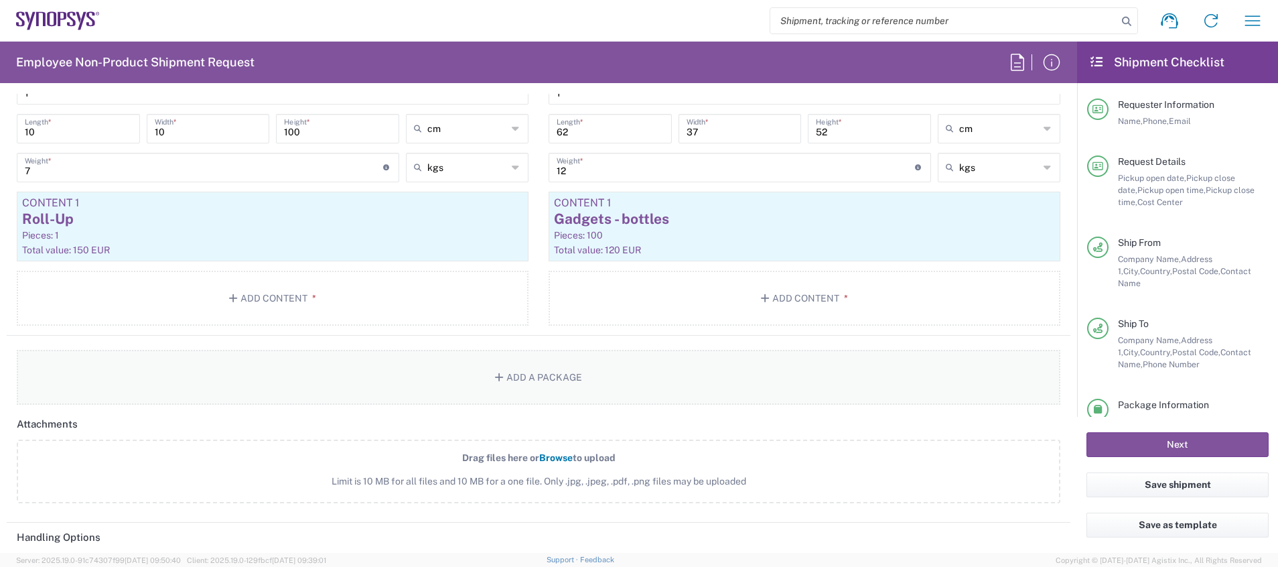
click at [653, 373] on button "Add a Package" at bounding box center [539, 377] width 1044 height 55
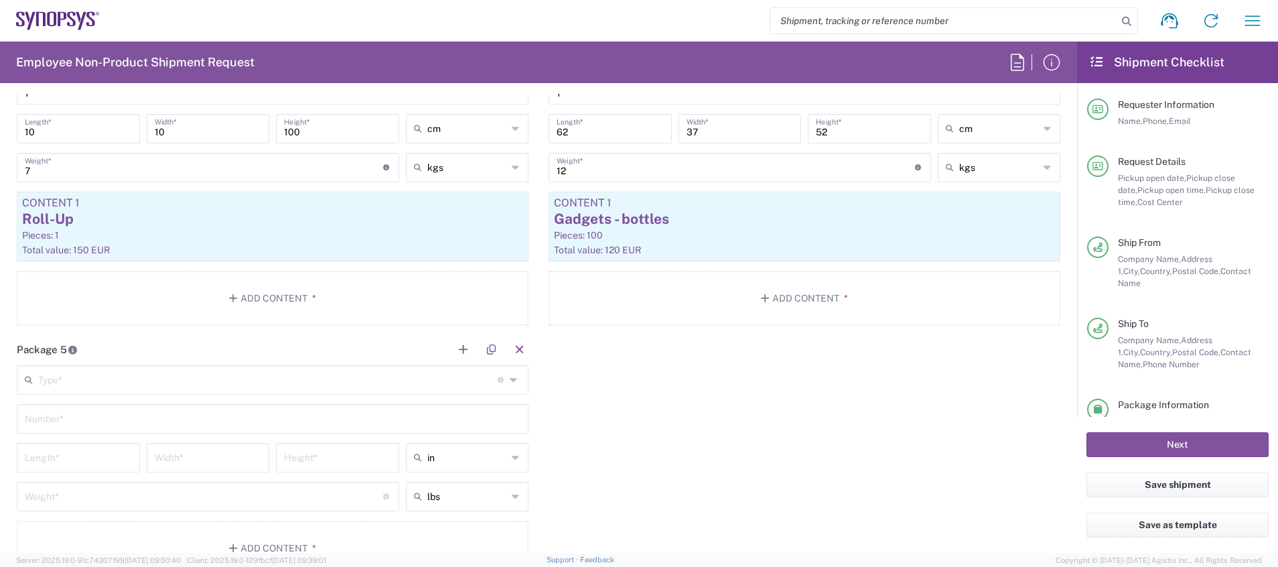
click at [510, 384] on icon at bounding box center [515, 379] width 11 height 21
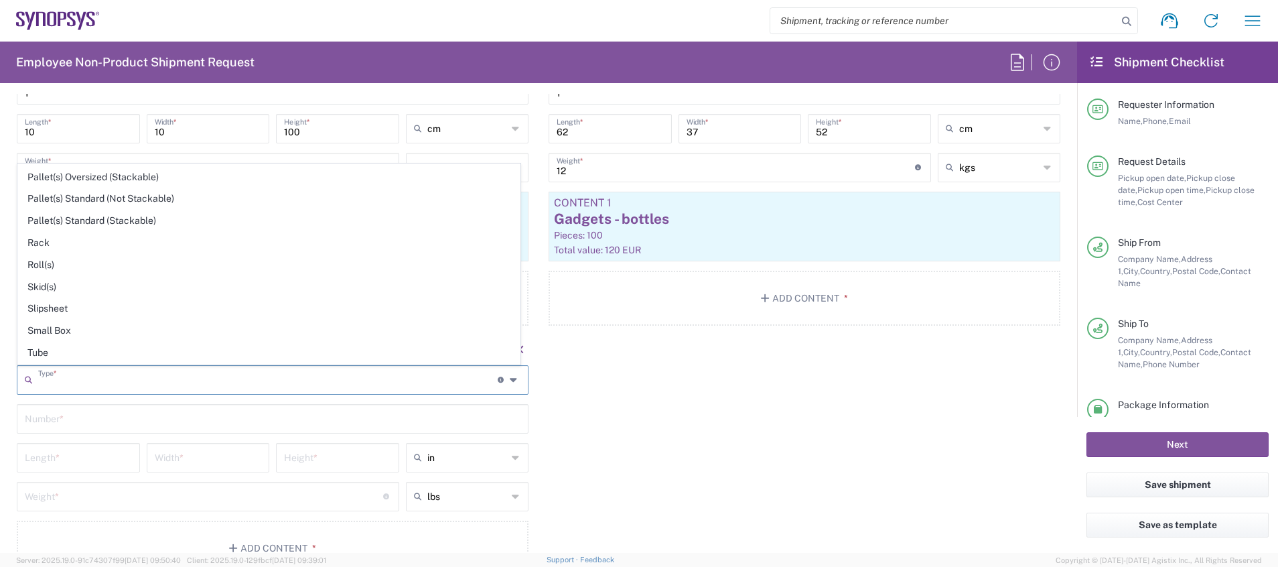
scroll to position [634, 0]
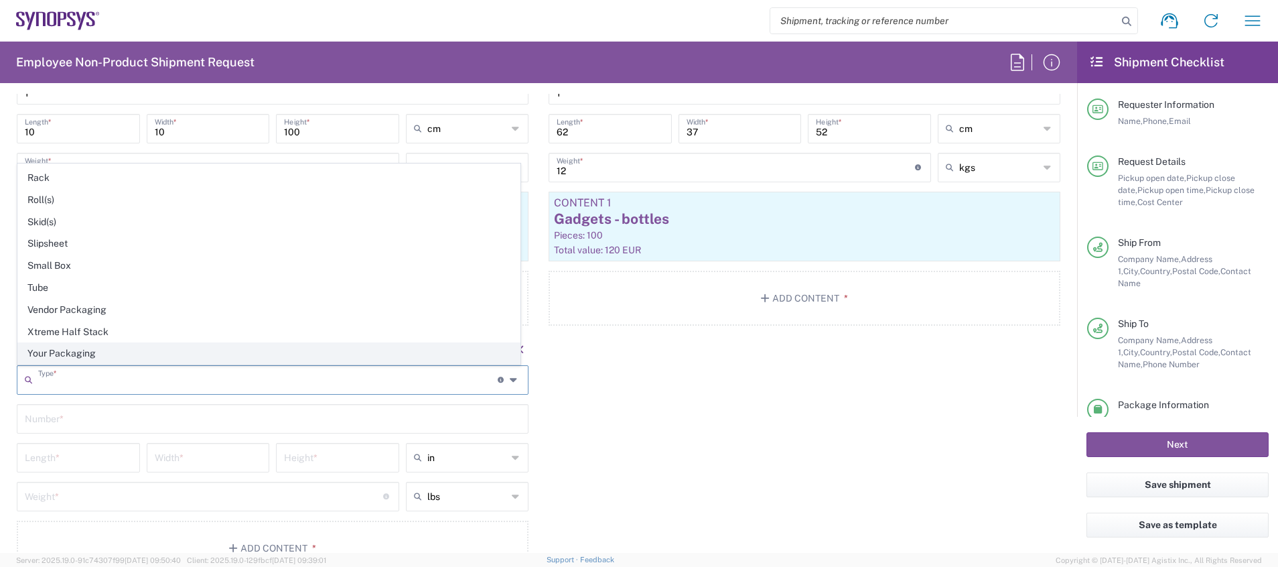
click at [305, 348] on span "Your Packaging" at bounding box center [269, 353] width 502 height 21
type input "Your Packaging"
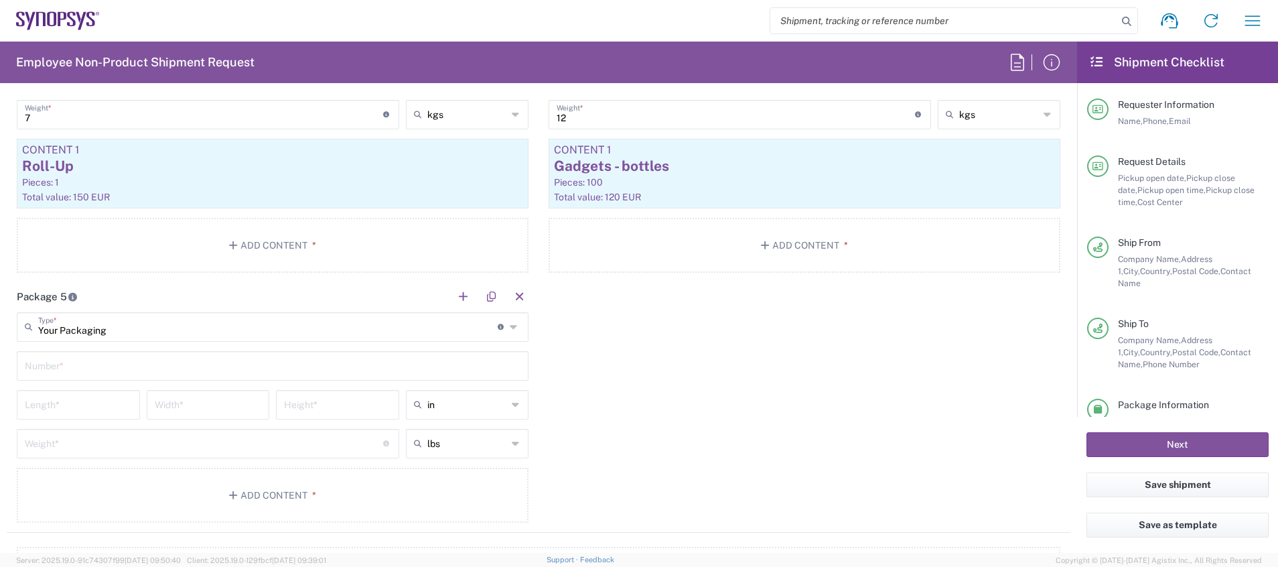
scroll to position [1698, 0]
click at [458, 368] on input "text" at bounding box center [273, 360] width 496 height 23
type input "1"
click at [104, 397] on input "number" at bounding box center [78, 399] width 107 height 23
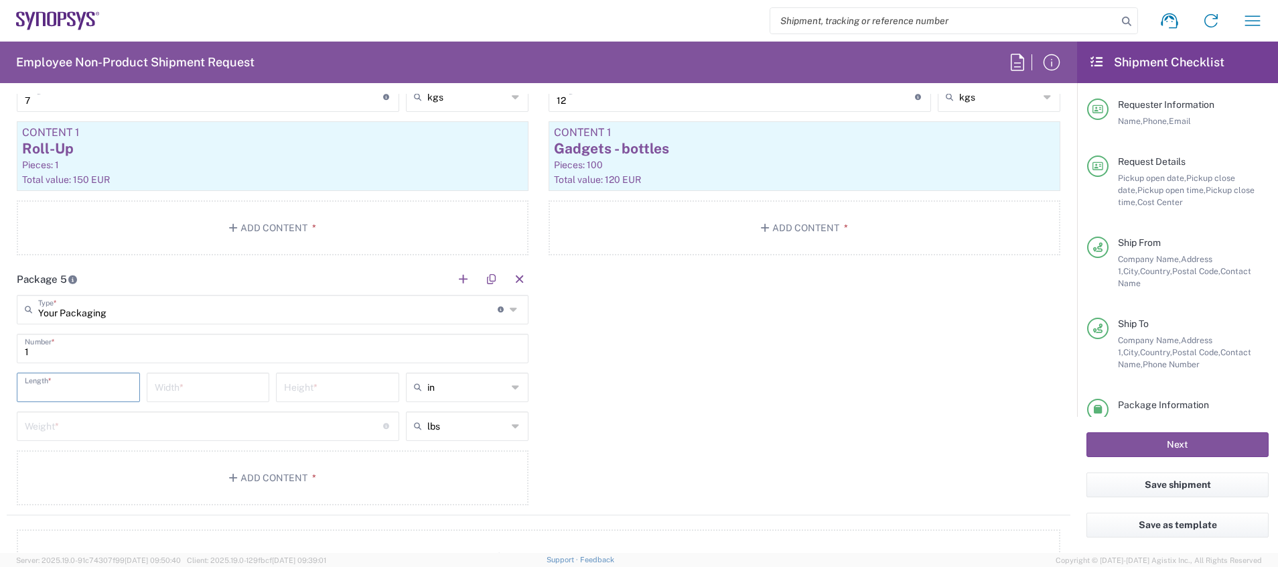
scroll to position [1742, 0]
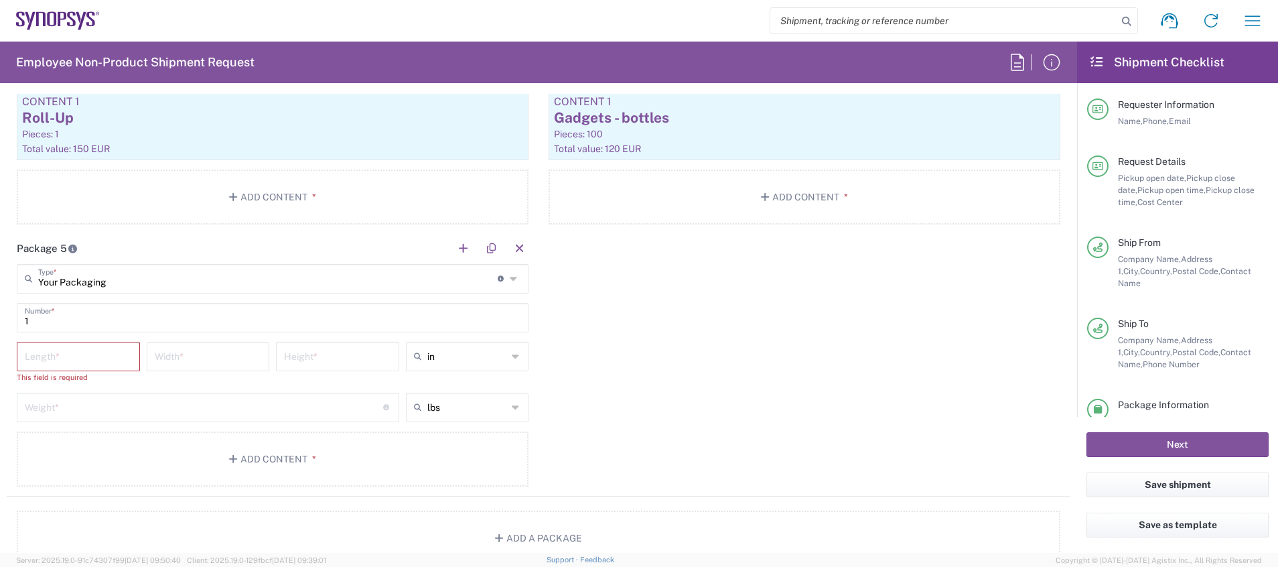
click at [512, 355] on icon at bounding box center [516, 356] width 9 height 21
click at [478, 402] on span "cm" at bounding box center [460, 407] width 119 height 21
type input "cm"
click at [87, 353] on input "number" at bounding box center [78, 355] width 107 height 23
type input "62"
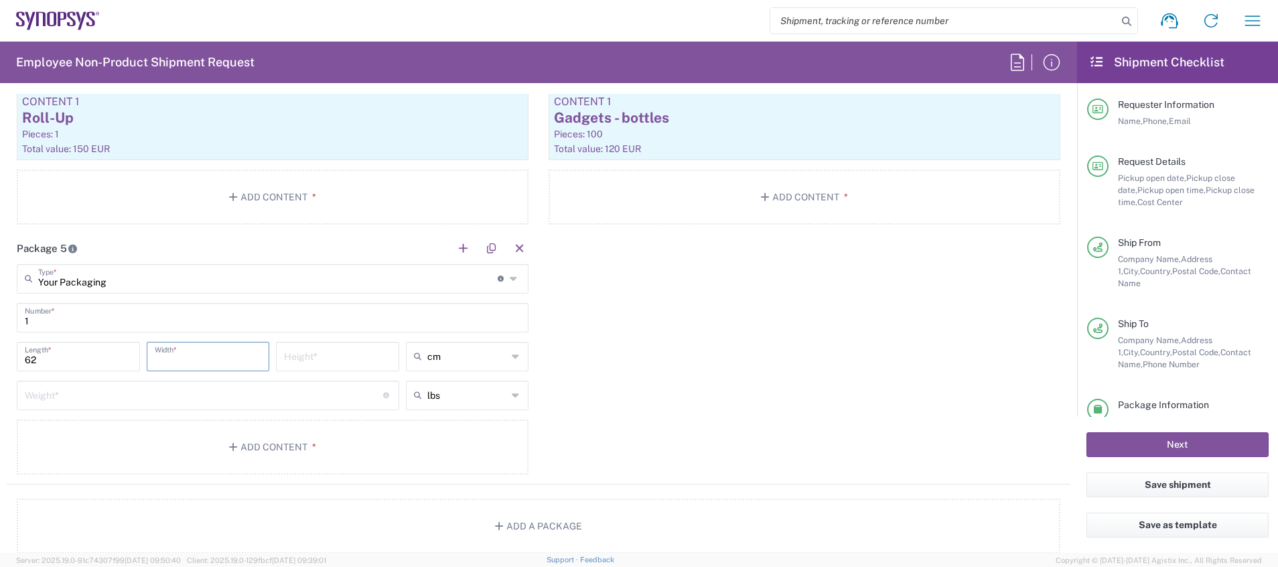
click at [172, 363] on input "number" at bounding box center [208, 355] width 107 height 23
type input "37"
click at [305, 360] on input "number" at bounding box center [337, 355] width 107 height 23
type input "52"
click at [512, 397] on icon at bounding box center [516, 394] width 9 height 21
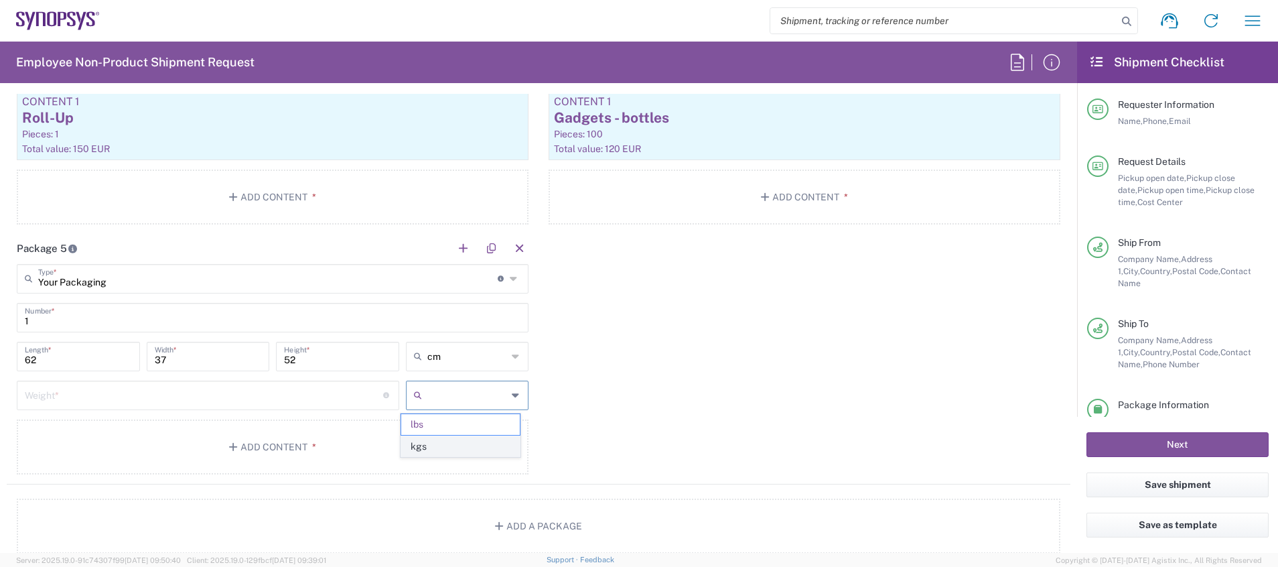
click at [496, 447] on span "kgs" at bounding box center [460, 446] width 119 height 21
type input "kgs"
click at [269, 397] on input "number" at bounding box center [204, 393] width 358 height 23
type input "25"
click at [348, 453] on button "Add Content *" at bounding box center [273, 446] width 512 height 55
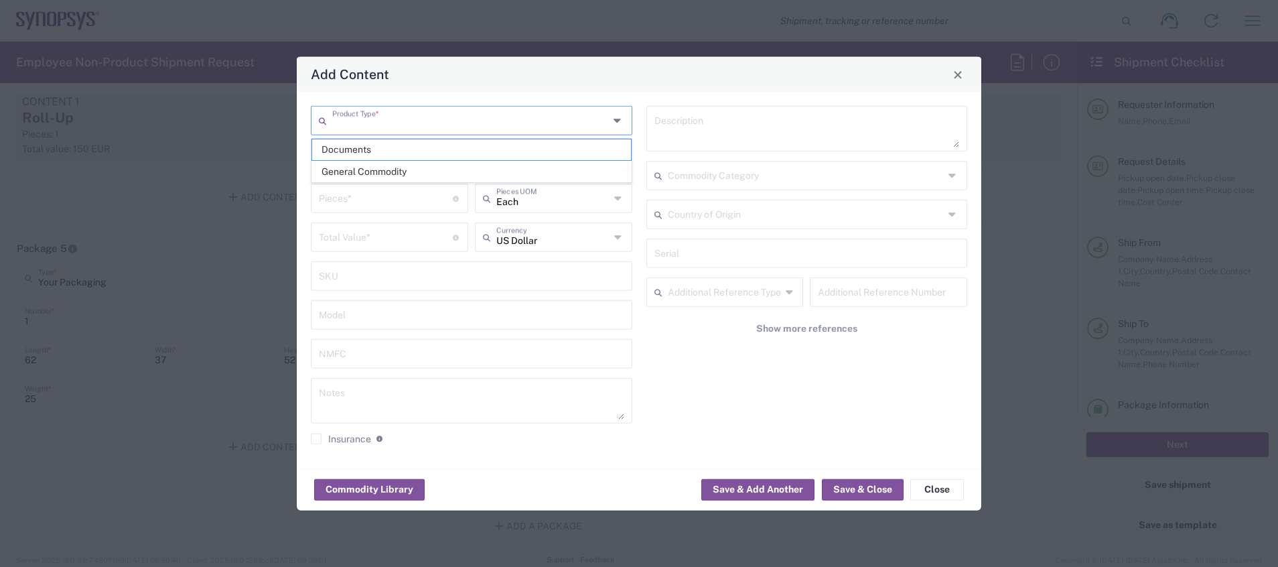
click at [476, 125] on input "text" at bounding box center [470, 119] width 277 height 23
click at [477, 171] on span "General Commodity" at bounding box center [471, 171] width 319 height 21
type input "General Commodity"
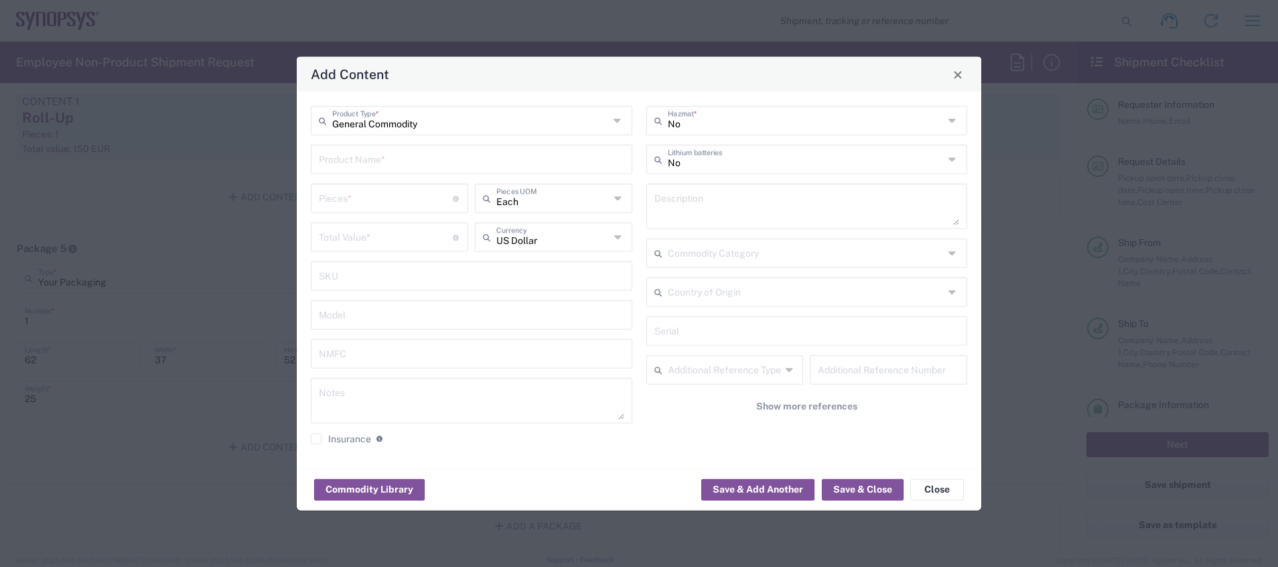
click at [444, 161] on input "text" at bounding box center [471, 158] width 305 height 23
type input "Gadgets: bottles, power banks, balls, multitools"
click at [375, 205] on input "number" at bounding box center [386, 197] width 134 height 23
type input "360"
click at [390, 238] on input "number" at bounding box center [386, 235] width 134 height 23
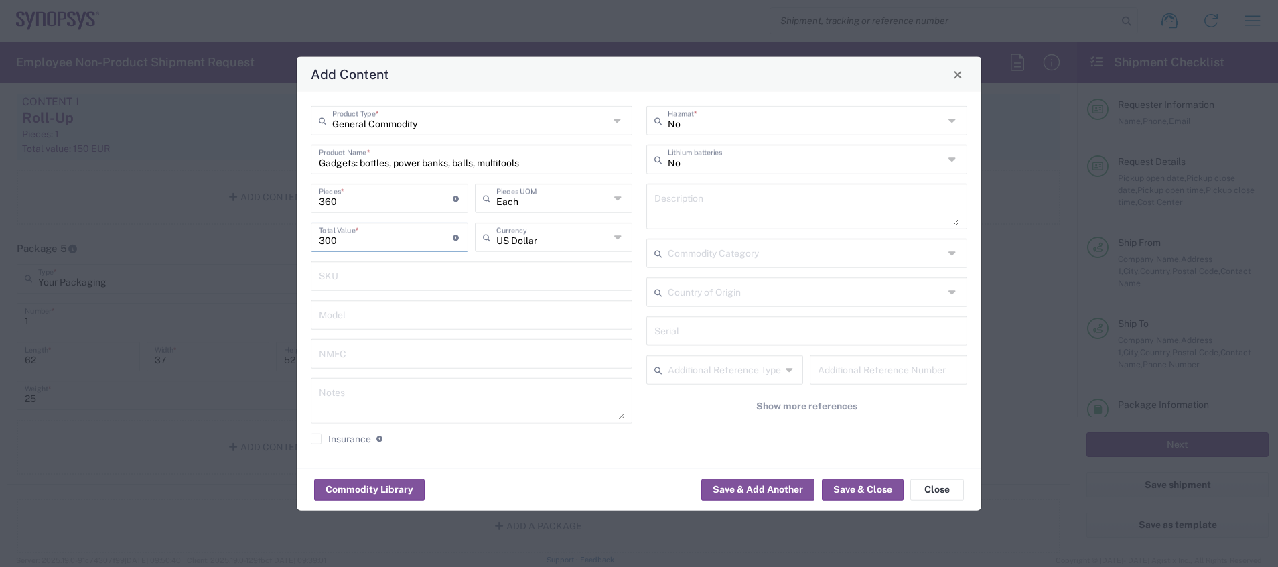
type input "300"
click at [618, 237] on icon at bounding box center [618, 236] width 9 height 21
click at [579, 265] on span "Euro" at bounding box center [553, 266] width 155 height 21
type input "Euro"
click at [901, 288] on input "text" at bounding box center [806, 290] width 277 height 23
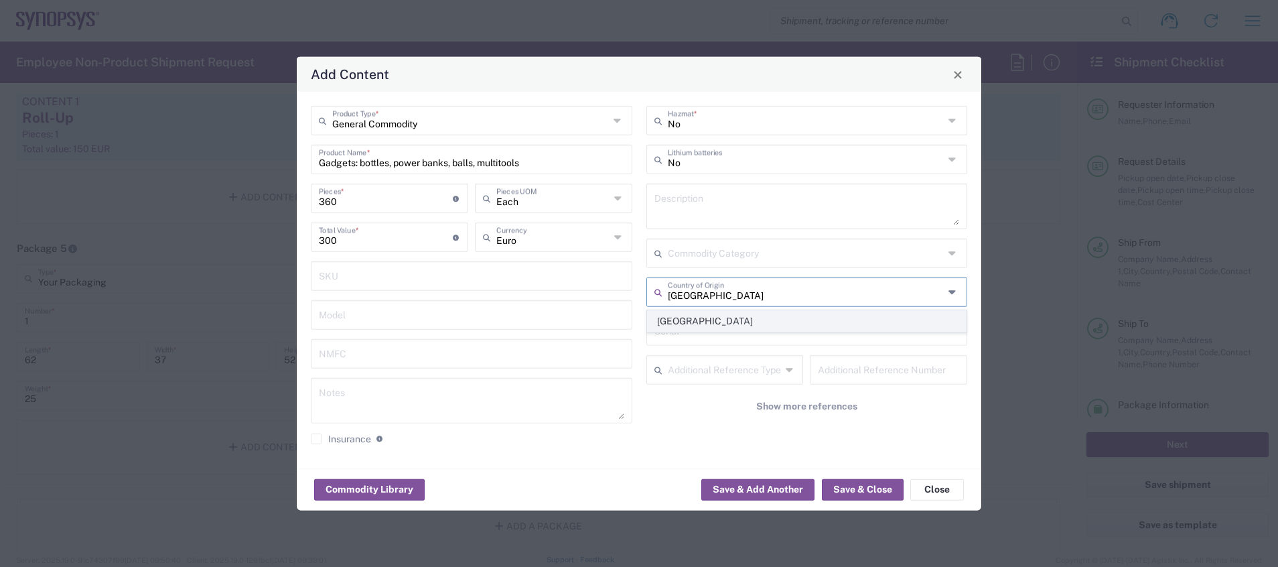
click at [786, 327] on span "[GEOGRAPHIC_DATA]" at bounding box center [807, 321] width 319 height 21
type input "[GEOGRAPHIC_DATA]"
click at [541, 163] on input "Gadgets: bottles, power banks, balls, multitools" at bounding box center [471, 158] width 305 height 23
type input "Gadgets: bottles, power banks, balls, multitools - tablecloth"
click at [350, 202] on input "360" at bounding box center [386, 197] width 134 height 23
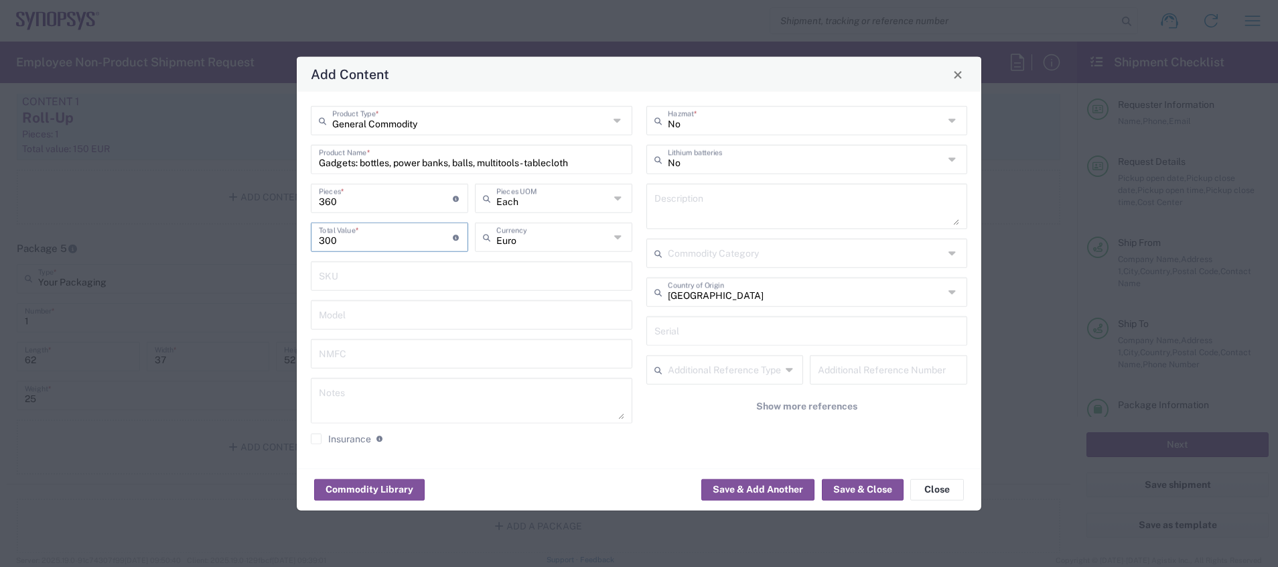
click at [352, 241] on input "300" at bounding box center [386, 235] width 134 height 23
type input "3"
type input "400"
click at [877, 488] on button "Save & Close" at bounding box center [863, 488] width 82 height 21
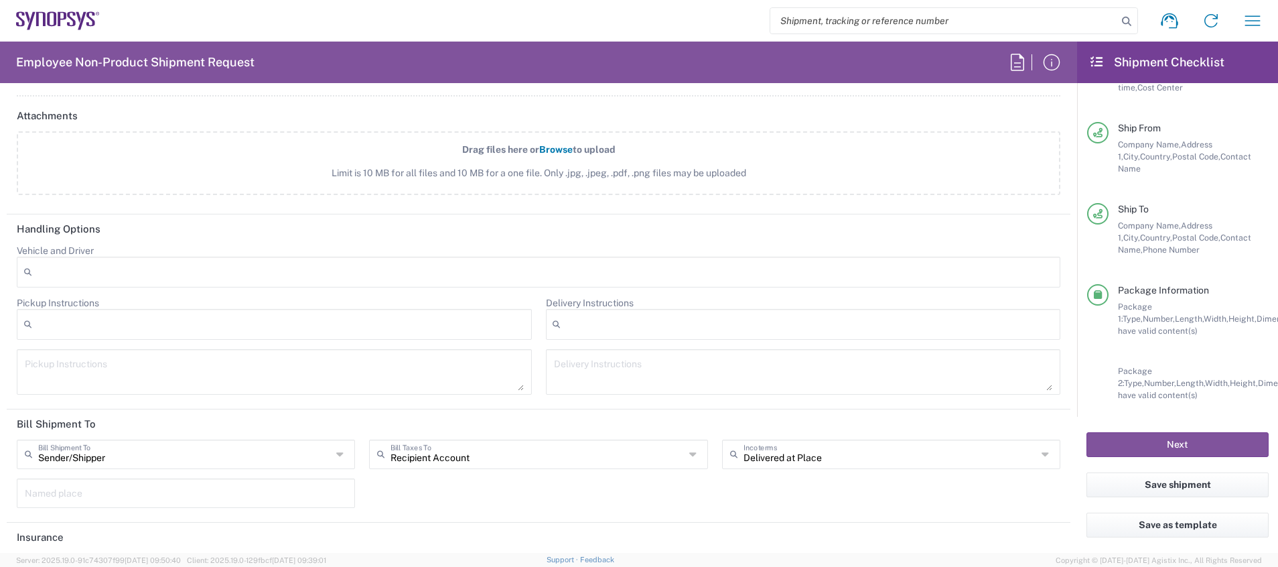
scroll to position [2305, 0]
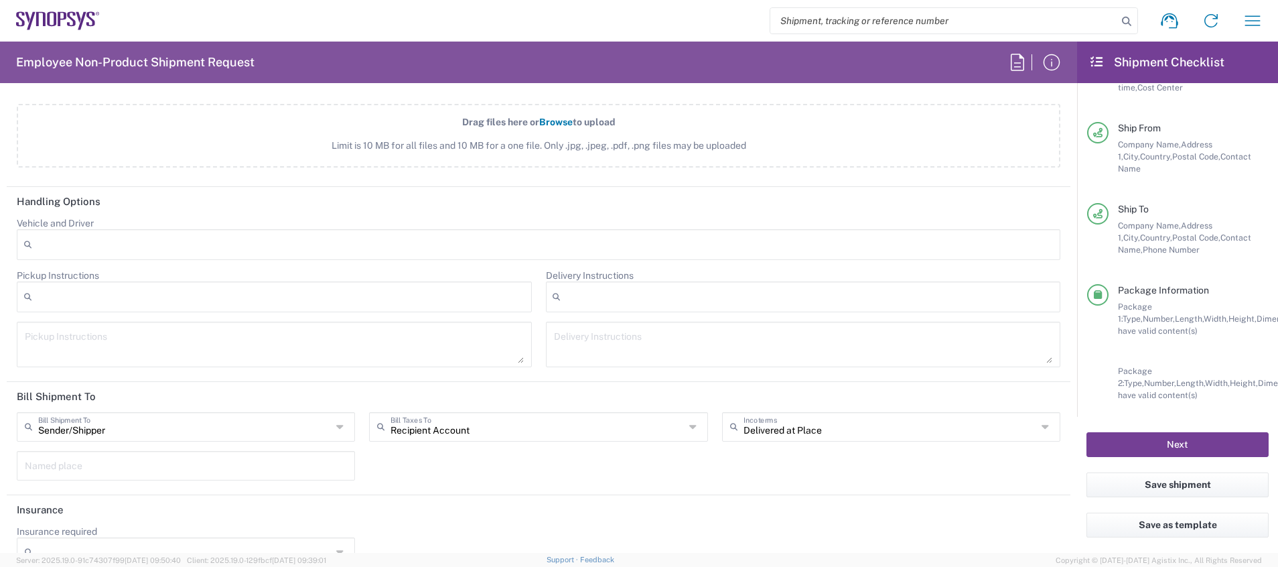
click at [1151, 443] on button "Next" at bounding box center [1177, 444] width 182 height 25
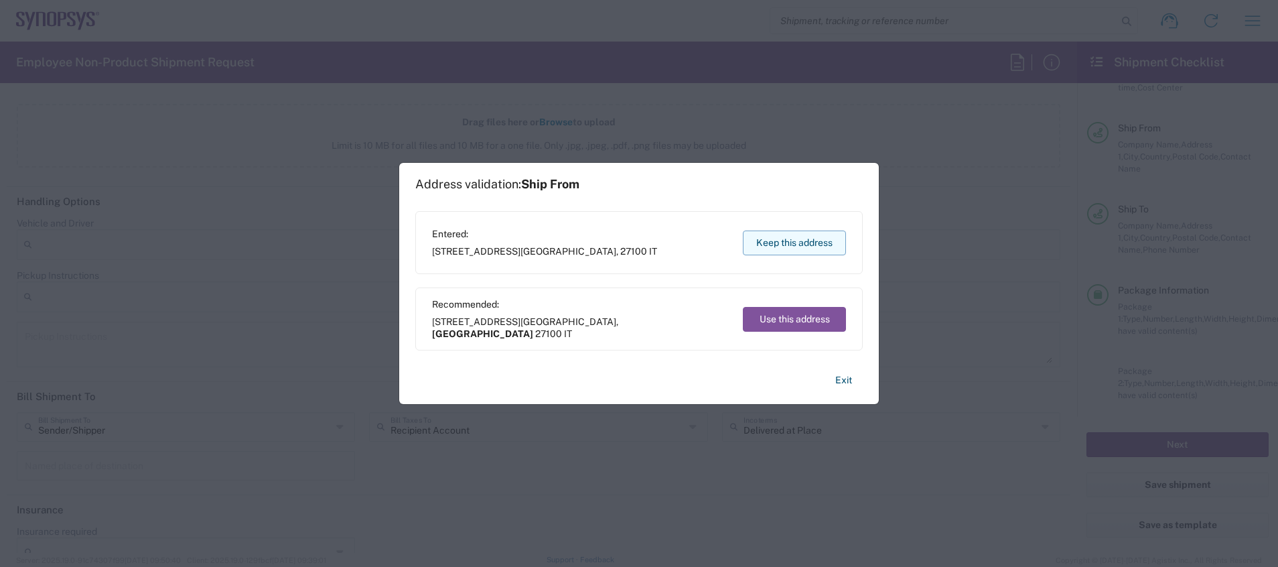
click at [782, 242] on button "Keep this address" at bounding box center [794, 242] width 103 height 25
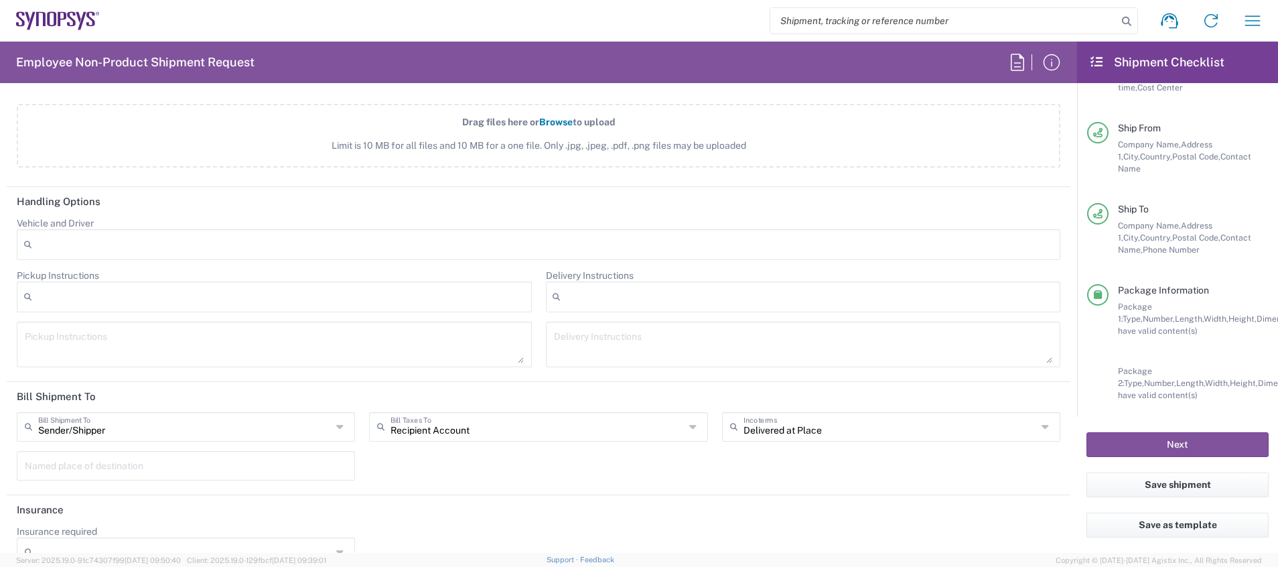
scroll to position [161, 0]
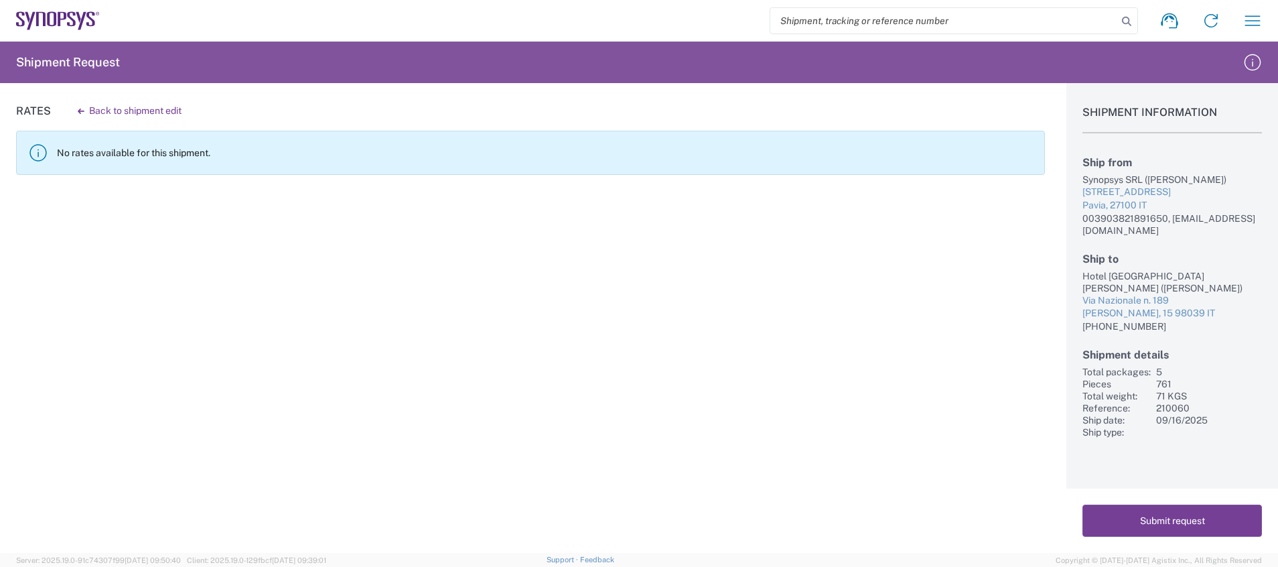
click at [1210, 514] on button "Submit request" at bounding box center [1172, 520] width 180 height 32
